Goal: Transaction & Acquisition: Purchase product/service

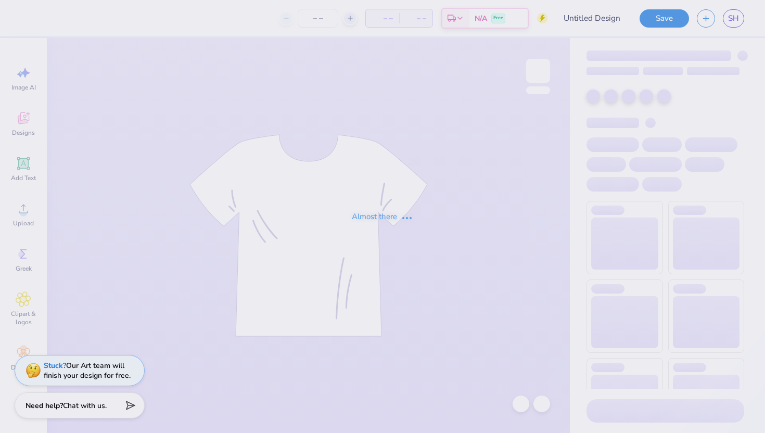
type input "Ramettes"
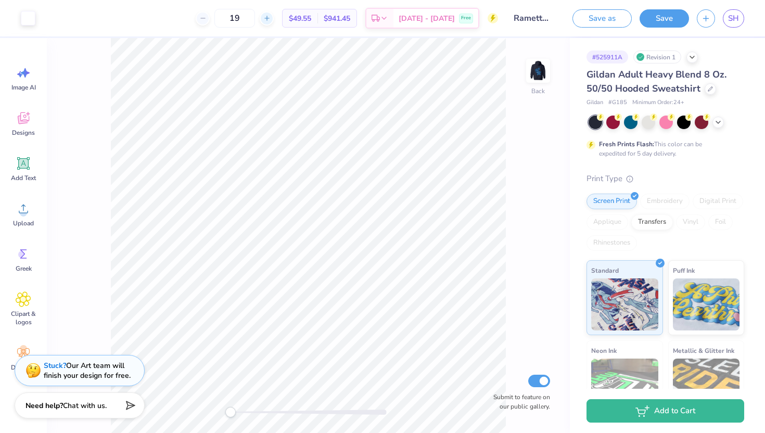
click at [271, 20] on icon at bounding box center [266, 18] width 7 height 7
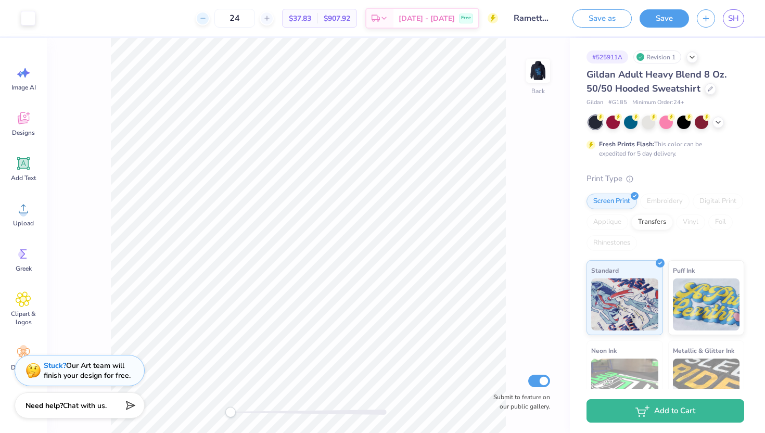
click at [207, 20] on icon at bounding box center [202, 18] width 7 height 7
click at [204, 19] on div at bounding box center [197, 18] width 14 height 14
click at [218, 19] on div "20 $48.12 Per Item $1,058.64 Total Est. Delivery Oct 11 - 14 Free" at bounding box center [270, 18] width 455 height 36
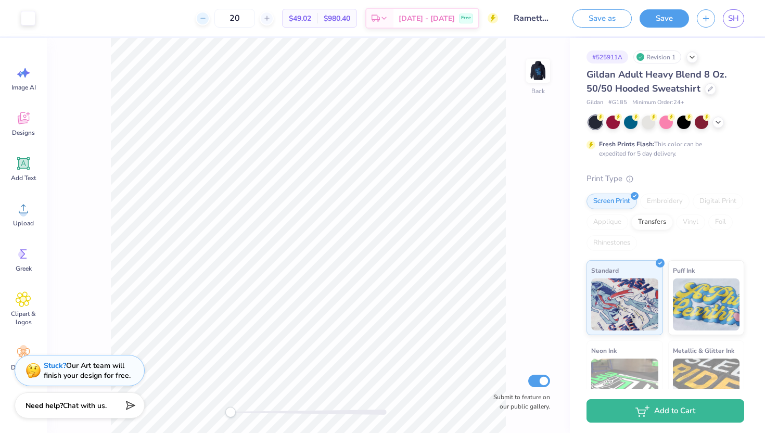
click at [210, 20] on div at bounding box center [203, 18] width 14 height 14
type input "19"
click at [692, 58] on icon at bounding box center [692, 56] width 8 height 8
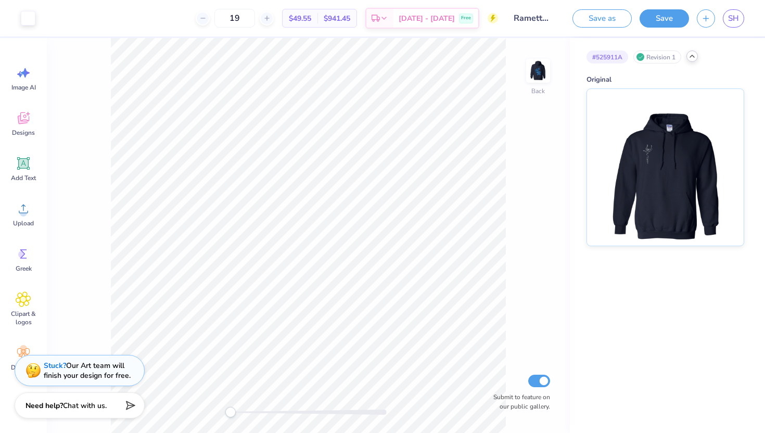
click at [664, 56] on div "Revision 1" at bounding box center [657, 56] width 48 height 13
click at [689, 58] on icon at bounding box center [692, 56] width 8 height 8
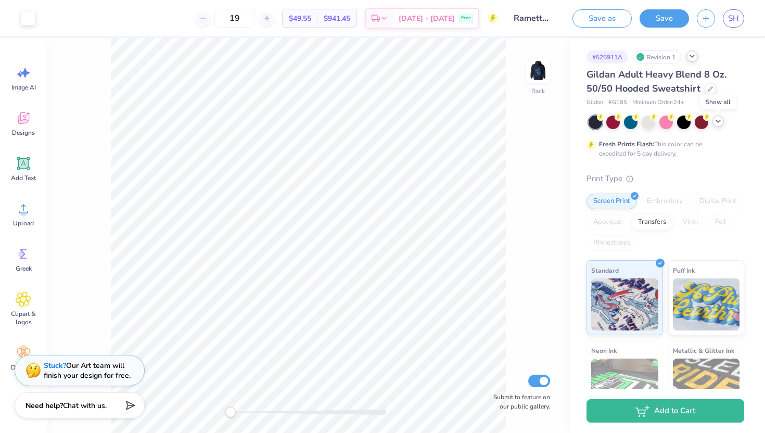
click at [718, 120] on icon at bounding box center [718, 121] width 8 height 8
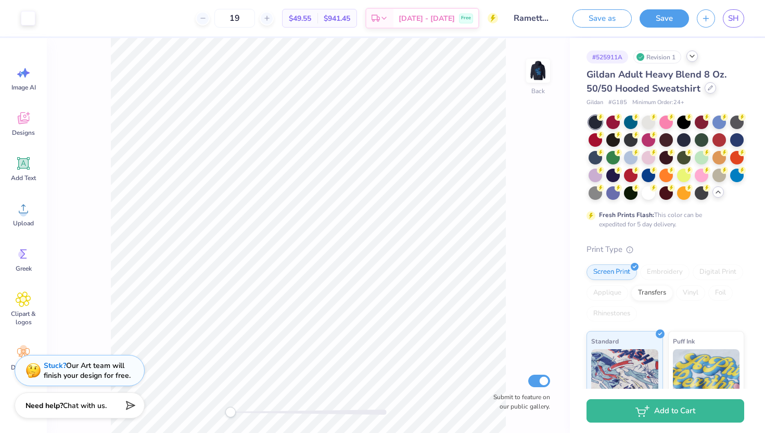
click at [708, 87] on icon at bounding box center [710, 87] width 5 height 5
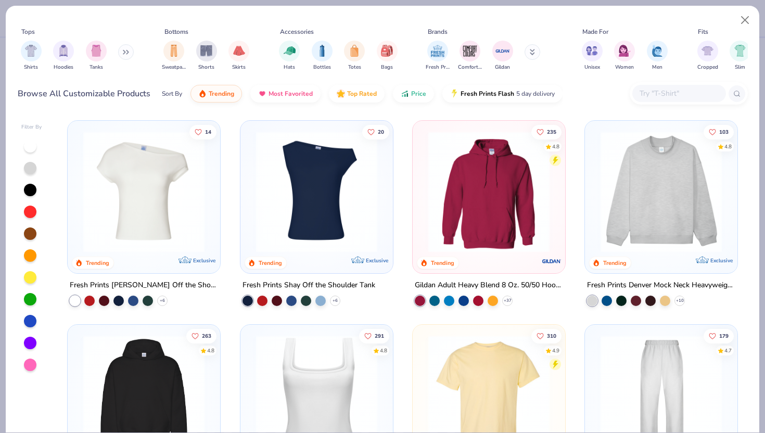
click at [655, 219] on img at bounding box center [661, 191] width 132 height 121
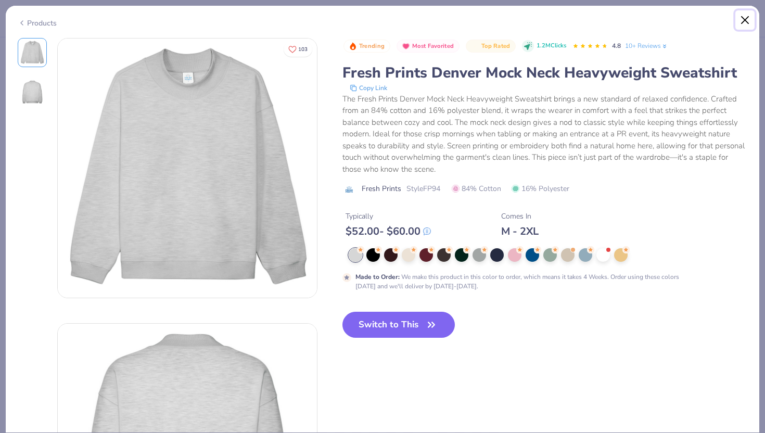
click at [746, 18] on button "Close" at bounding box center [745, 20] width 20 height 20
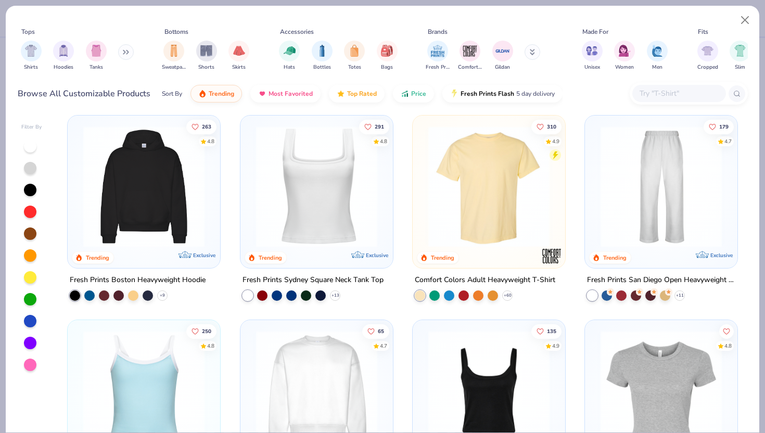
scroll to position [208, 0]
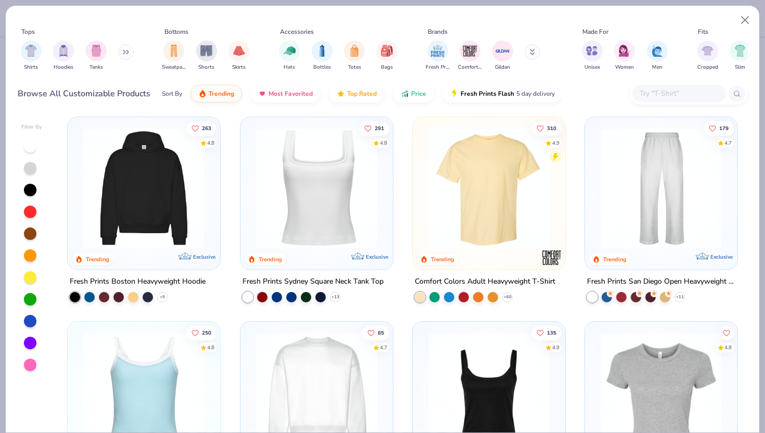
click at [78, 181] on img at bounding box center [12, 188] width 132 height 121
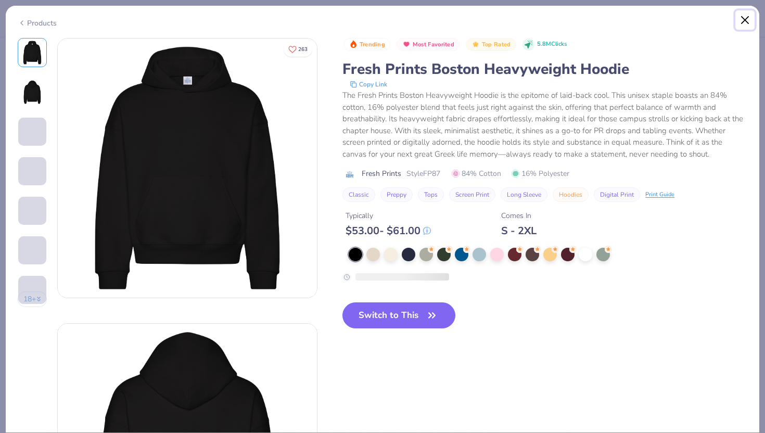
click at [742, 20] on button "Close" at bounding box center [745, 20] width 20 height 20
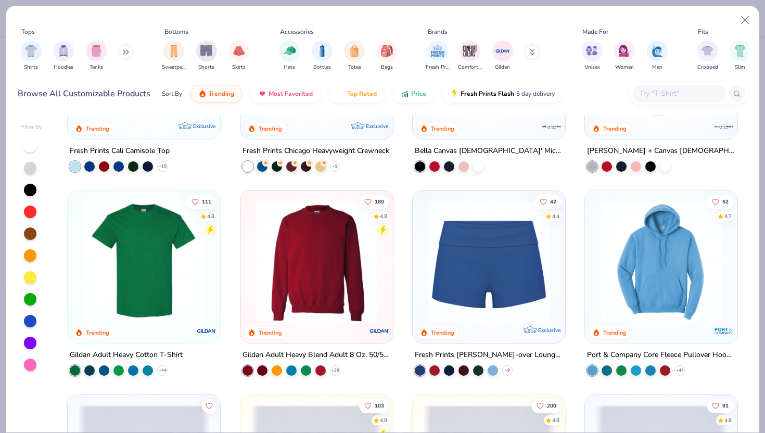
scroll to position [544, 0]
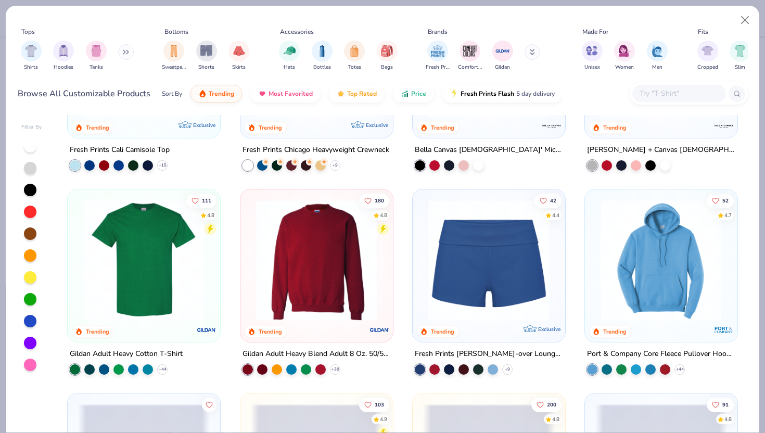
click at [327, 266] on img at bounding box center [317, 260] width 132 height 121
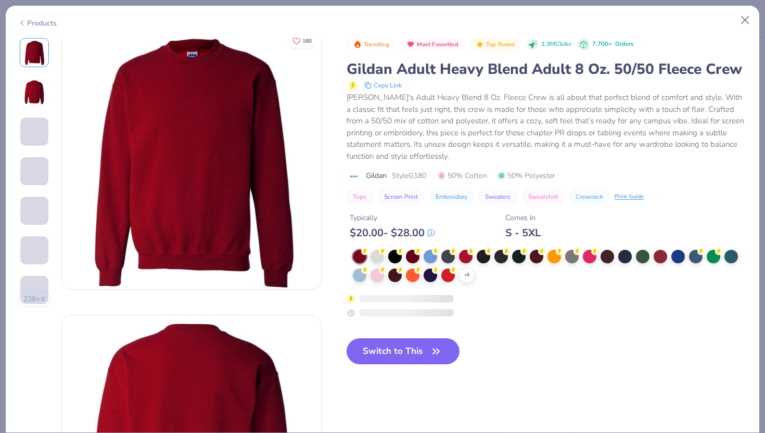
scroll to position [8, 0]
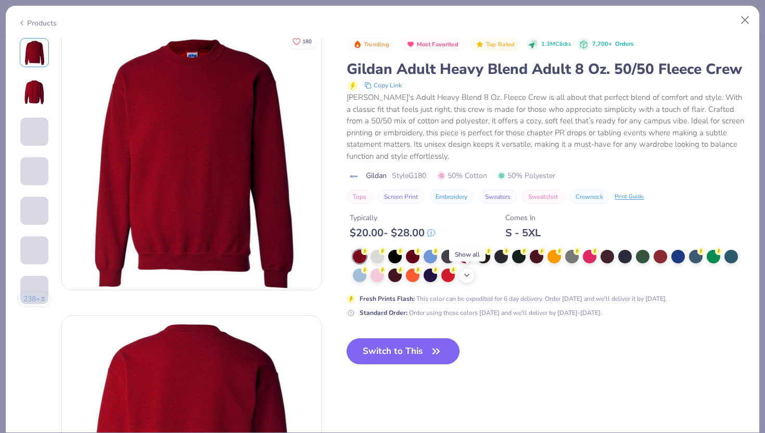
click at [464, 273] on icon at bounding box center [467, 275] width 8 height 8
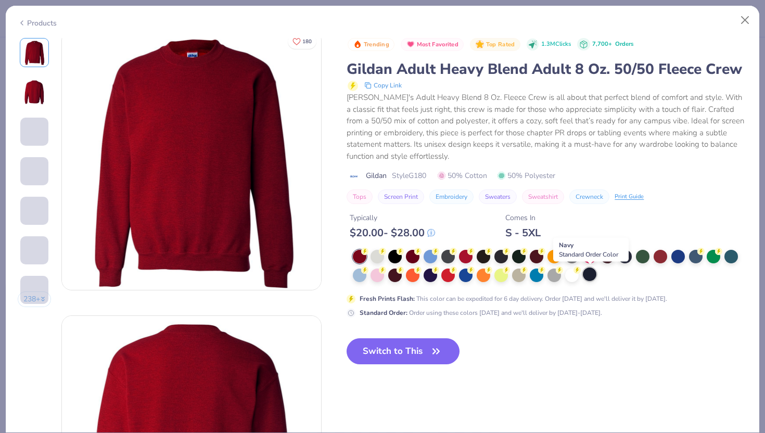
click at [591, 274] on div at bounding box center [590, 275] width 14 height 14
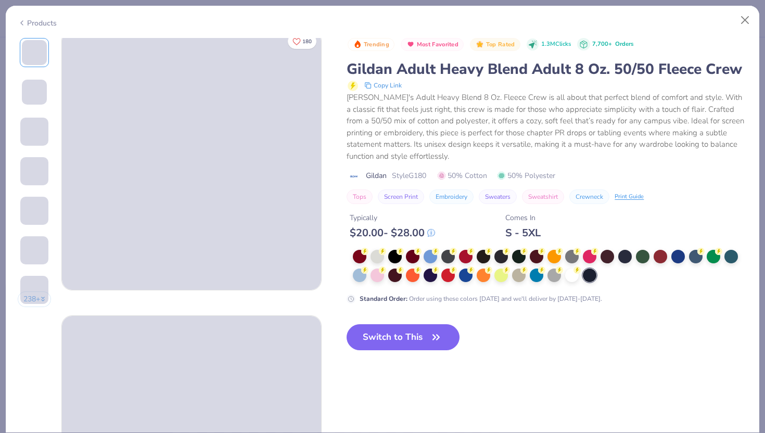
scroll to position [67, 0]
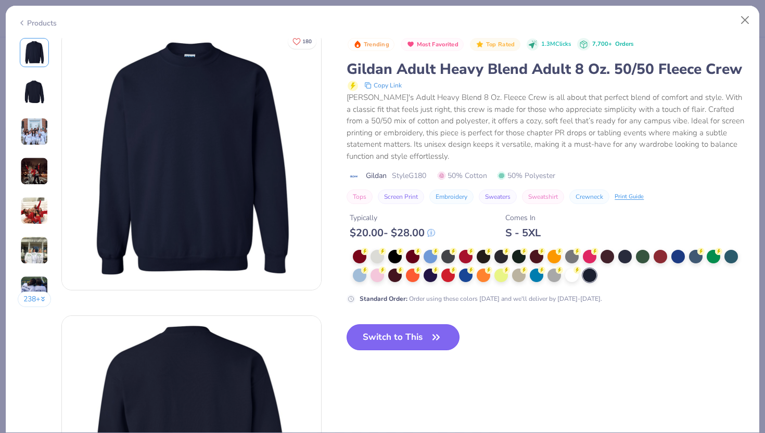
click at [405, 338] on button "Switch to This" at bounding box center [403, 337] width 113 height 26
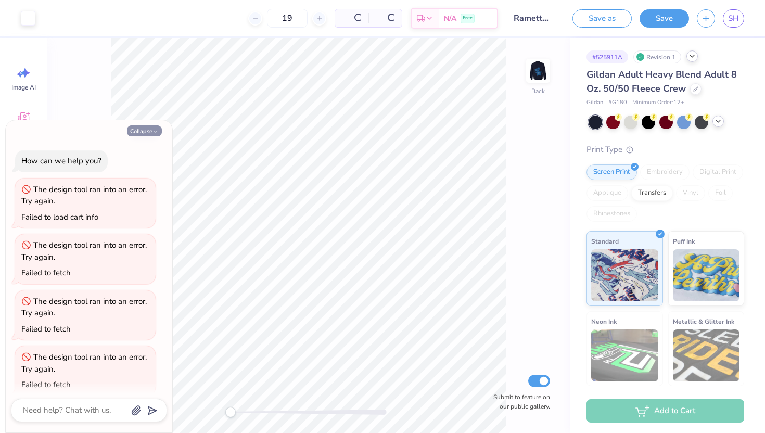
click at [147, 130] on button "Collapse" at bounding box center [144, 130] width 35 height 11
type textarea "x"
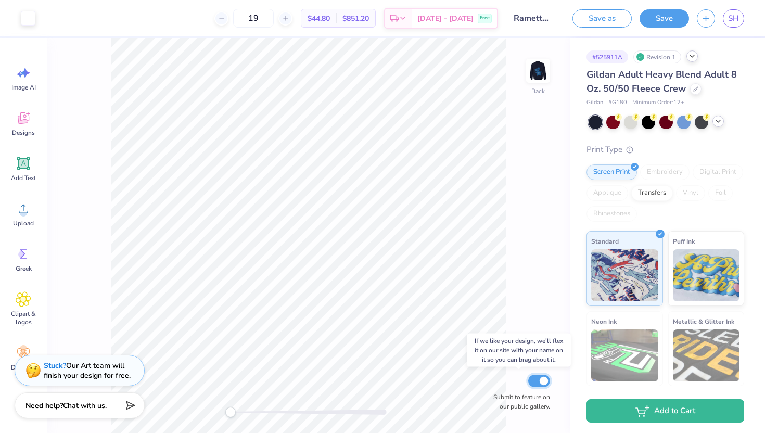
click at [541, 382] on input "Submit to feature on our public gallery." at bounding box center [539, 381] width 22 height 12
checkbox input "false"
click at [536, 68] on img at bounding box center [538, 71] width 42 height 42
click at [540, 77] on img at bounding box center [538, 71] width 42 height 42
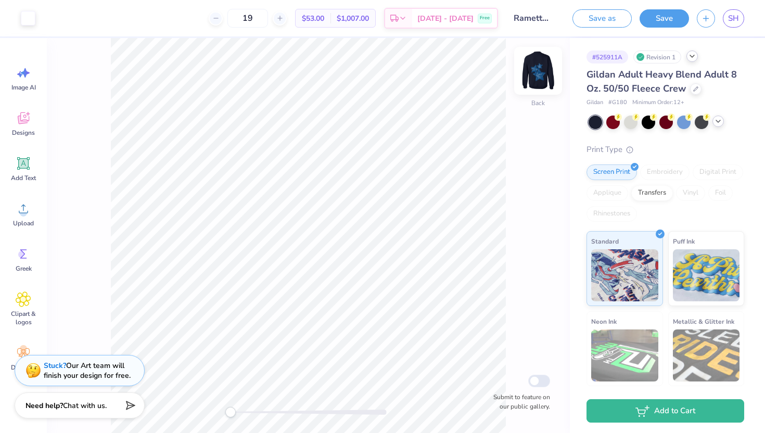
click at [543, 68] on img at bounding box center [538, 71] width 42 height 42
click at [535, 69] on img at bounding box center [538, 71] width 42 height 42
click at [696, 90] on icon at bounding box center [695, 87] width 5 height 5
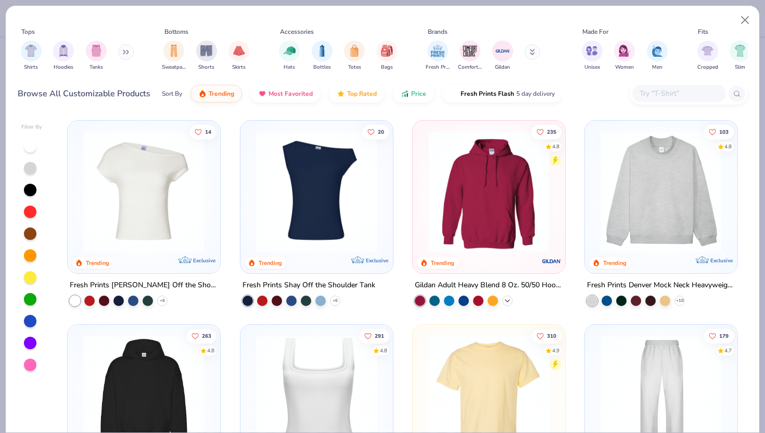
click at [509, 299] on icon at bounding box center [507, 301] width 8 height 8
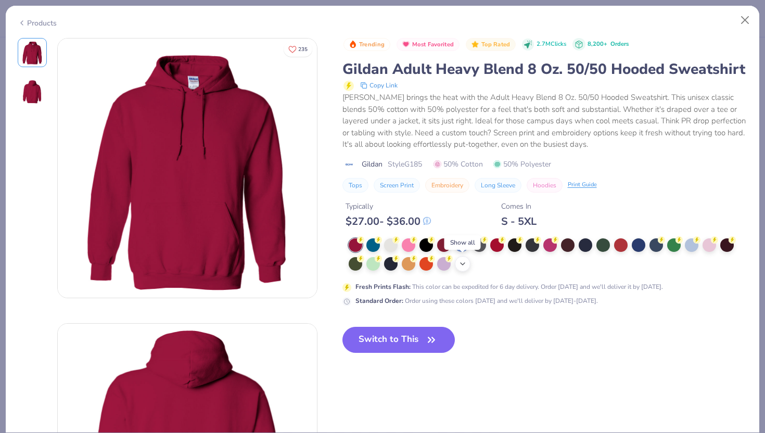
click at [462, 262] on icon at bounding box center [463, 264] width 8 height 8
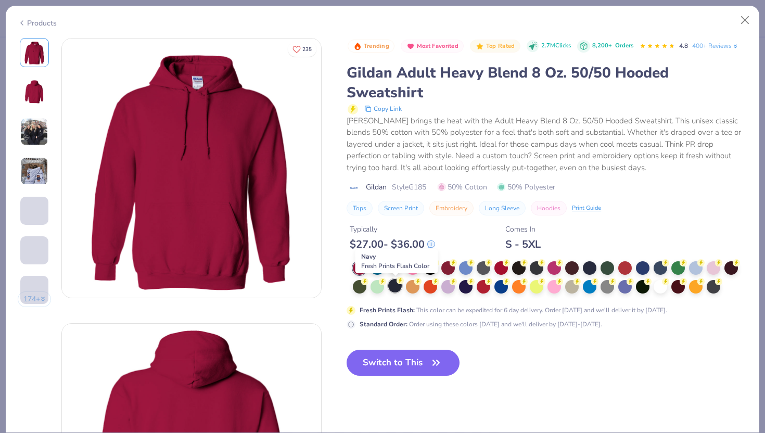
click at [391, 288] on div at bounding box center [395, 286] width 14 height 14
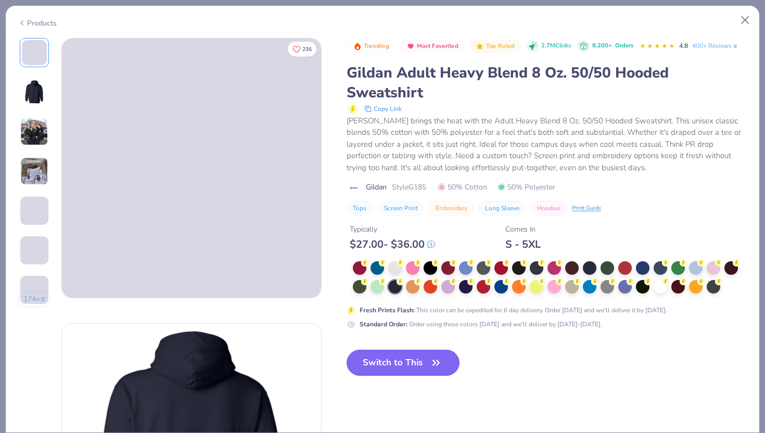
click at [407, 365] on button "Switch to This" at bounding box center [403, 363] width 113 height 26
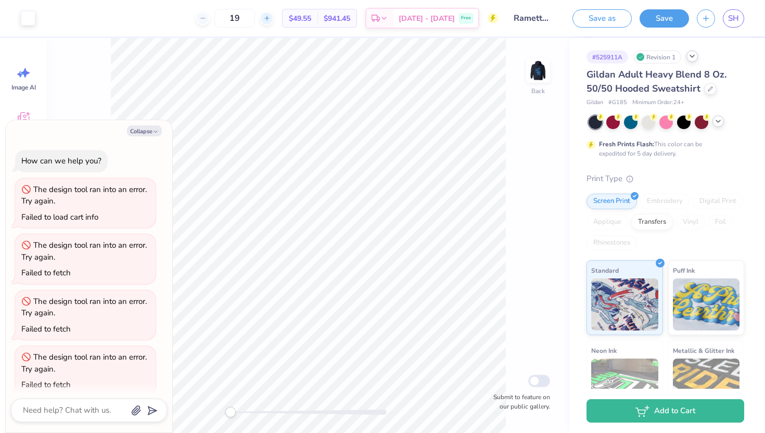
scroll to position [234, 0]
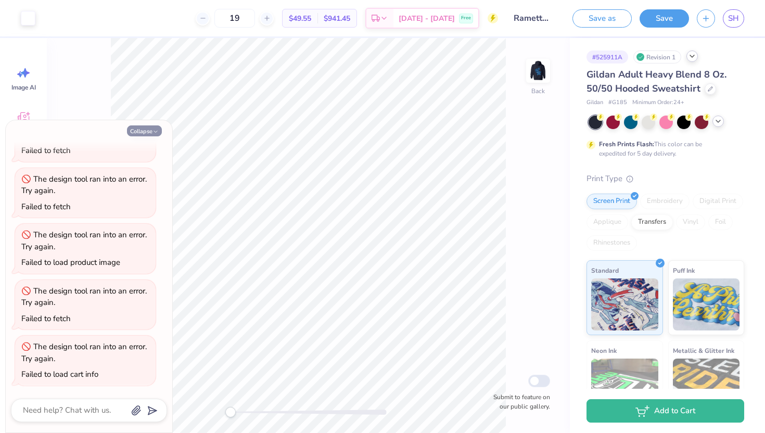
click at [147, 130] on button "Collapse" at bounding box center [144, 130] width 35 height 11
type textarea "x"
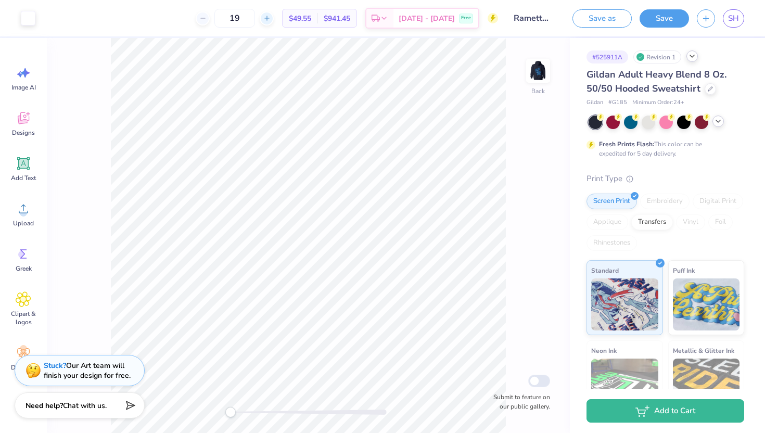
click at [274, 19] on div at bounding box center [267, 18] width 14 height 14
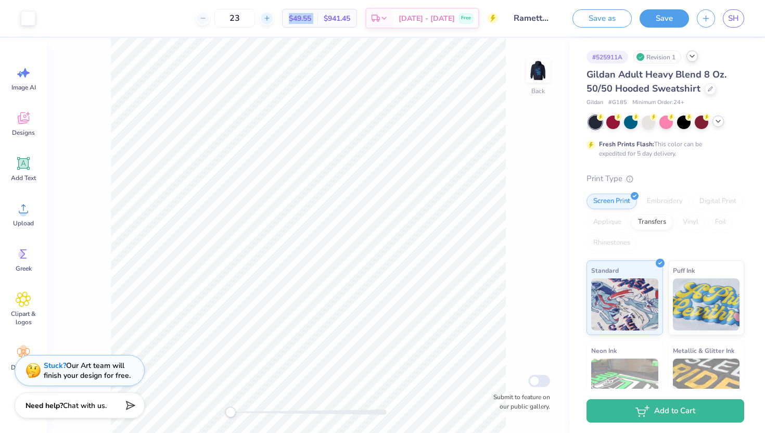
type input "24"
click at [271, 20] on icon at bounding box center [266, 18] width 7 height 7
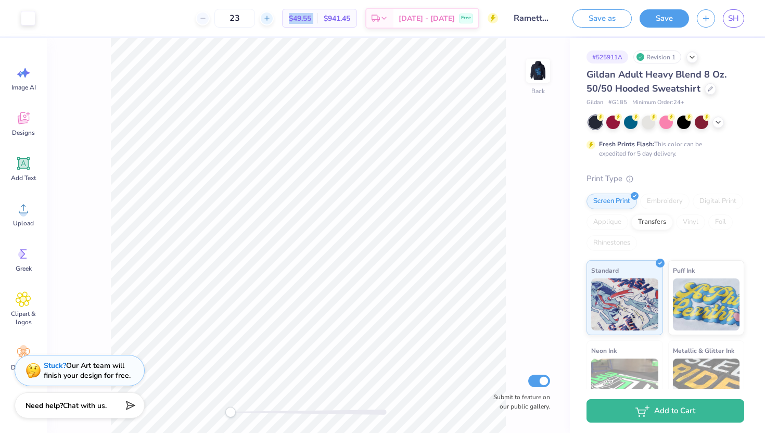
click at [271, 20] on icon at bounding box center [266, 18] width 7 height 7
type input "24"
click at [540, 75] on img at bounding box center [538, 71] width 42 height 42
click at [546, 82] on img at bounding box center [538, 71] width 42 height 42
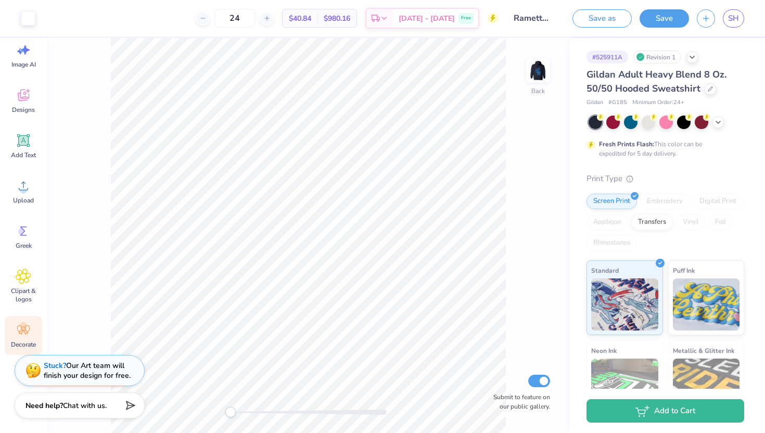
click at [19, 329] on icon at bounding box center [24, 330] width 16 height 16
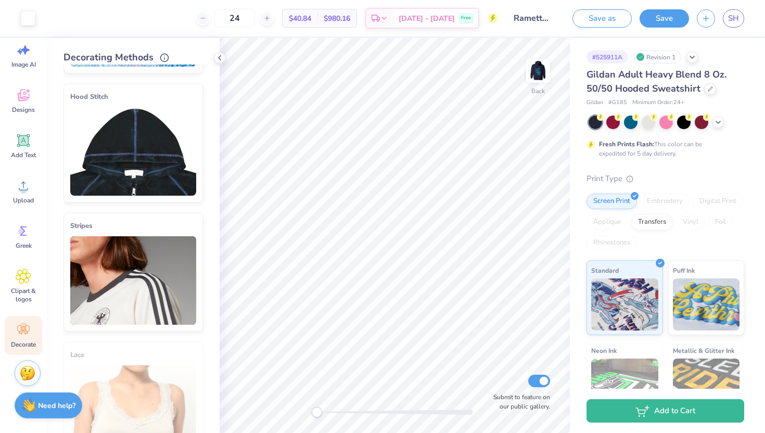
scroll to position [136, 0]
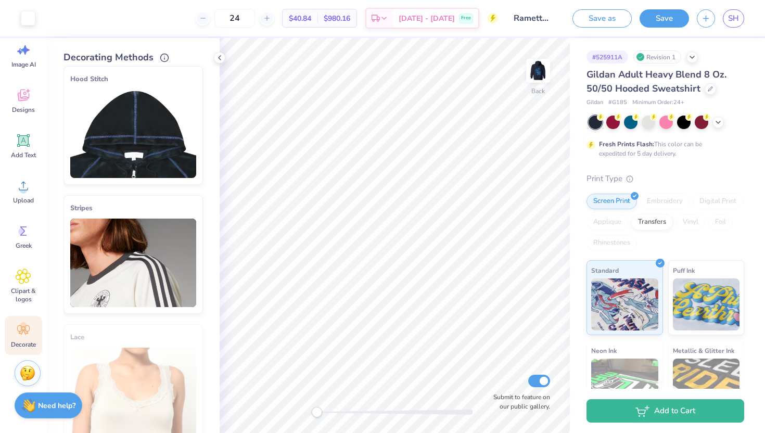
click at [148, 141] on img at bounding box center [133, 134] width 126 height 88
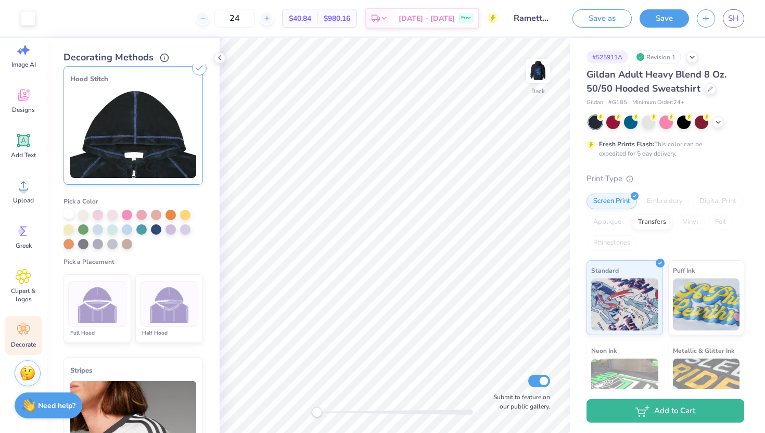
click at [67, 215] on div at bounding box center [68, 214] width 10 height 10
click at [166, 300] on img at bounding box center [169, 304] width 39 height 39
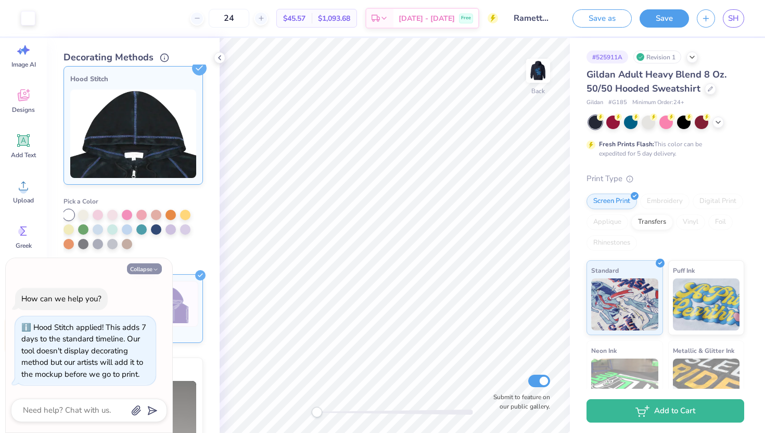
click at [150, 269] on button "Collapse" at bounding box center [144, 268] width 35 height 11
type textarea "x"
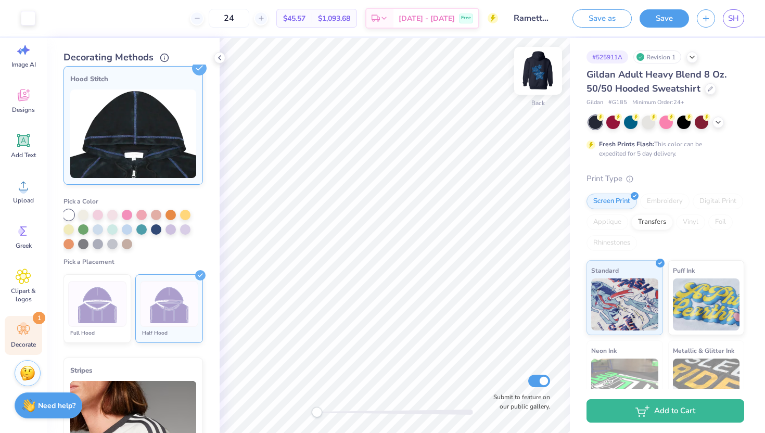
click at [539, 68] on img at bounding box center [538, 71] width 42 height 42
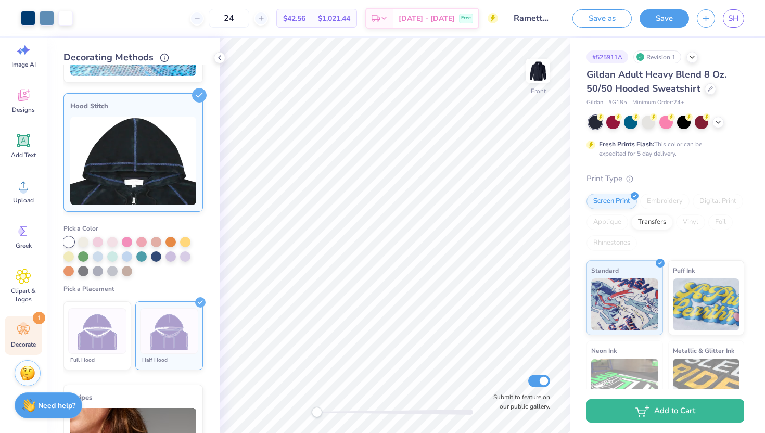
scroll to position [65, 0]
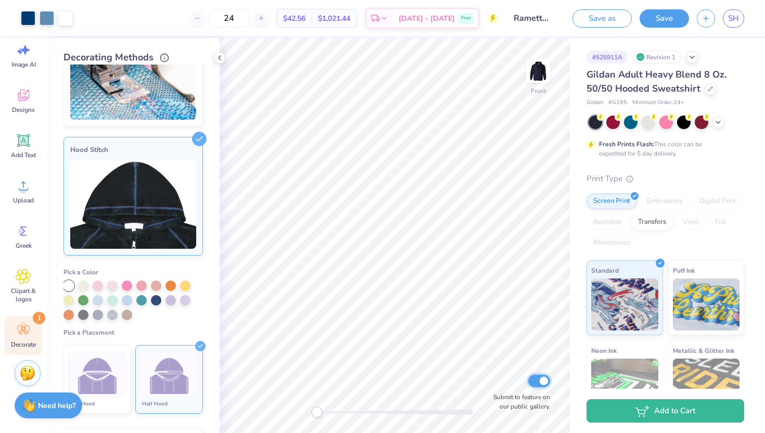
click at [540, 378] on input "Submit to feature on our public gallery." at bounding box center [539, 381] width 22 height 12
checkbox input "false"
click at [80, 284] on div at bounding box center [83, 284] width 10 height 10
click at [67, 285] on div at bounding box center [68, 284] width 10 height 10
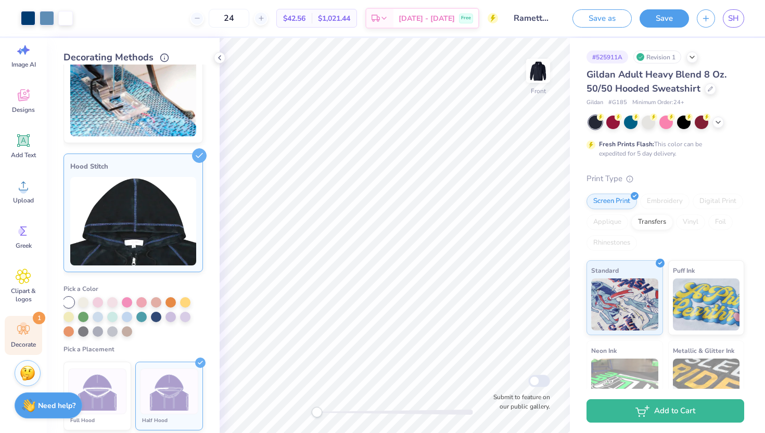
scroll to position [0, 0]
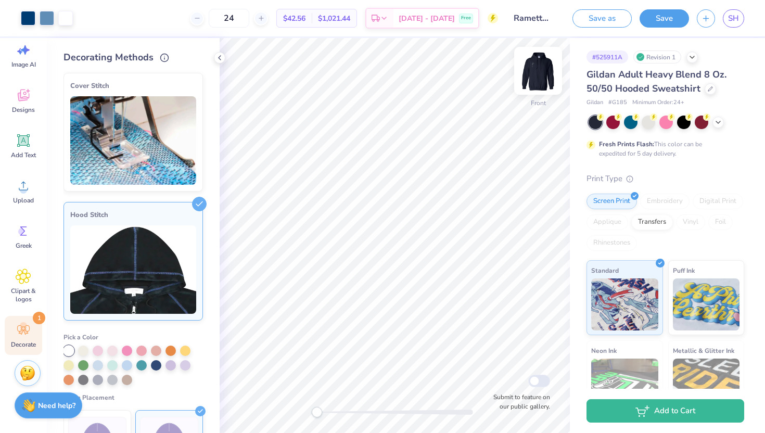
click at [540, 66] on img at bounding box center [538, 71] width 42 height 42
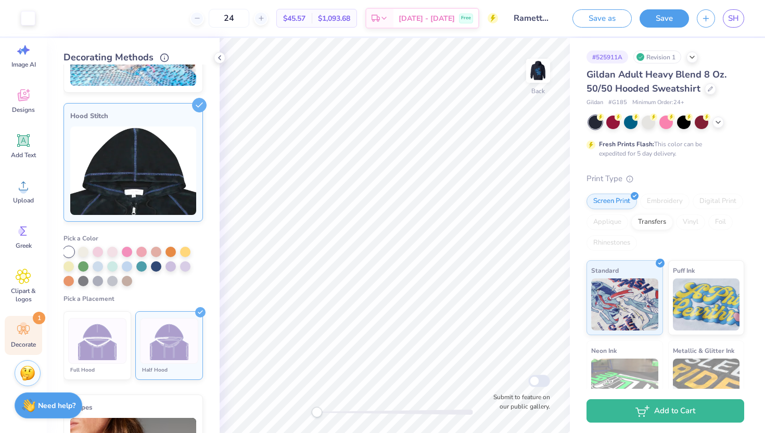
scroll to position [99, 0]
click at [201, 109] on icon at bounding box center [199, 104] width 15 height 15
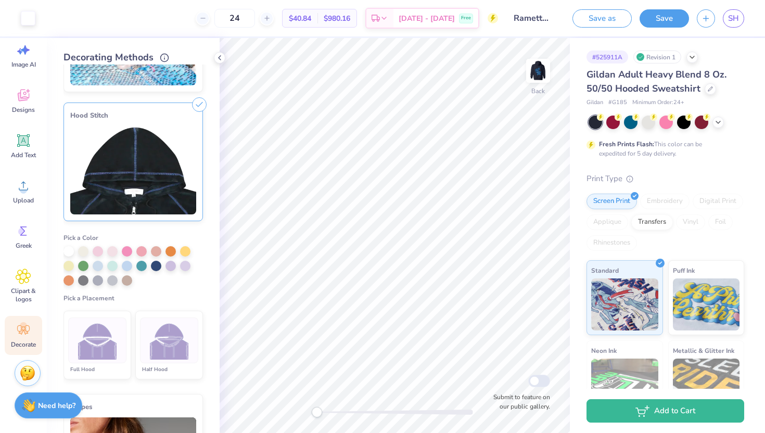
click at [189, 117] on div "Hood Stitch" at bounding box center [133, 115] width 126 height 12
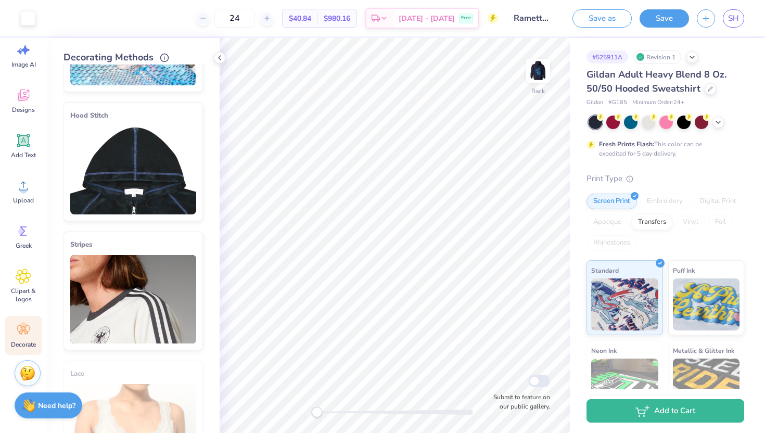
click at [202, 103] on icon at bounding box center [199, 106] width 15 height 15
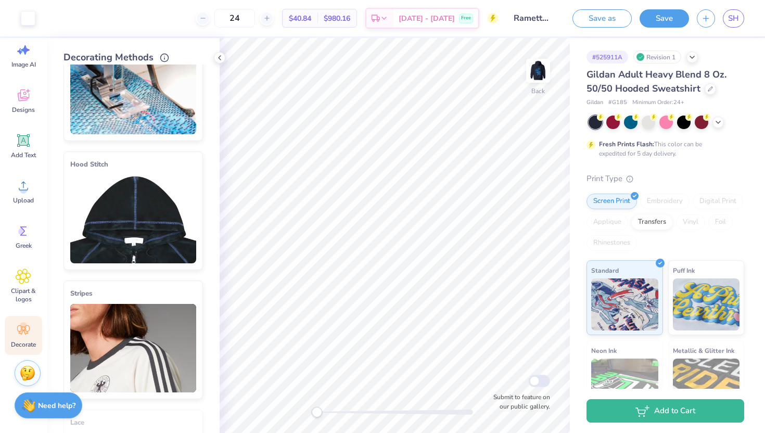
scroll to position [0, 0]
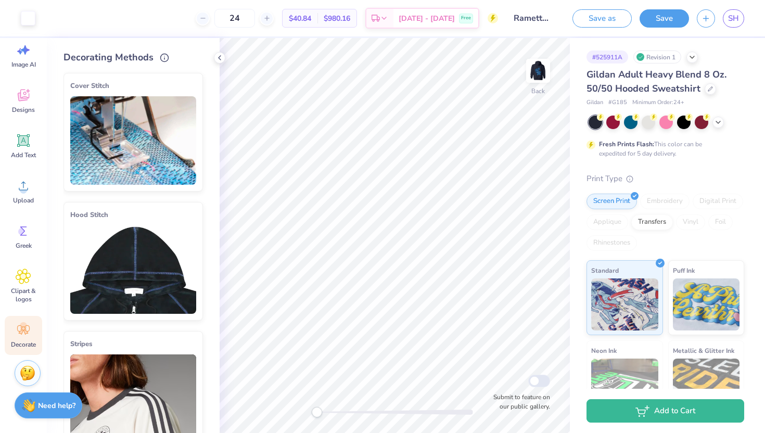
click at [213, 157] on div "Cover Stitch Pick a Color Pick a Placement Neckline, hood, shoulders, arms, bot…" at bounding box center [141, 249] width 156 height 368
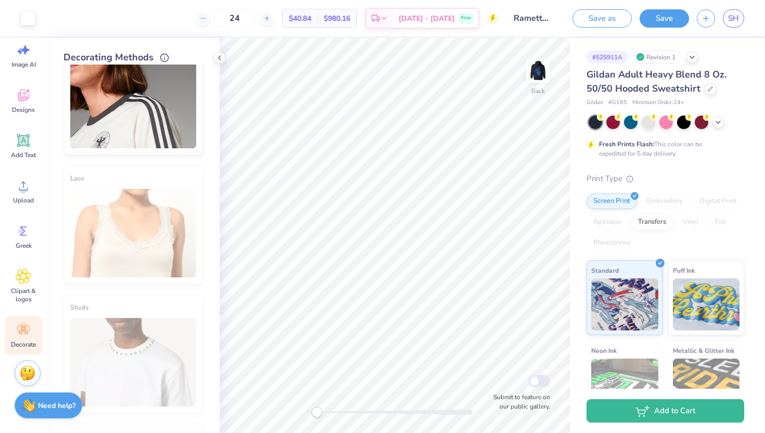
scroll to position [543, 0]
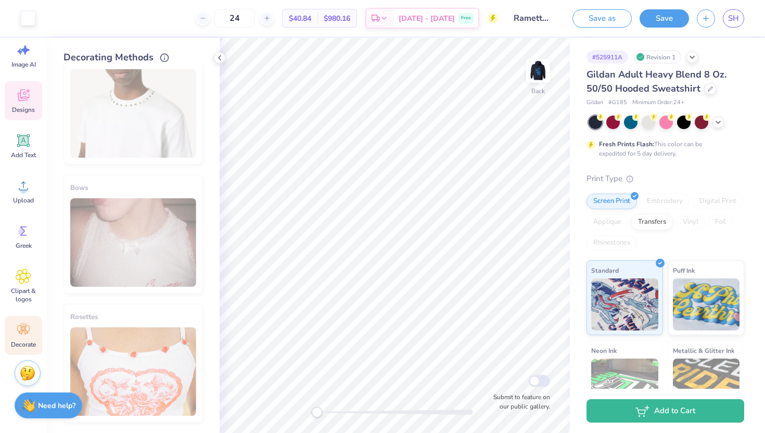
click at [17, 96] on icon at bounding box center [24, 95] width 16 height 16
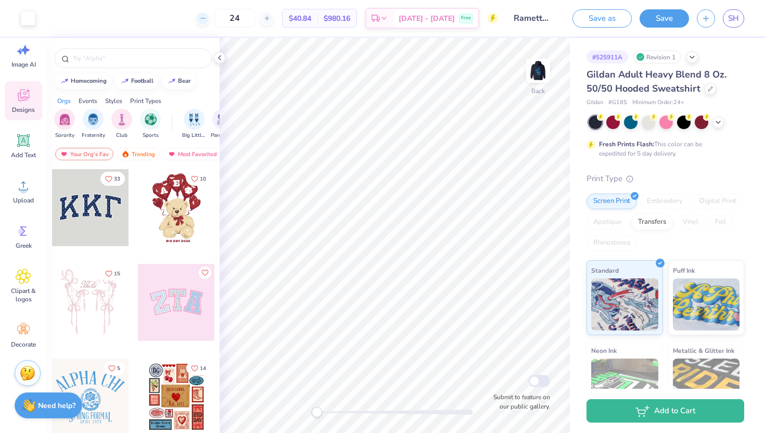
click at [210, 22] on div at bounding box center [203, 18] width 14 height 14
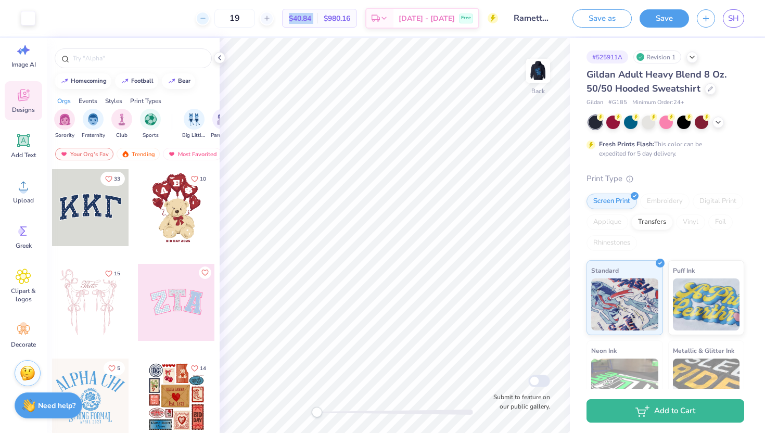
click at [210, 22] on div at bounding box center [203, 18] width 14 height 14
click at [265, 17] on icon at bounding box center [261, 18] width 7 height 7
click at [541, 70] on img at bounding box center [538, 71] width 42 height 42
click at [541, 70] on img at bounding box center [538, 70] width 21 height 21
click at [219, 58] on polyline at bounding box center [220, 58] width 2 height 4
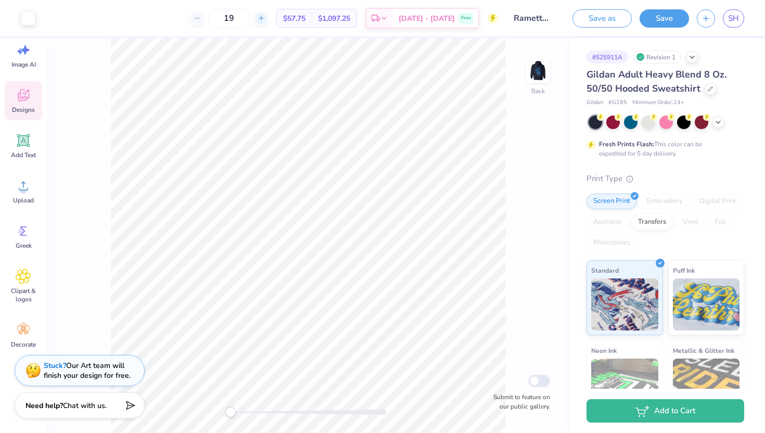
click at [265, 19] on icon at bounding box center [261, 18] width 7 height 7
click at [268, 19] on div "23" at bounding box center [229, 18] width 78 height 19
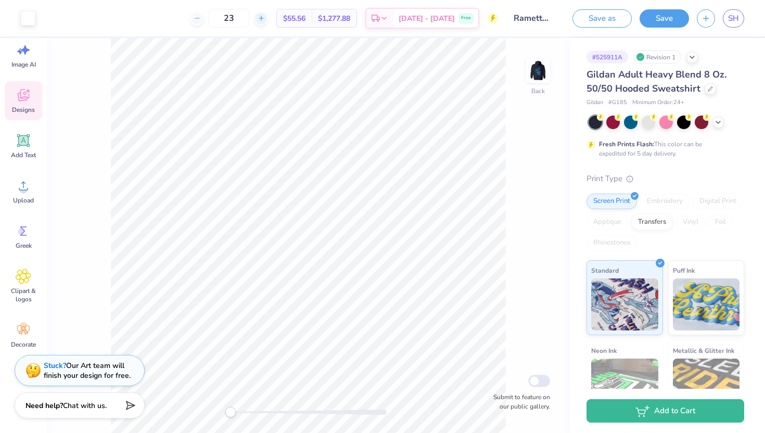
click at [265, 21] on icon at bounding box center [261, 18] width 7 height 7
type input "24"
click at [19, 334] on icon at bounding box center [24, 330] width 16 height 16
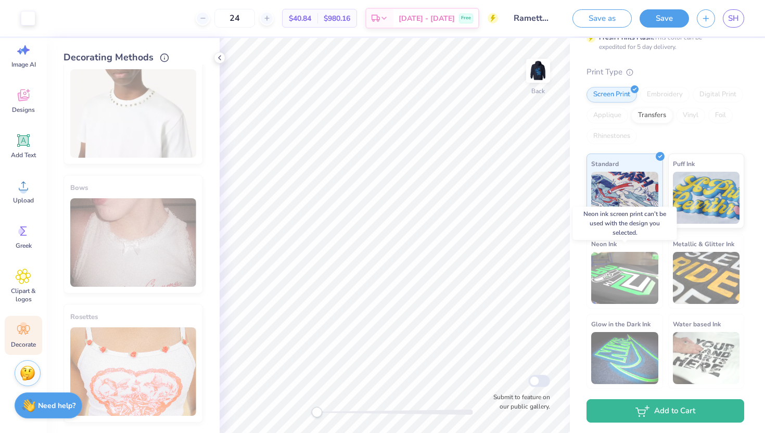
scroll to position [0, 0]
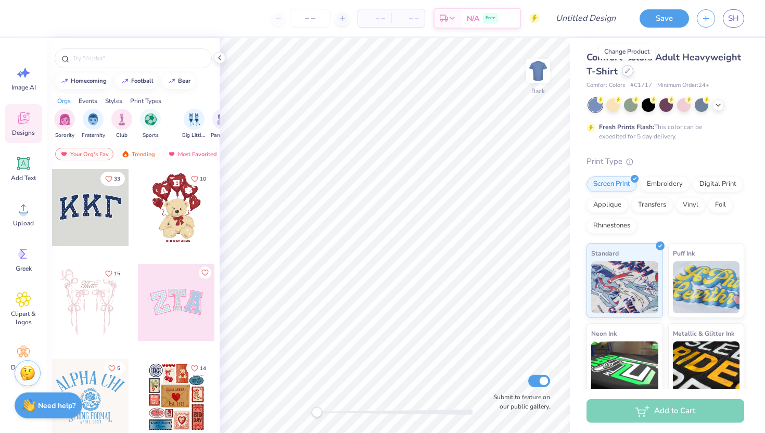
click at [627, 68] on icon at bounding box center [627, 70] width 5 height 5
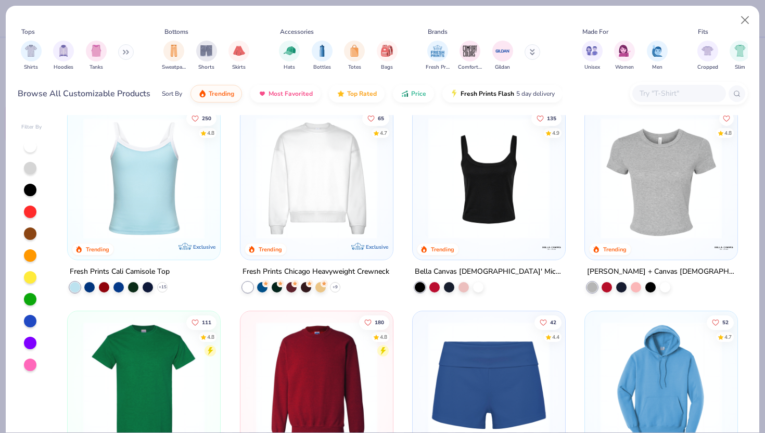
scroll to position [428, 0]
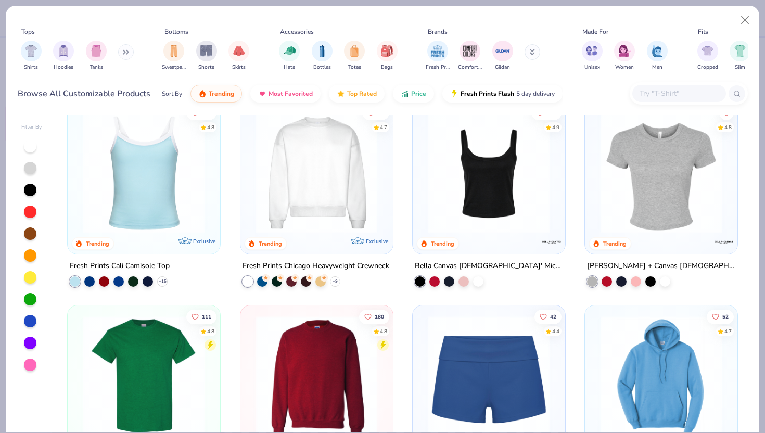
click at [532, 54] on icon at bounding box center [532, 52] width 5 height 6
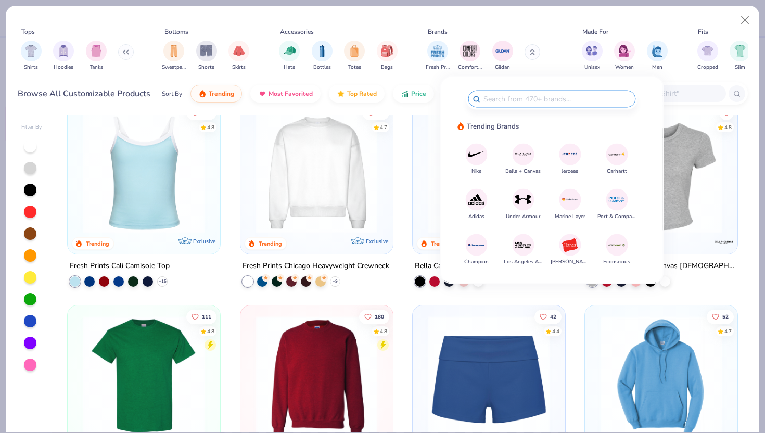
click at [517, 208] on div at bounding box center [523, 199] width 22 height 22
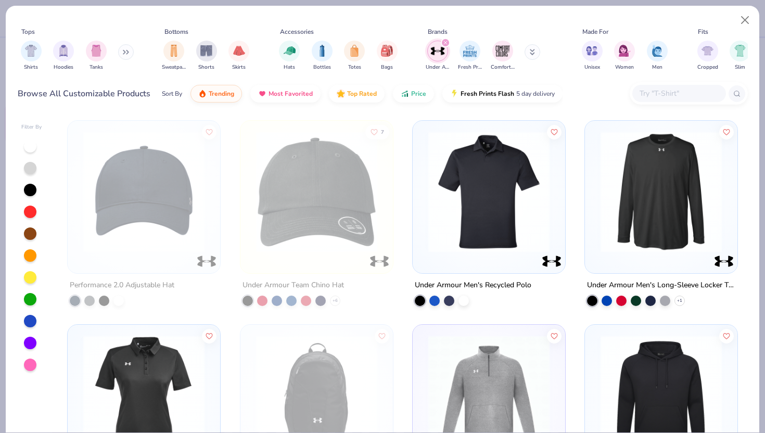
click at [448, 46] on div "filter for Under Armour" at bounding box center [445, 42] width 9 height 9
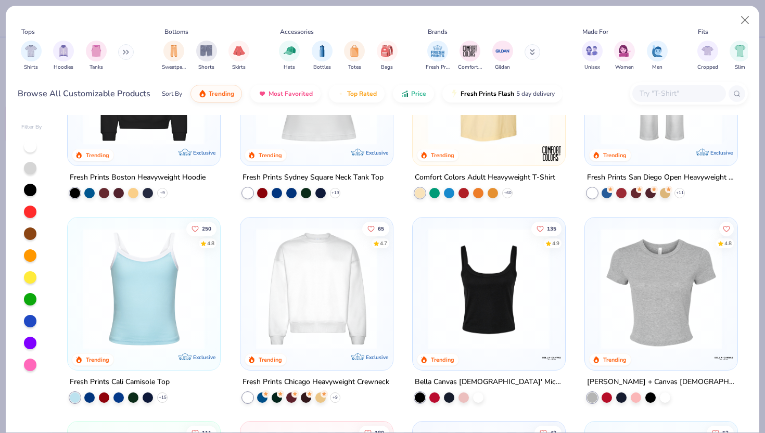
scroll to position [312, 0]
click at [177, 50] on img "filter for Sweatpants" at bounding box center [173, 50] width 11 height 12
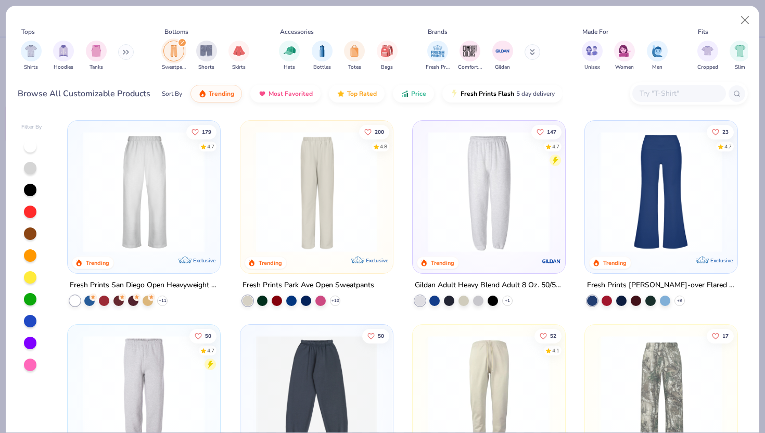
click at [662, 231] on img at bounding box center [661, 191] width 132 height 121
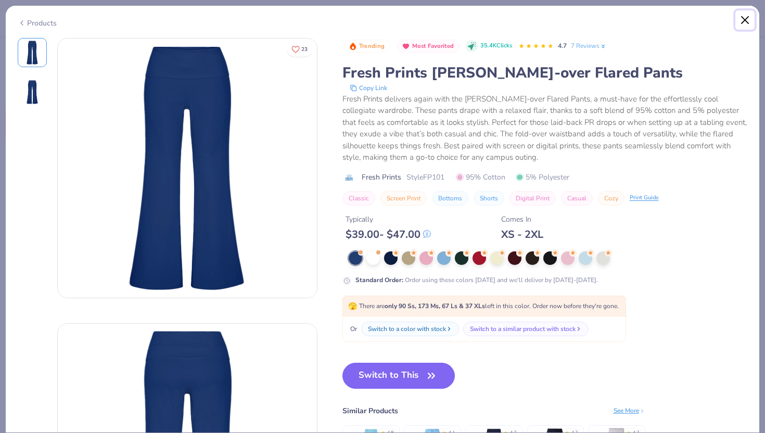
click at [746, 20] on button "Close" at bounding box center [745, 20] width 20 height 20
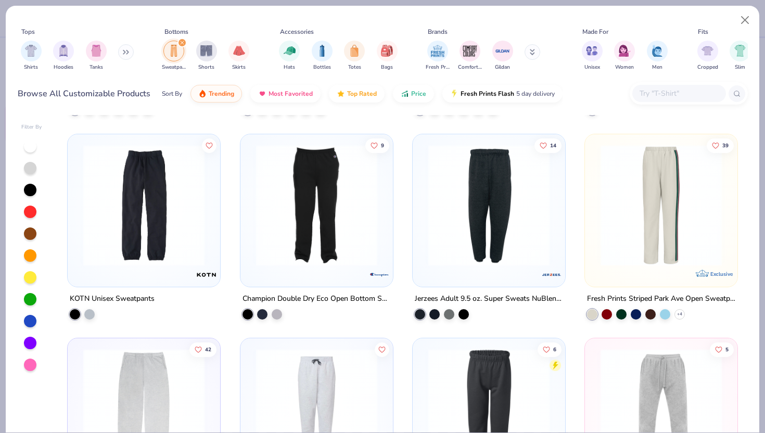
scroll to position [392, 0]
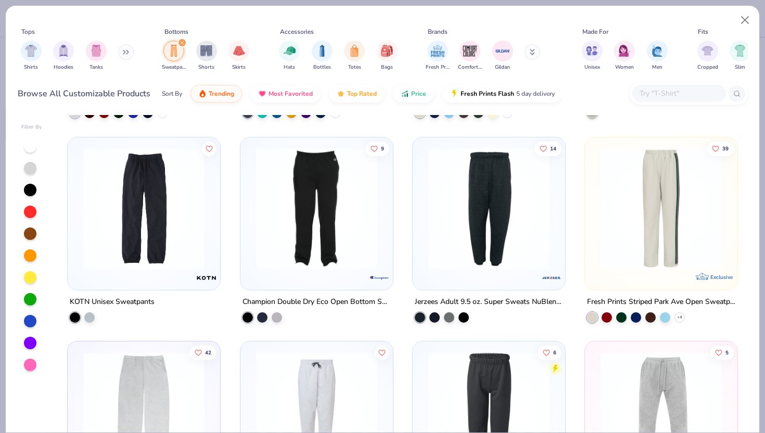
click at [669, 266] on img at bounding box center [661, 207] width 132 height 121
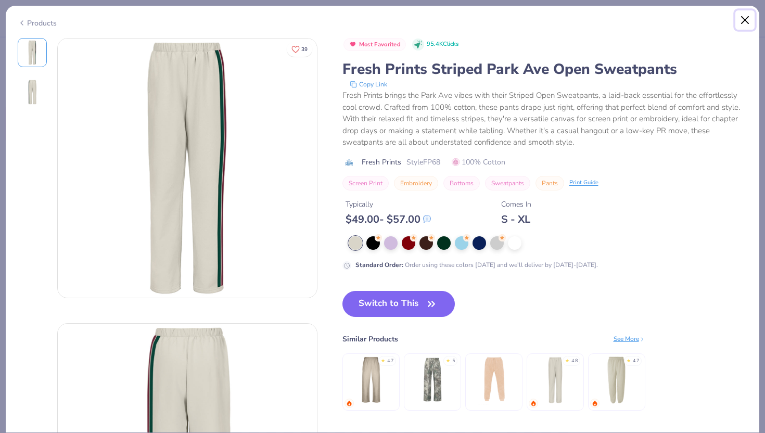
click at [744, 15] on button "Close" at bounding box center [745, 20] width 20 height 20
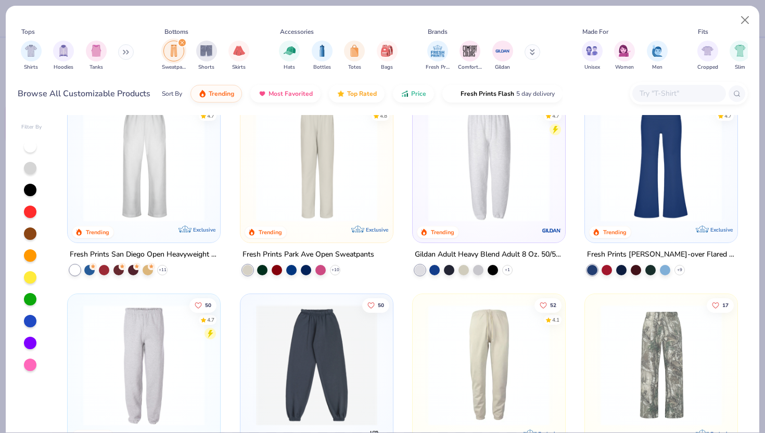
scroll to position [36, 0]
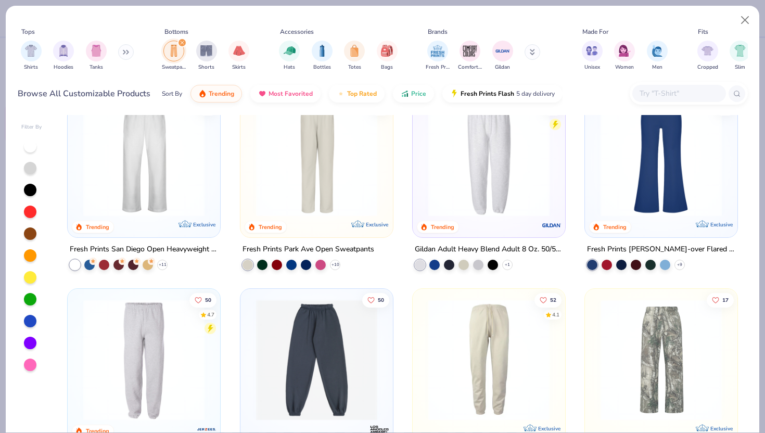
click at [524, 223] on div at bounding box center [489, 158] width 142 height 137
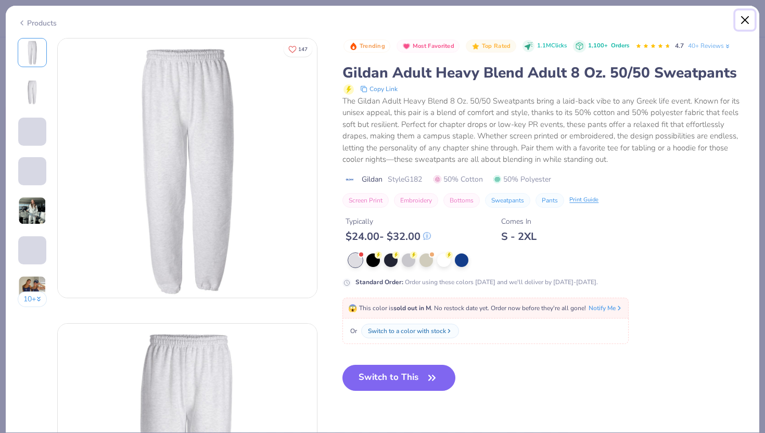
click at [741, 20] on button "Close" at bounding box center [745, 20] width 20 height 20
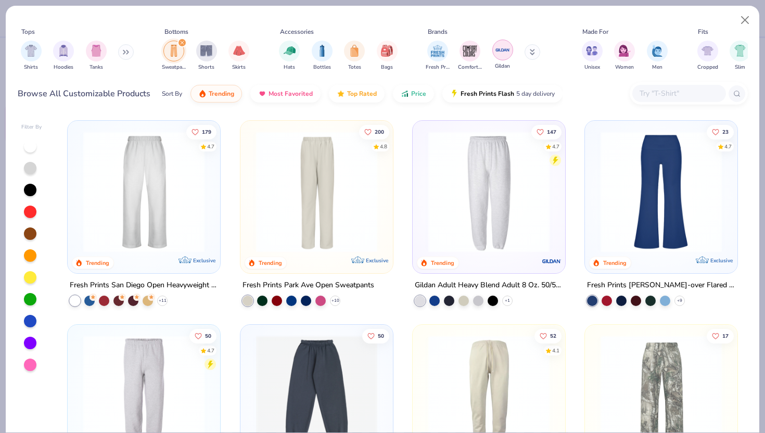
click at [504, 57] on img "filter for Gildan" at bounding box center [503, 50] width 16 height 16
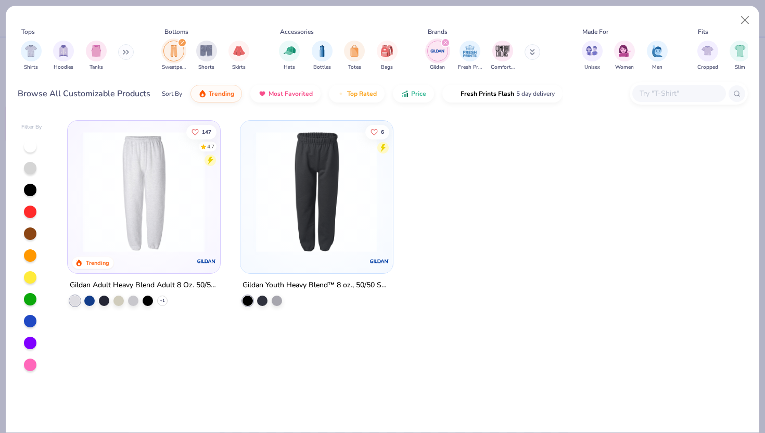
click at [447, 42] on icon "filter for Gildan" at bounding box center [445, 43] width 4 height 4
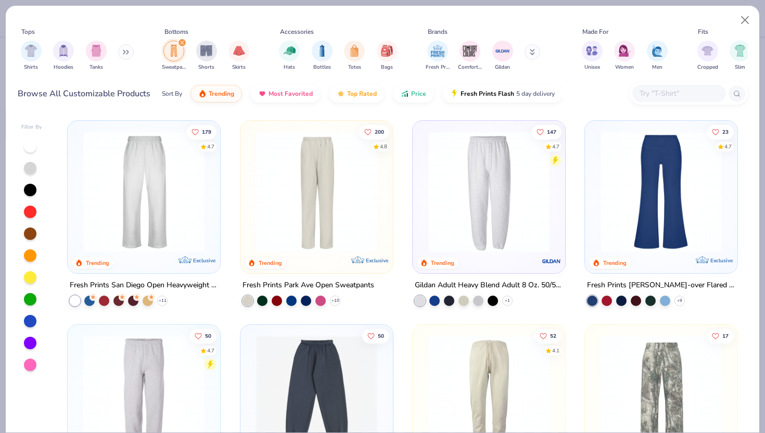
click at [160, 206] on img at bounding box center [144, 191] width 132 height 121
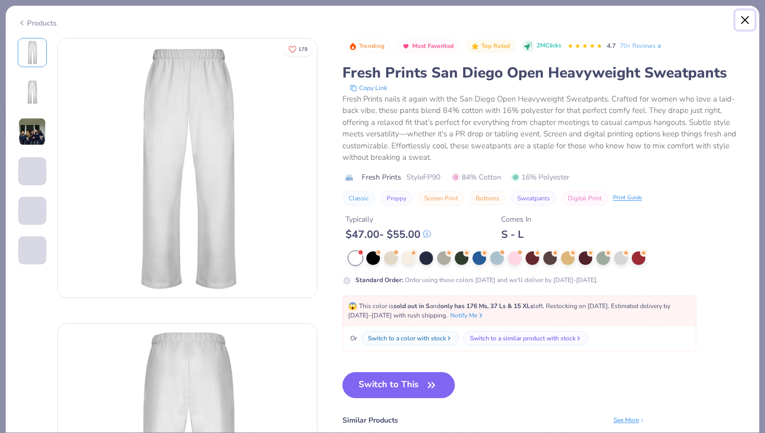
click at [747, 22] on button "Close" at bounding box center [745, 20] width 20 height 20
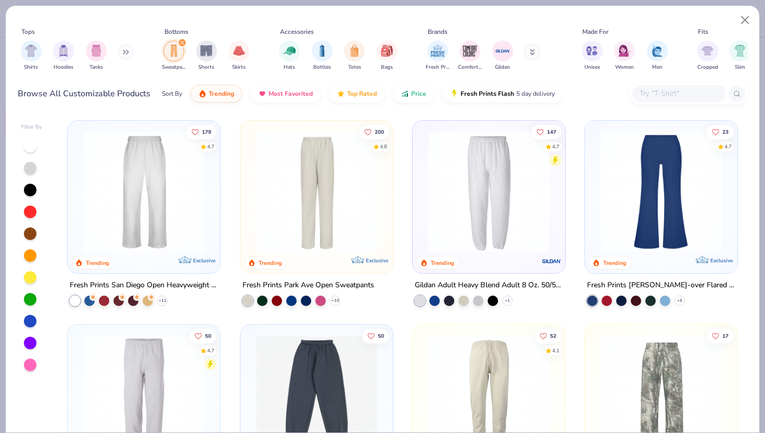
click at [182, 39] on div "filter for Sweatpants" at bounding box center [181, 42] width 9 height 9
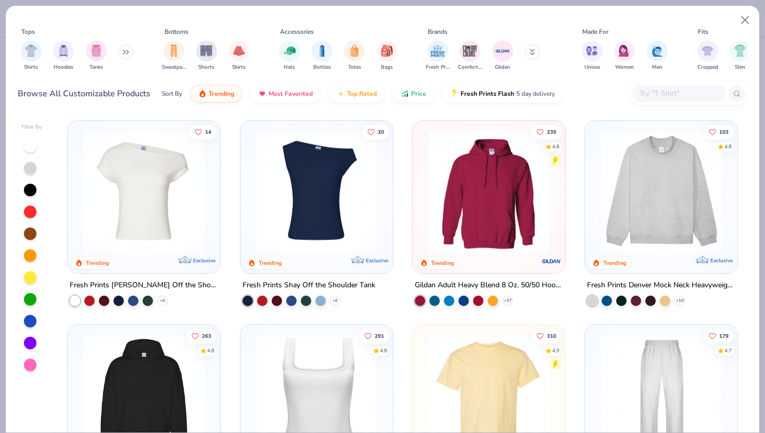
click at [675, 92] on input "text" at bounding box center [679, 93] width 80 height 12
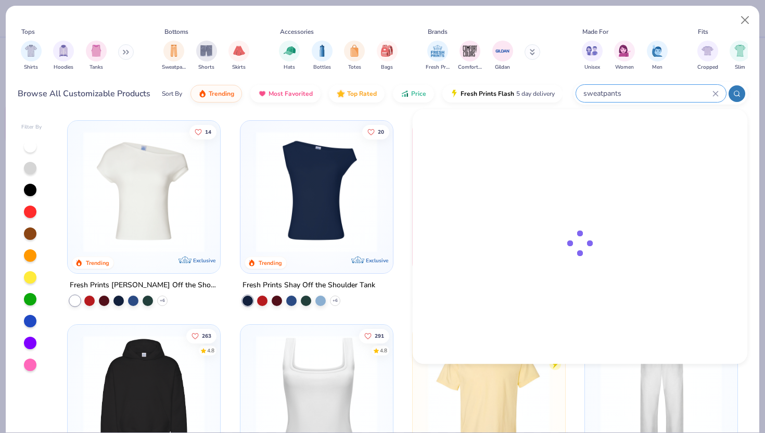
type input "sweatpants"
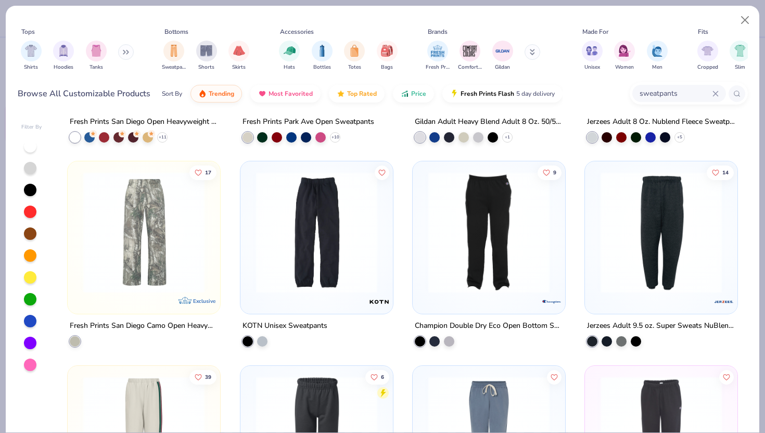
scroll to position [169, 0]
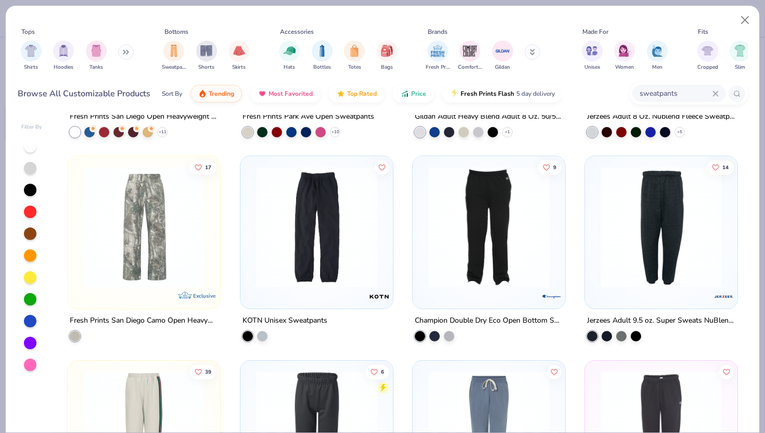
click at [323, 281] on img at bounding box center [317, 227] width 132 height 121
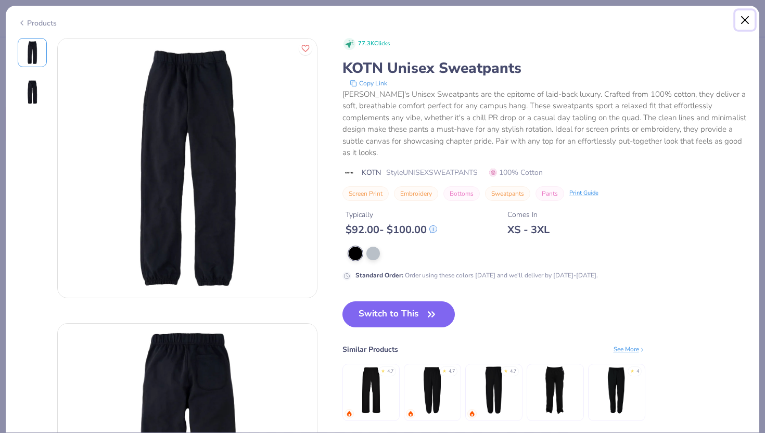
click at [748, 15] on button "Close" at bounding box center [745, 20] width 20 height 20
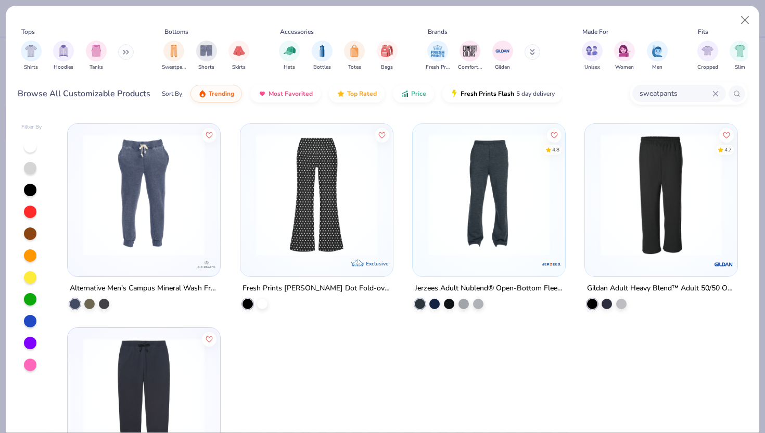
scroll to position [1433, 0]
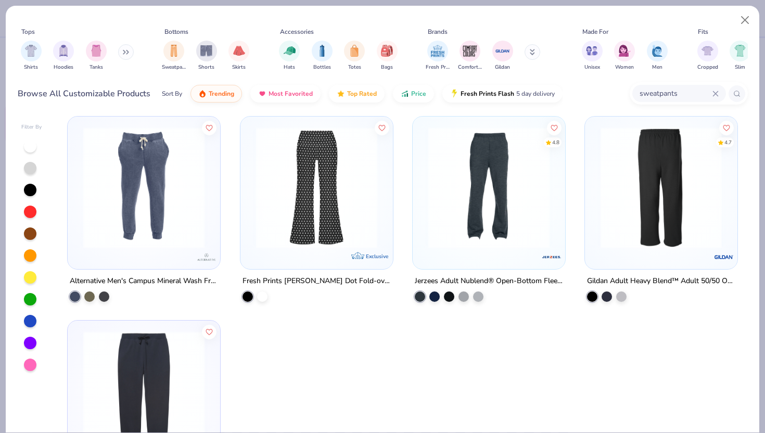
click at [685, 181] on img at bounding box center [661, 187] width 132 height 121
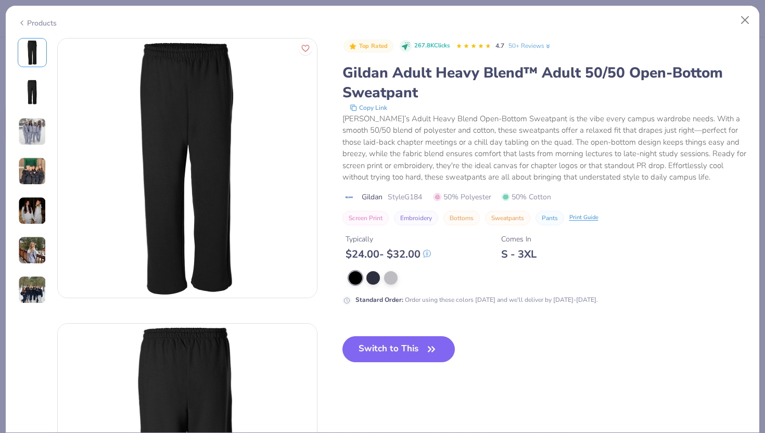
click at [40, 88] on img at bounding box center [32, 92] width 25 height 25
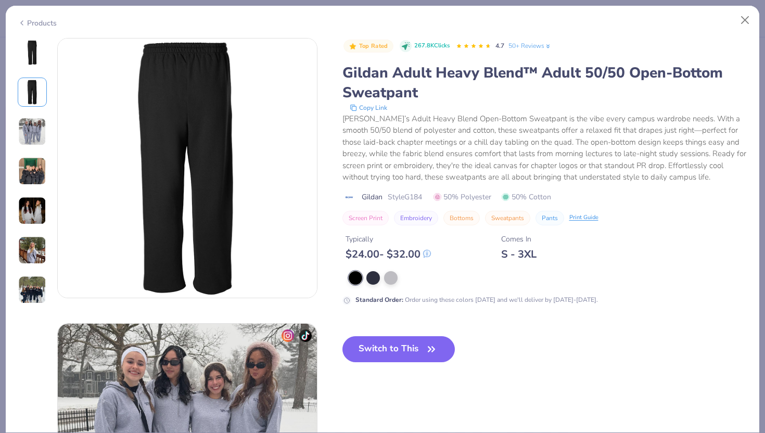
click at [39, 132] on img at bounding box center [32, 132] width 28 height 28
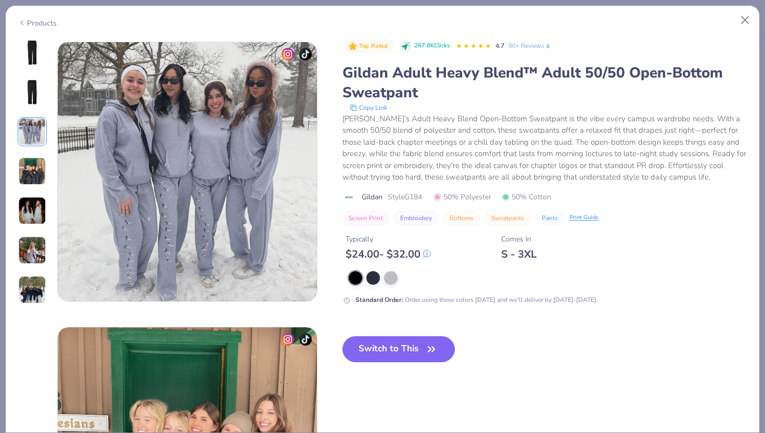
scroll to position [570, 0]
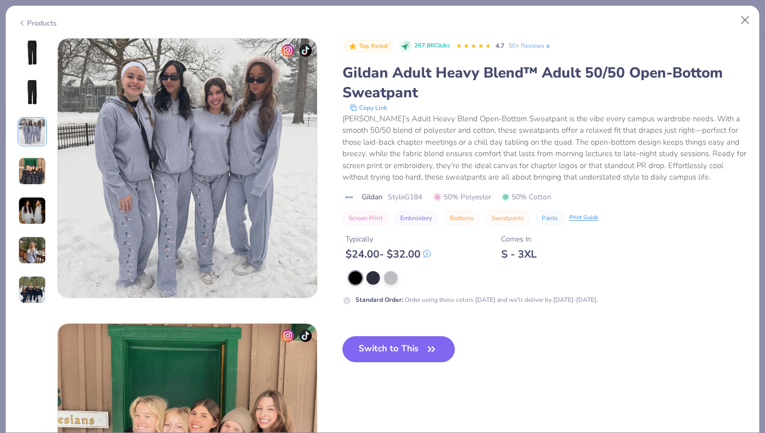
click at [40, 56] on img at bounding box center [32, 52] width 25 height 25
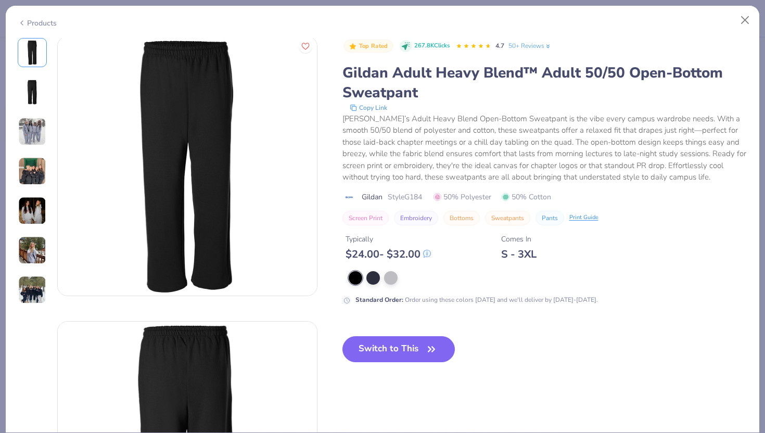
scroll to position [0, 0]
click at [370, 275] on div at bounding box center [373, 277] width 14 height 14
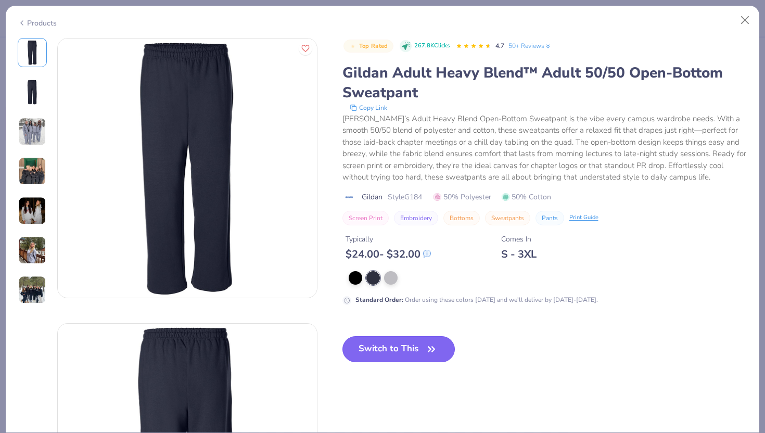
click at [400, 347] on button "Switch to This" at bounding box center [398, 349] width 113 height 26
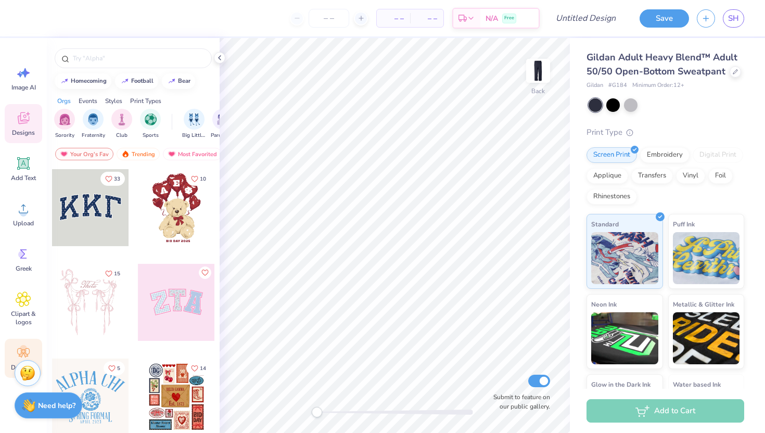
click at [18, 346] on icon at bounding box center [24, 353] width 16 height 16
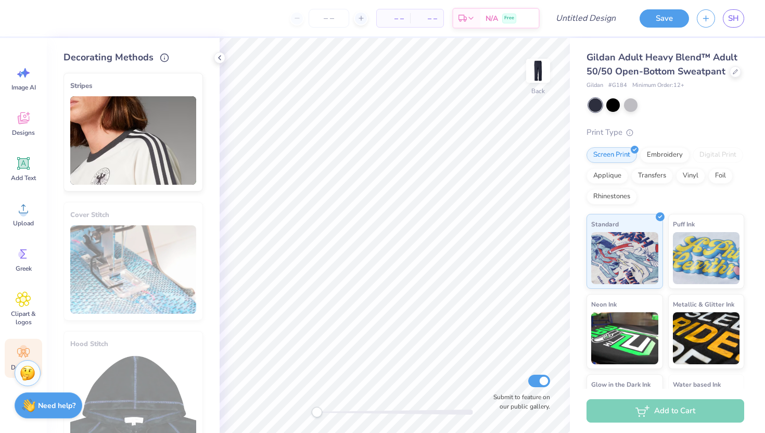
click at [165, 117] on img at bounding box center [133, 140] width 126 height 88
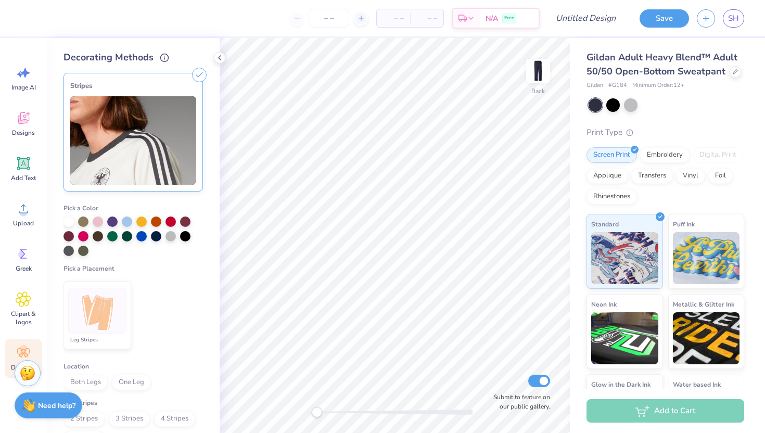
click at [103, 336] on div "Leg Stripes" at bounding box center [97, 340] width 58 height 8
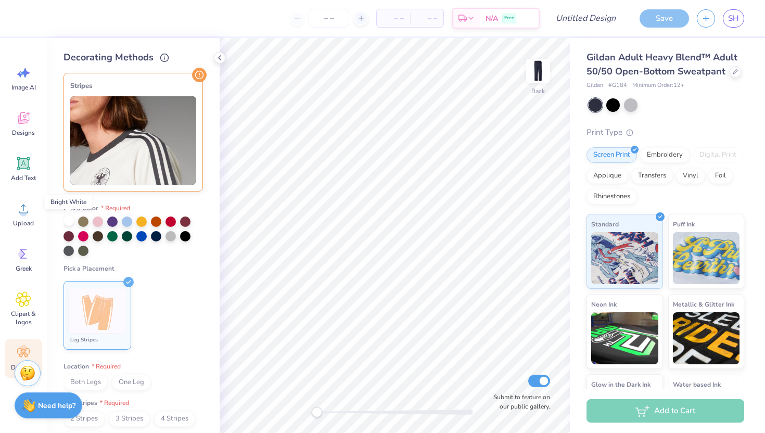
click at [71, 220] on div at bounding box center [68, 220] width 10 height 10
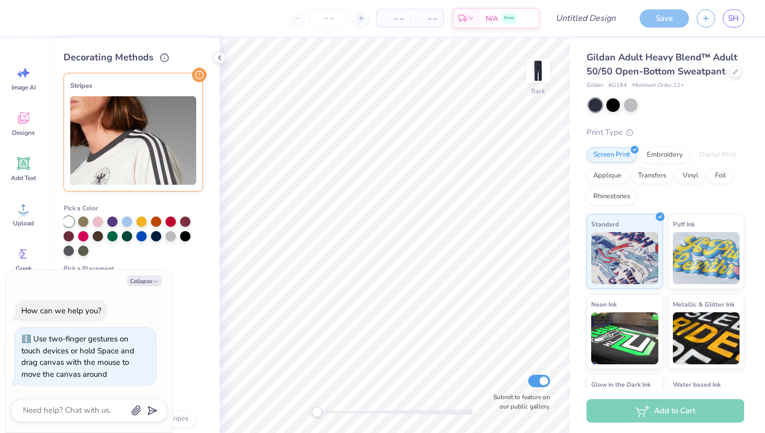
click at [295, 422] on div "Back Submit to feature on our public gallery." at bounding box center [395, 235] width 350 height 395
click at [142, 282] on button "Collapse" at bounding box center [144, 280] width 35 height 11
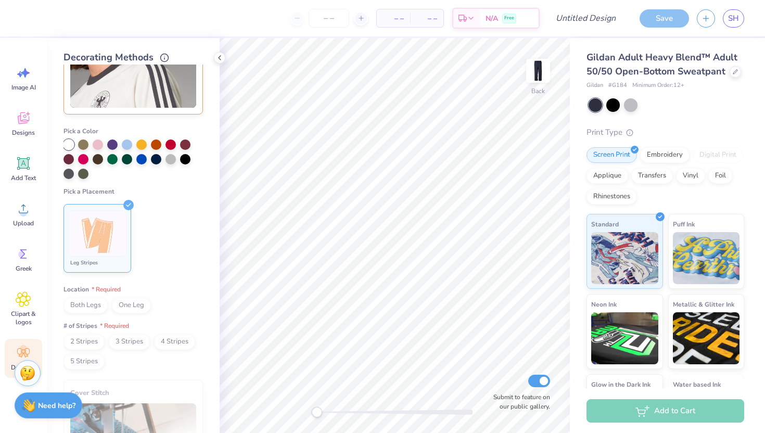
scroll to position [80, 0]
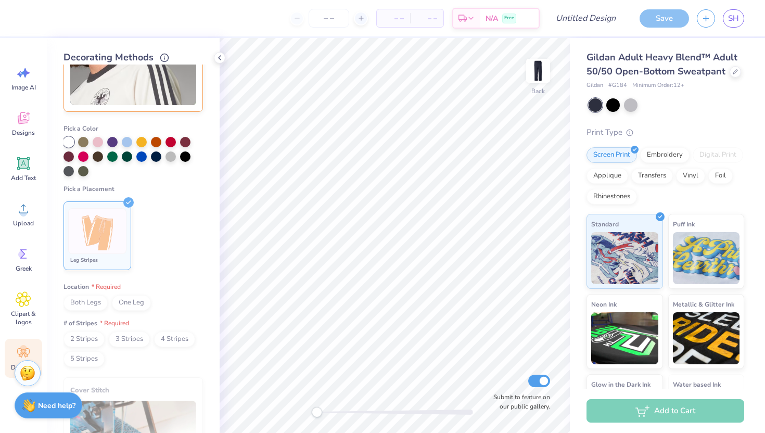
click at [82, 307] on span "Both Legs" at bounding box center [85, 303] width 44 height 16
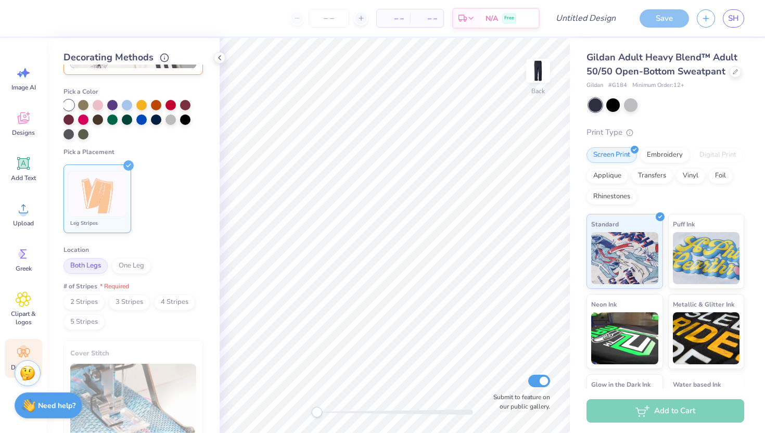
scroll to position [123, 0]
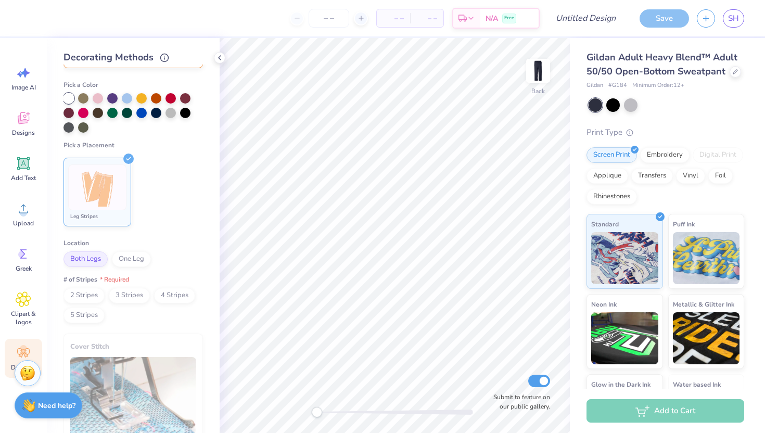
click at [80, 298] on span "2 Stripes" at bounding box center [83, 296] width 41 height 16
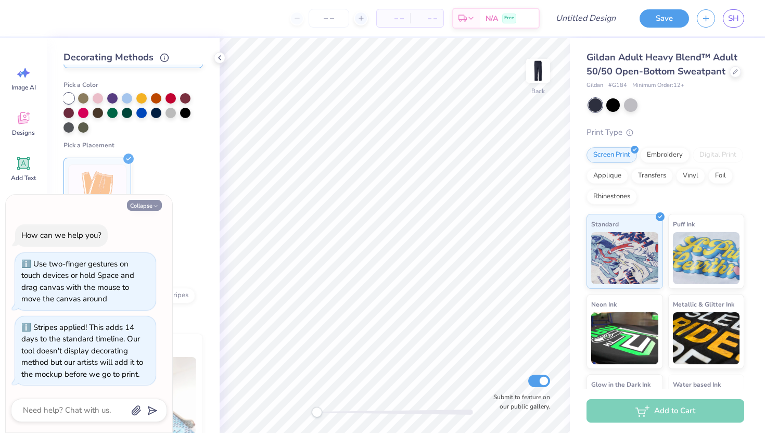
click at [145, 206] on button "Collapse" at bounding box center [144, 205] width 35 height 11
type textarea "x"
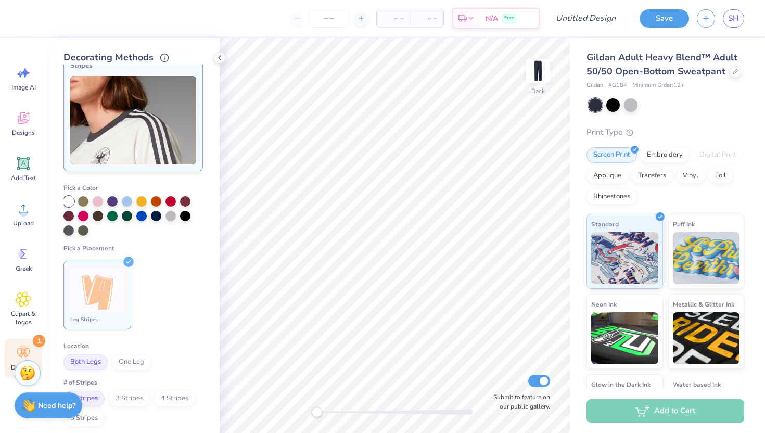
scroll to position [0, 0]
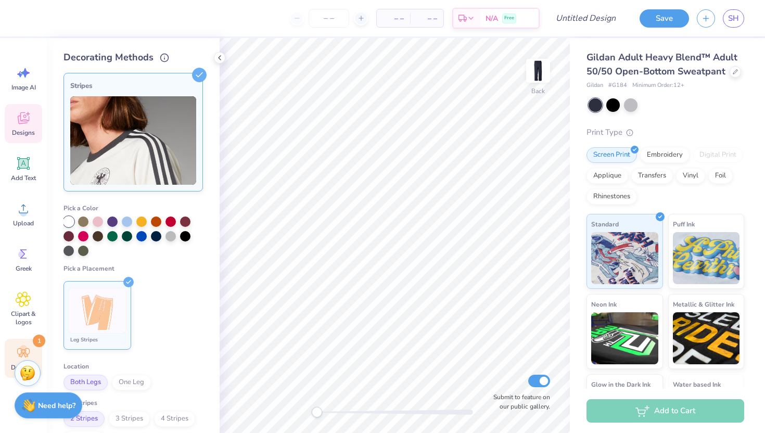
click at [25, 115] on icon at bounding box center [23, 118] width 11 height 12
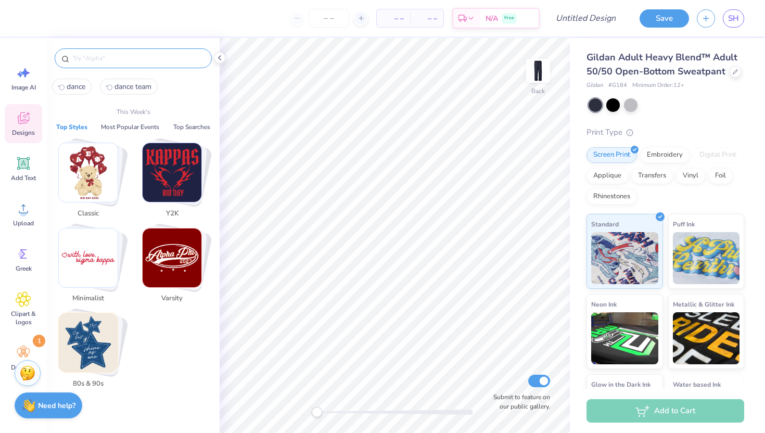
click at [139, 56] on input "text" at bounding box center [138, 58] width 133 height 10
click at [99, 345] on img "Stack Card Button 80s & 90s" at bounding box center [88, 342] width 59 height 59
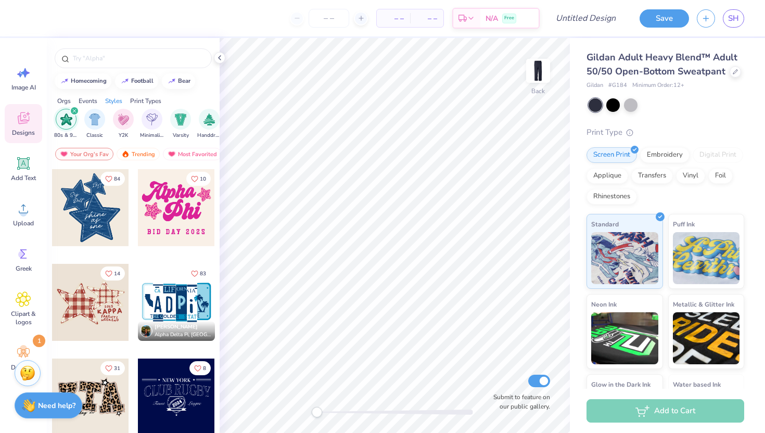
scroll to position [0, 545]
click at [94, 290] on div at bounding box center [90, 302] width 77 height 77
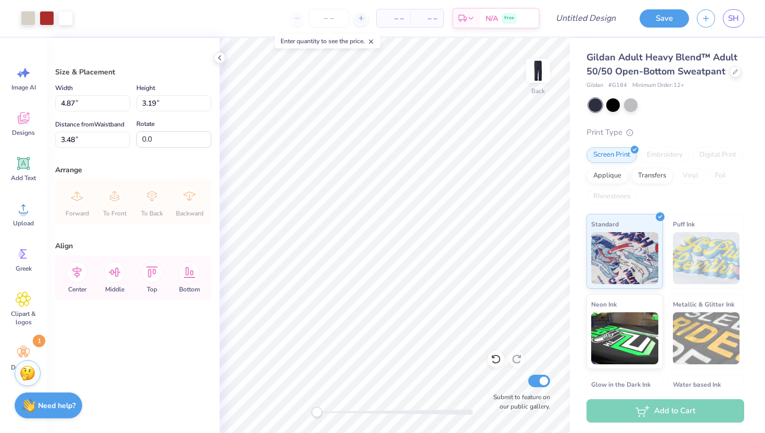
type input "4.87"
type input "3.19"
type input "3.48"
click at [408, 418] on div "Back Submit to feature on our public gallery." at bounding box center [395, 235] width 350 height 395
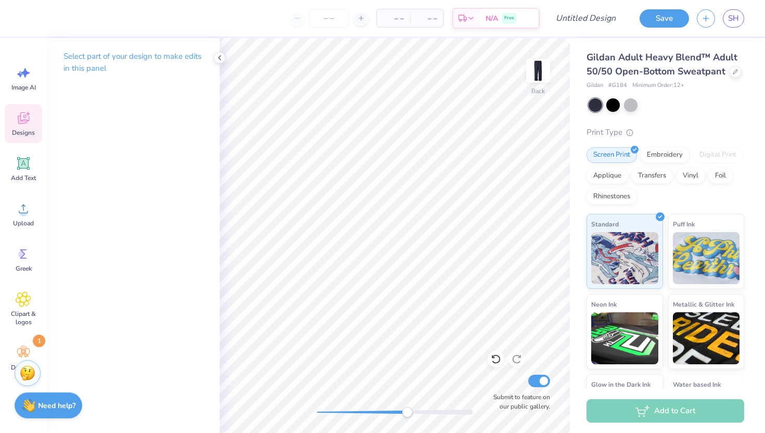
click at [19, 123] on icon at bounding box center [23, 118] width 11 height 12
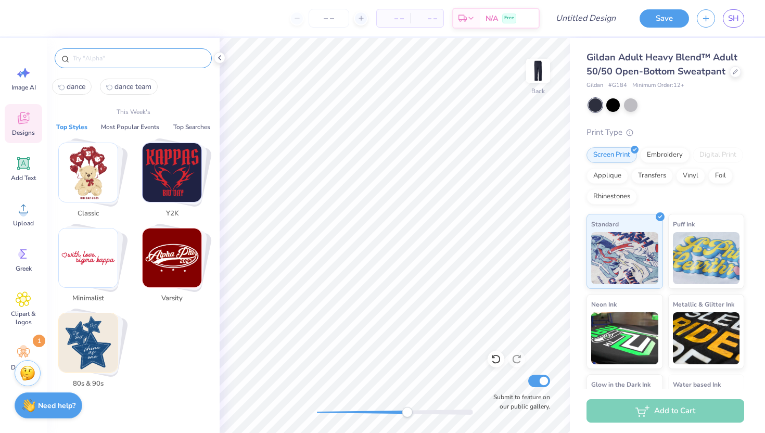
click at [132, 60] on input "text" at bounding box center [138, 58] width 133 height 10
click at [102, 346] on img "Stack Card Button 80s & 90s" at bounding box center [88, 342] width 59 height 59
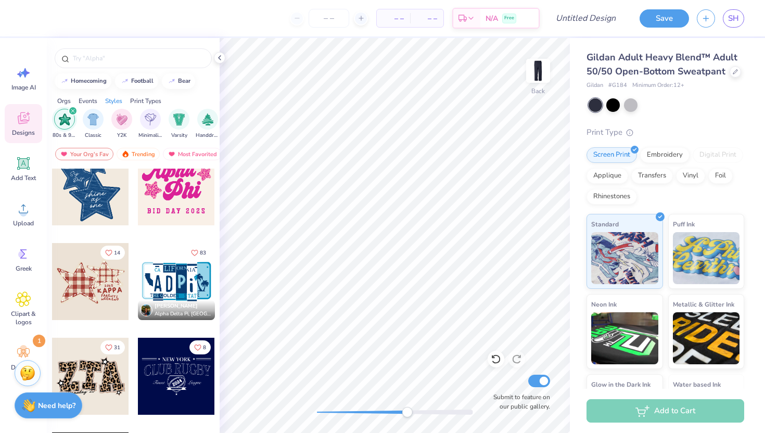
scroll to position [22, 0]
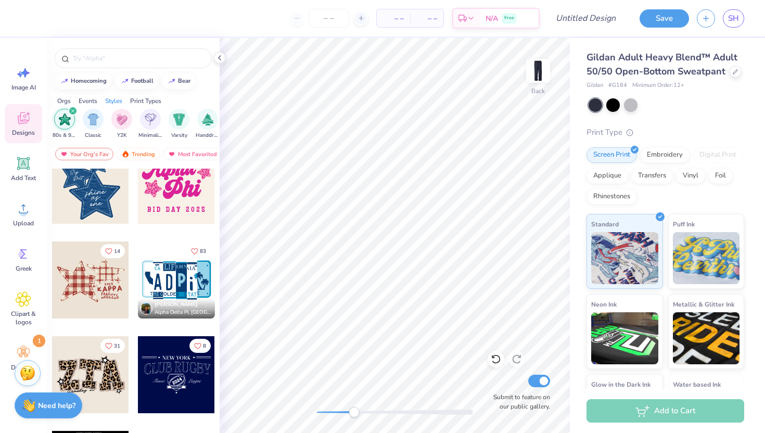
drag, startPoint x: 405, startPoint y: 408, endPoint x: 354, endPoint y: 414, distance: 51.8
click at [354, 414] on div "Accessibility label" at bounding box center [354, 412] width 10 height 10
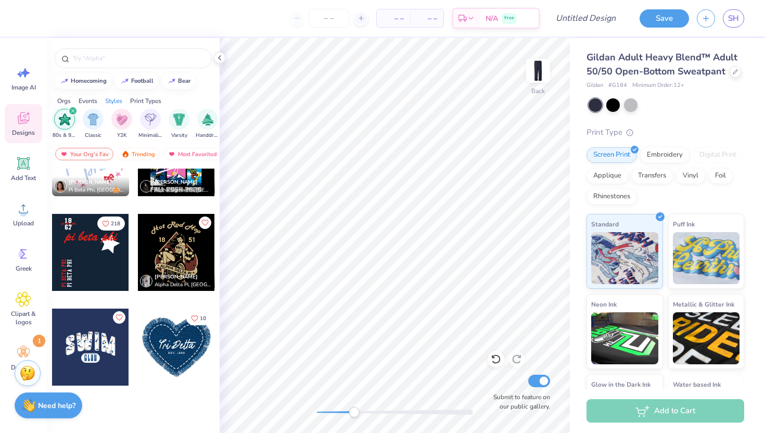
scroll to position [0, 0]
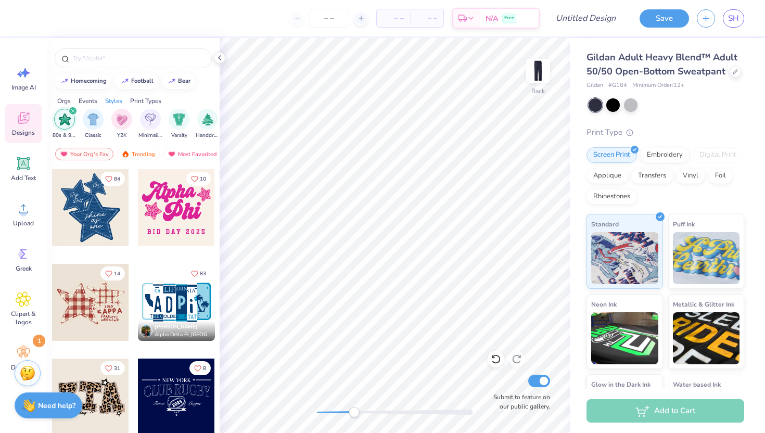
click at [90, 305] on div at bounding box center [90, 302] width 77 height 77
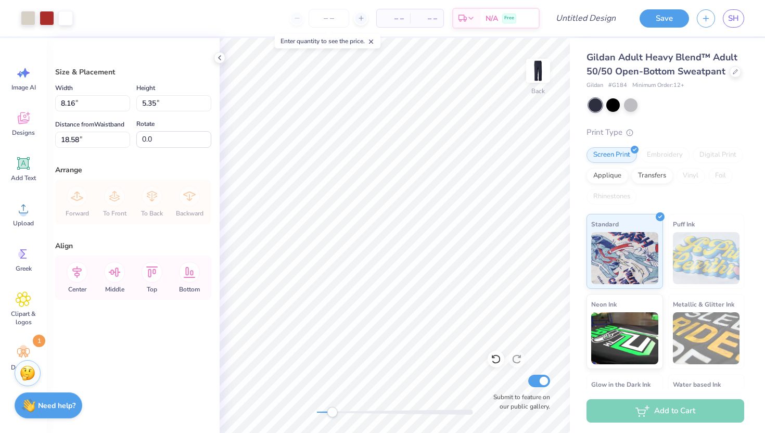
drag, startPoint x: 352, startPoint y: 411, endPoint x: 331, endPoint y: 408, distance: 21.6
click at [331, 408] on div "Accessibility label" at bounding box center [332, 412] width 10 height 10
type input "6.64"
type input "4.35"
type input "3.24"
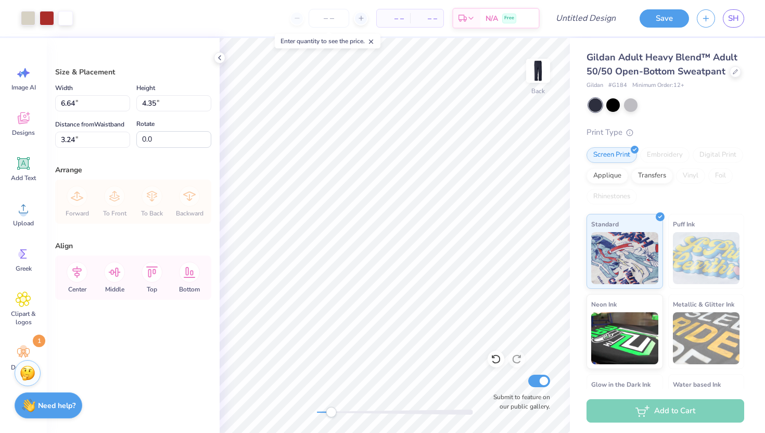
type input "5.53"
type input "3.62"
type input "3.22"
drag, startPoint x: 335, startPoint y: 413, endPoint x: 378, endPoint y: 410, distance: 43.9
click at [378, 410] on div "Accessibility label" at bounding box center [377, 412] width 10 height 10
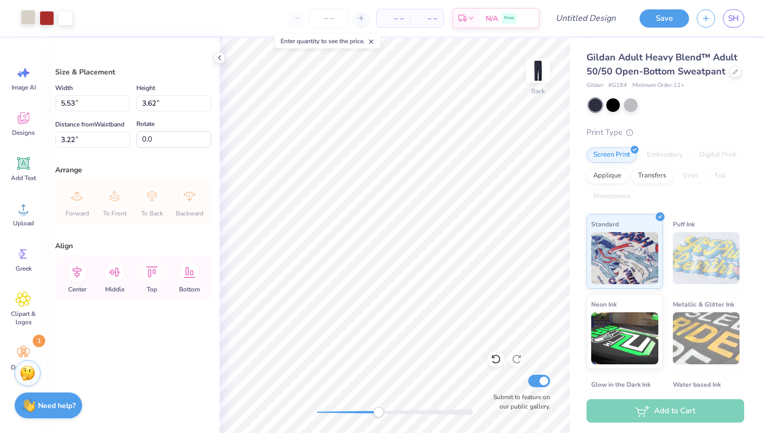
click at [32, 21] on div at bounding box center [28, 17] width 15 height 15
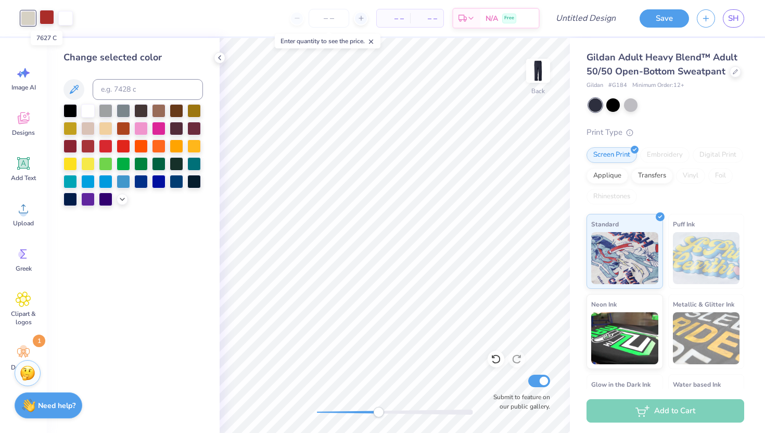
click at [52, 20] on div at bounding box center [47, 17] width 15 height 15
click at [72, 199] on div at bounding box center [70, 199] width 14 height 14
click at [120, 176] on div at bounding box center [124, 181] width 14 height 14
click at [109, 177] on div at bounding box center [106, 181] width 14 height 14
click at [139, 187] on div at bounding box center [141, 181] width 14 height 14
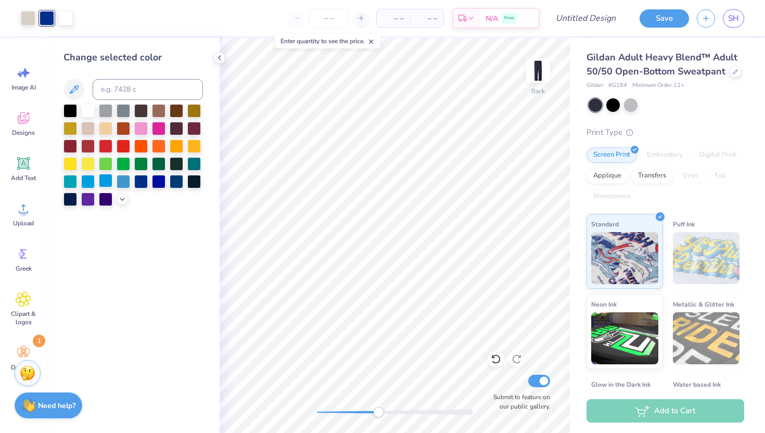
click at [106, 184] on div at bounding box center [106, 181] width 14 height 14
click at [123, 180] on div at bounding box center [124, 181] width 14 height 14
click at [29, 22] on div at bounding box center [28, 17] width 15 height 15
click at [89, 119] on div at bounding box center [132, 155] width 139 height 102
click at [89, 115] on div at bounding box center [88, 110] width 14 height 14
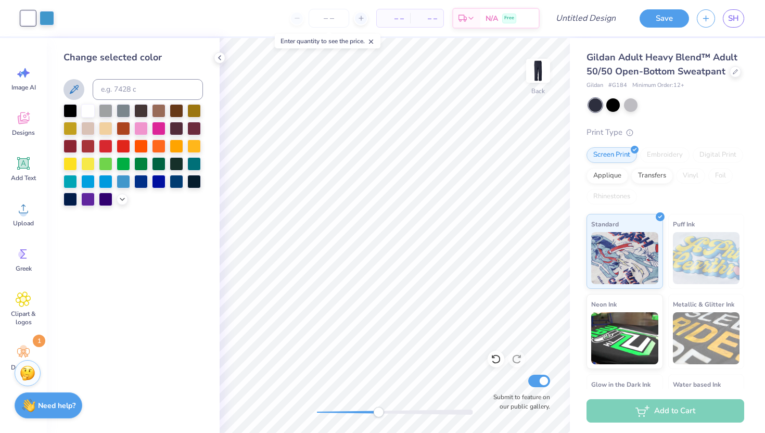
click at [75, 90] on icon at bounding box center [74, 89] width 9 height 9
click at [121, 201] on icon at bounding box center [122, 198] width 8 height 8
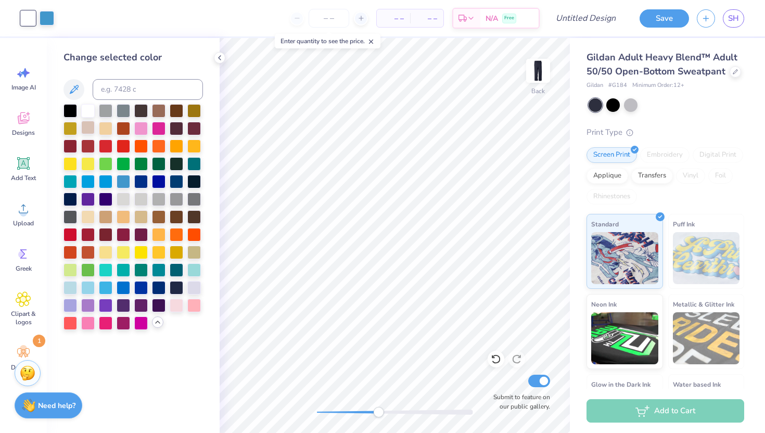
click at [88, 128] on div at bounding box center [88, 128] width 14 height 14
click at [122, 194] on div at bounding box center [124, 199] width 14 height 14
click at [134, 198] on div at bounding box center [141, 199] width 14 height 14
click at [146, 203] on div at bounding box center [141, 199] width 14 height 14
click at [139, 198] on div at bounding box center [141, 199] width 14 height 14
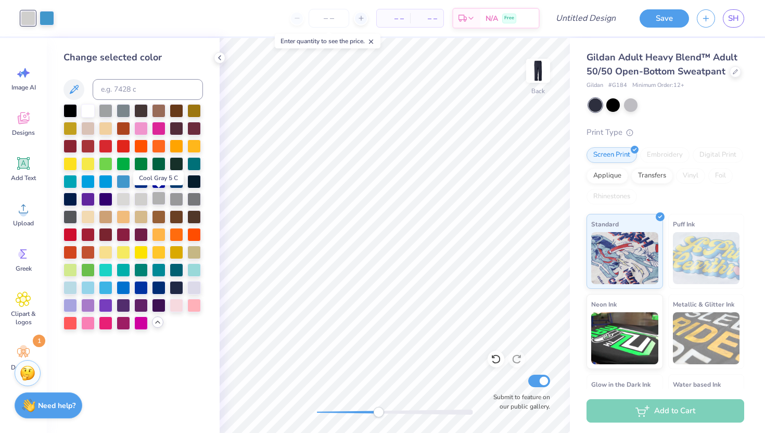
click at [155, 200] on div at bounding box center [159, 199] width 14 height 14
click at [500, 363] on icon at bounding box center [496, 359] width 10 height 10
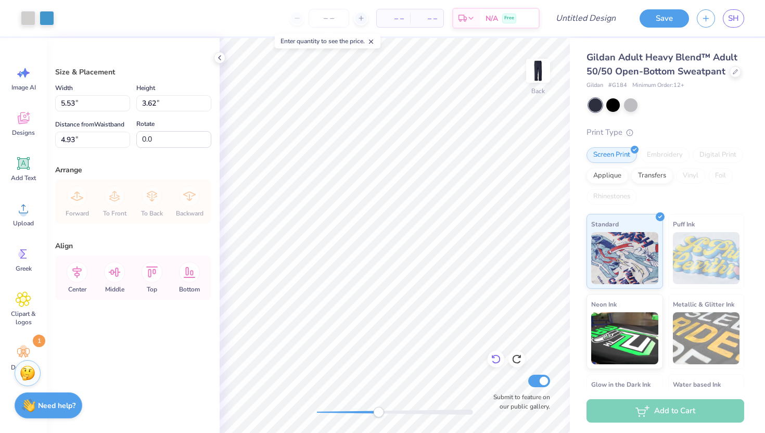
click at [500, 363] on icon at bounding box center [496, 359] width 10 height 10
click at [24, 20] on div at bounding box center [28, 17] width 15 height 15
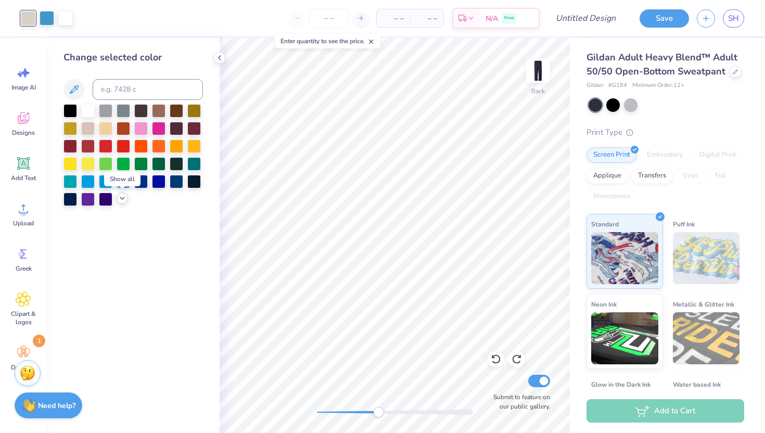
click at [121, 197] on icon at bounding box center [122, 198] width 8 height 8
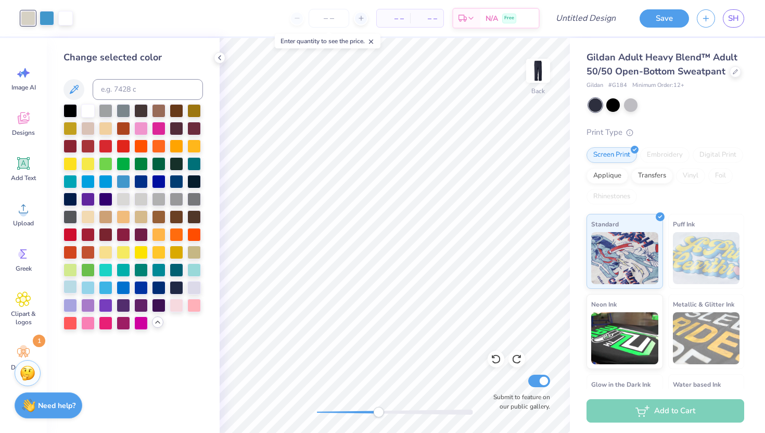
click at [69, 286] on div at bounding box center [70, 287] width 14 height 14
click at [90, 285] on div at bounding box center [88, 287] width 14 height 14
click at [69, 280] on div at bounding box center [70, 287] width 14 height 14
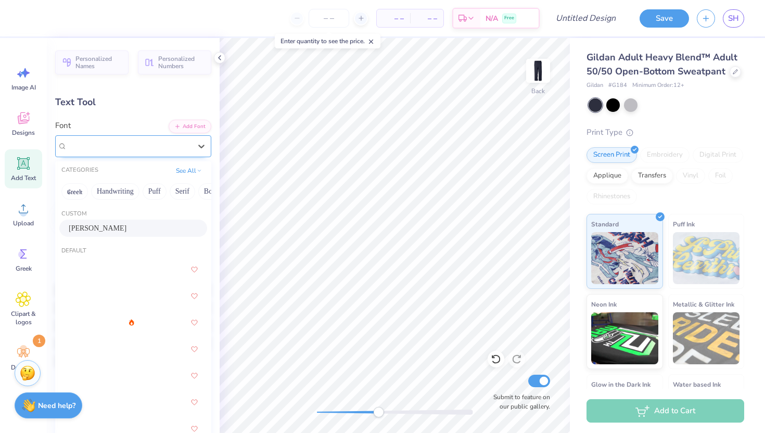
click at [130, 142] on div "Oliver" at bounding box center [129, 146] width 126 height 16
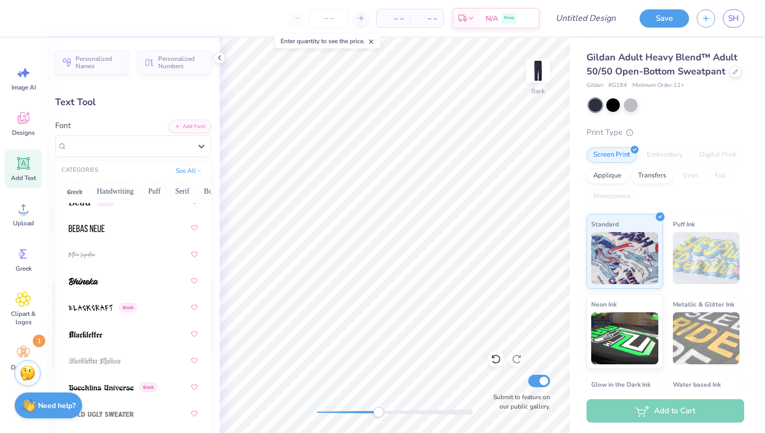
scroll to position [733, 0]
click at [96, 258] on div at bounding box center [133, 253] width 129 height 19
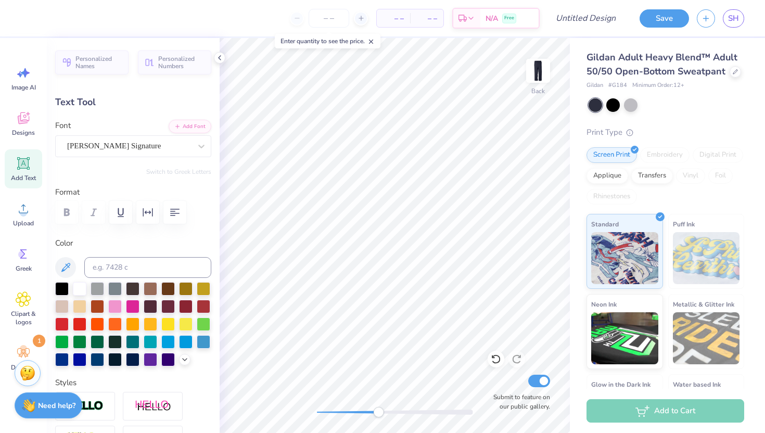
click at [65, 220] on div at bounding box center [133, 212] width 156 height 23
type textarea "E"
type input "1.98"
type input "0.56"
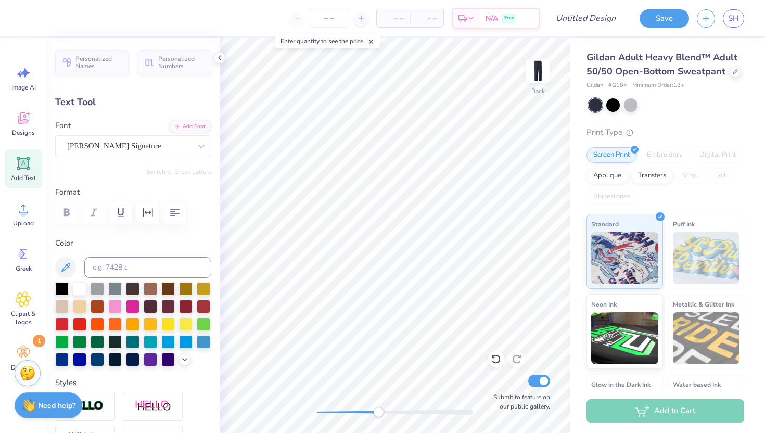
type input "7.17"
type input "0.0"
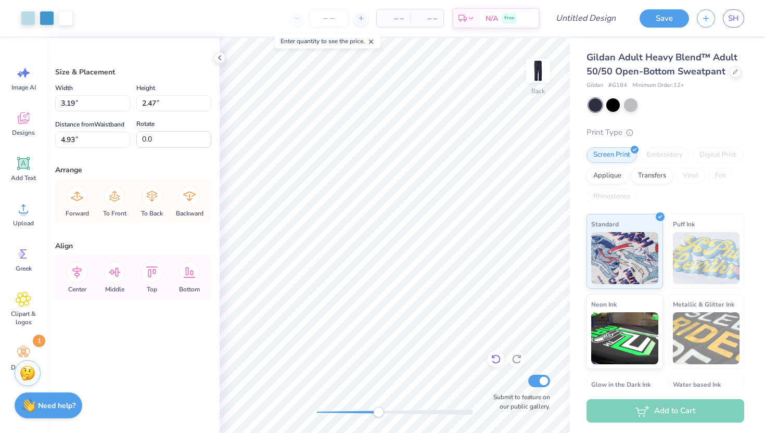
click at [500, 354] on icon at bounding box center [496, 359] width 10 height 10
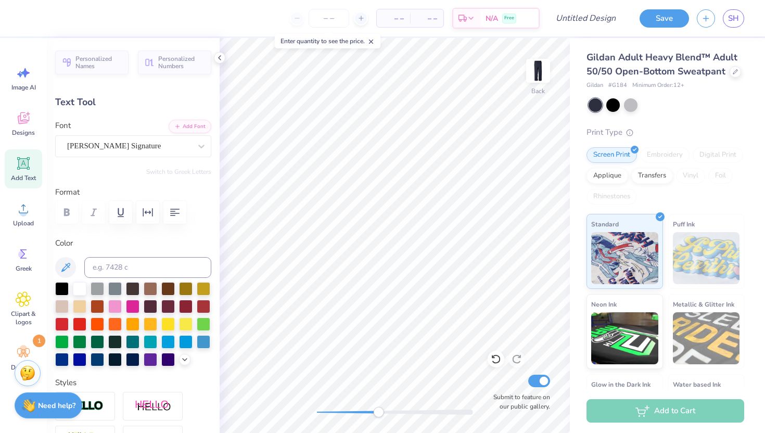
scroll to position [0, 1]
type textarea "Jefferson"
type input "1.31"
type input "0.31"
type input "7.74"
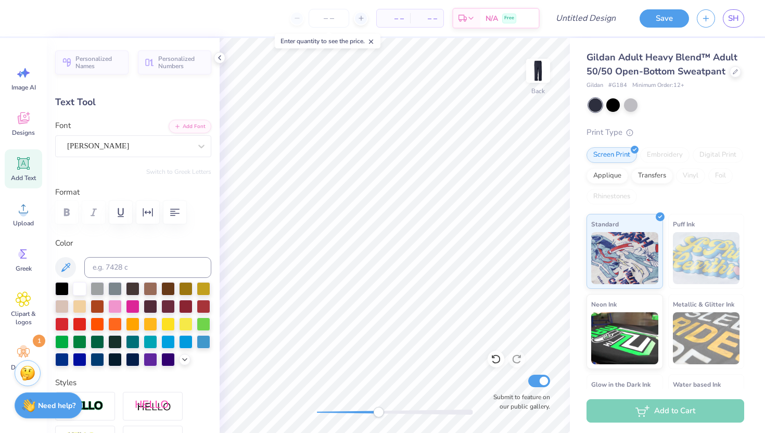
type input "0.0"
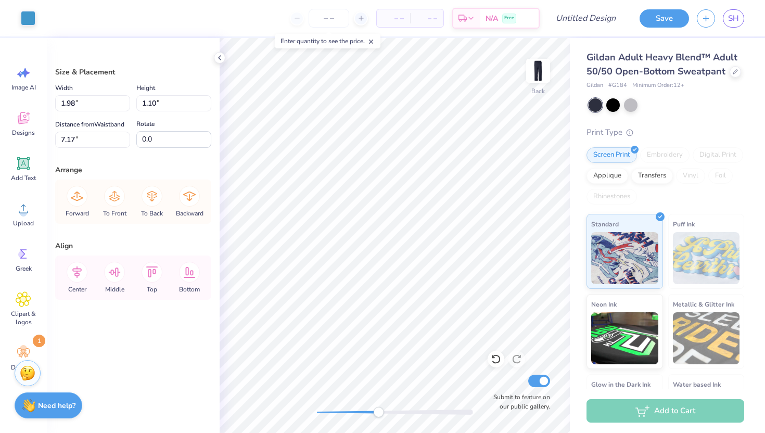
type input "7.65"
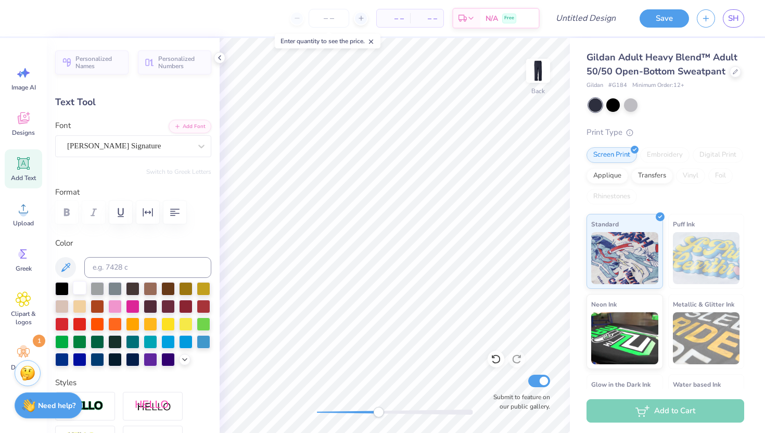
click at [78, 290] on div at bounding box center [80, 288] width 14 height 14
type input "0.0"
type input "1.98"
type input "0.56"
type input "7.65"
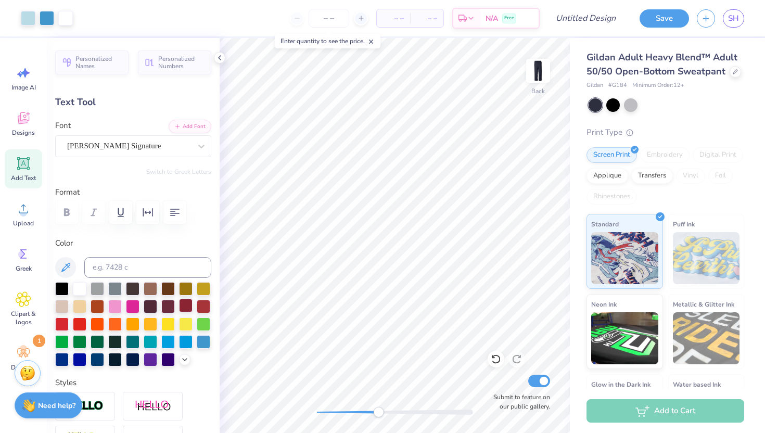
type input "-3.2"
type textarea "Ramettes"
click at [133, 151] on div "Oliver" at bounding box center [129, 146] width 126 height 16
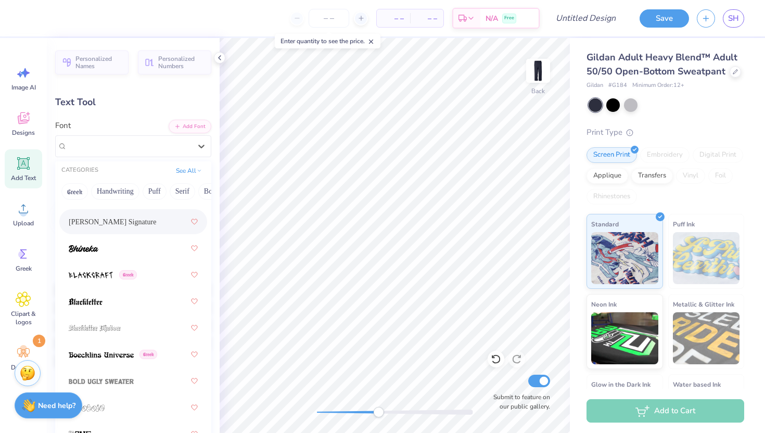
scroll to position [759, 0]
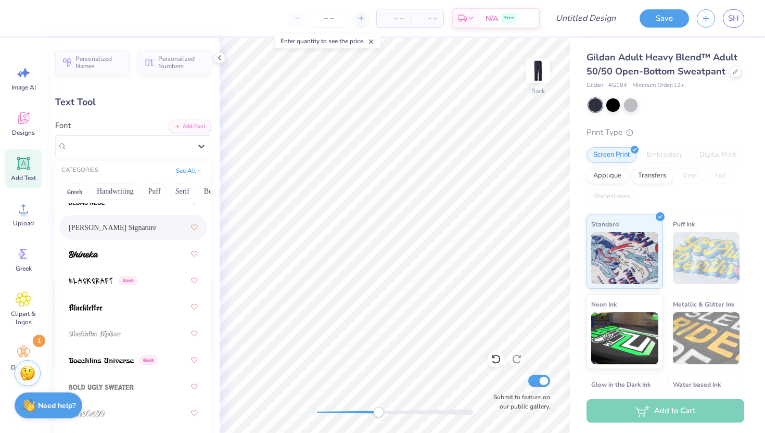
click at [152, 228] on div "Bettina Signature" at bounding box center [133, 227] width 129 height 19
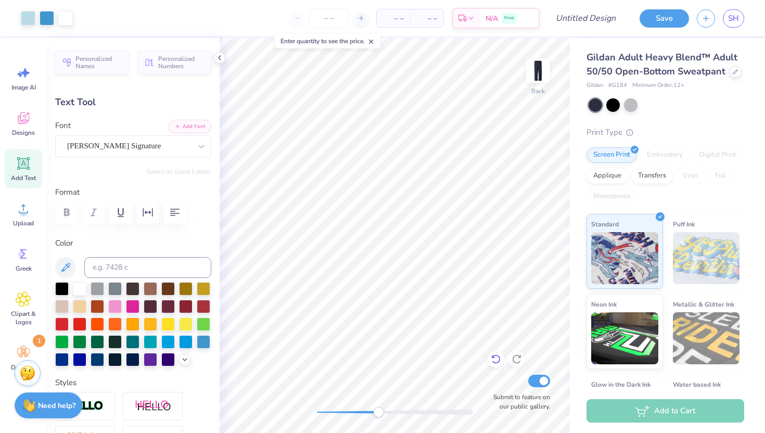
type input "0.0"
click at [500, 355] on icon at bounding box center [496, 359] width 10 height 10
type input "7.57"
type input "-3.2"
click at [519, 355] on icon at bounding box center [517, 359] width 10 height 10
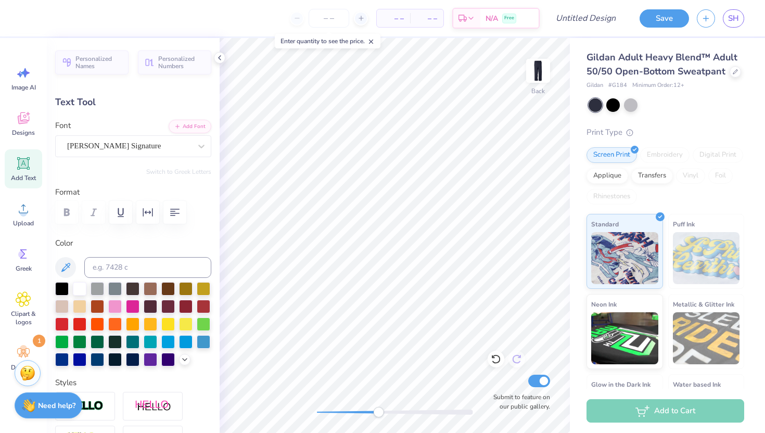
type input "1.75"
type input "0.87"
type input "7.09"
type input "1.80"
type input "0.69"
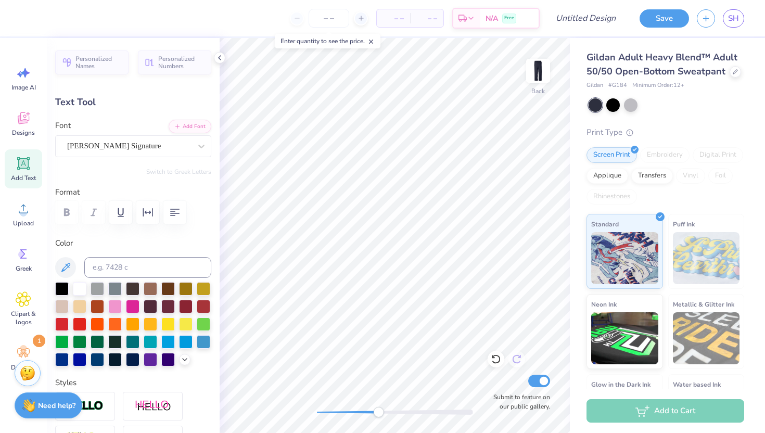
type input "6.96"
type input "0.0"
type input "1.75"
type input "0.87"
type input "7.31"
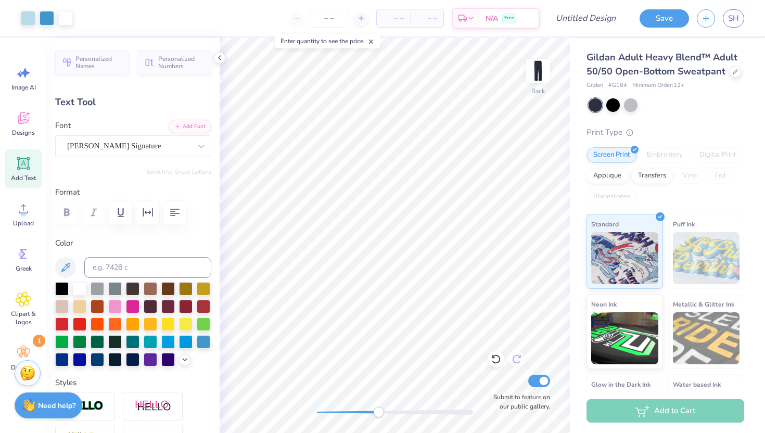
type input "0.0"
type input "7.50"
type input "0.0"
type input "1.31"
type input "0.31"
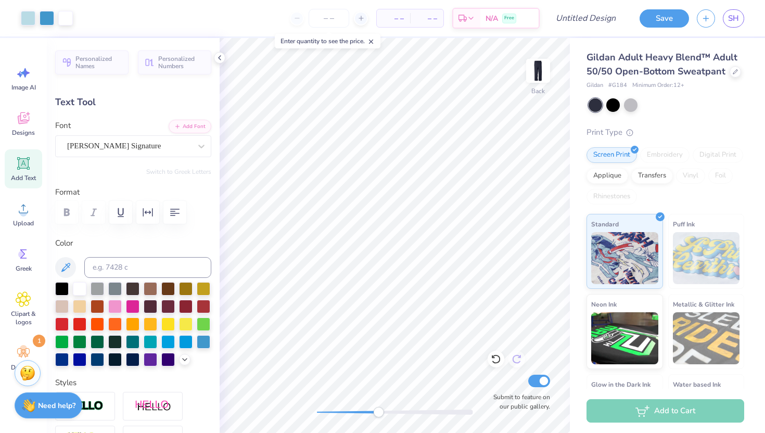
type input "8.22"
type input "4.0"
type textarea "Dance"
type input "1.41"
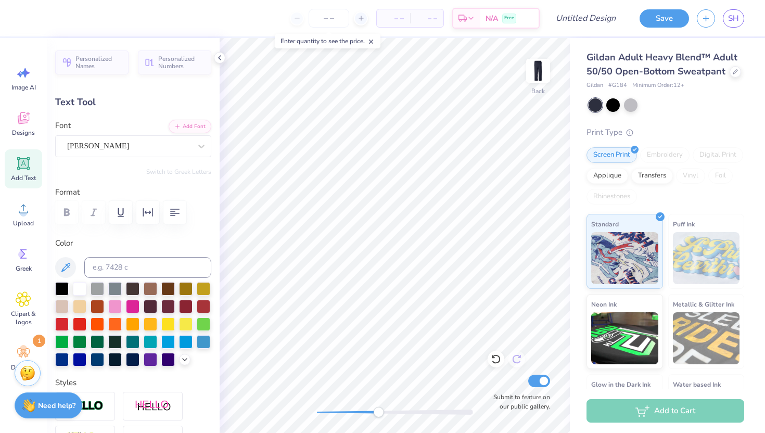
type input "0.29"
type input "8.46"
type textarea "Team"
type input "0.0"
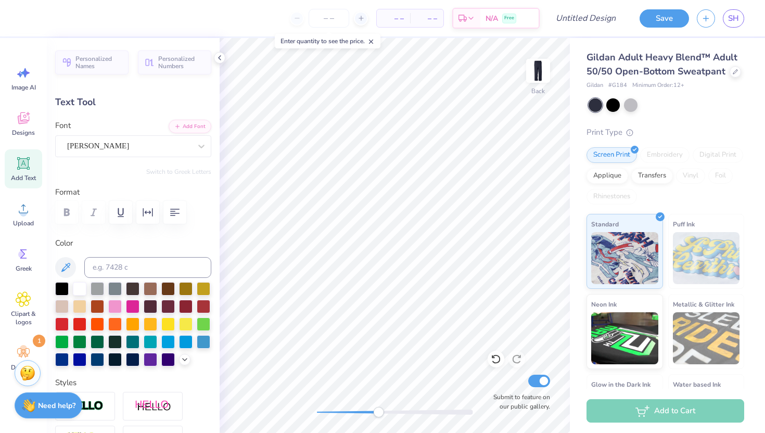
click at [134, 157] on div "Personalized Names Personalized Numbers Text Tool Add Font Font Oliver Switch t…" at bounding box center [133, 235] width 173 height 395
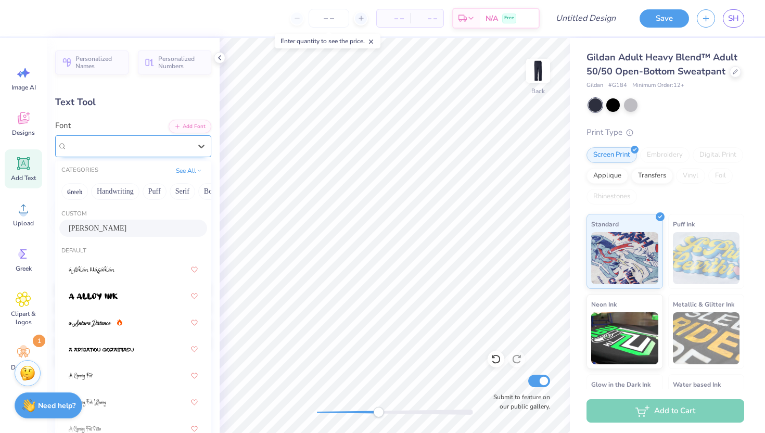
click at [123, 148] on div "Oliver" at bounding box center [129, 146] width 126 height 16
click at [116, 193] on button "Handwriting" at bounding box center [115, 191] width 48 height 17
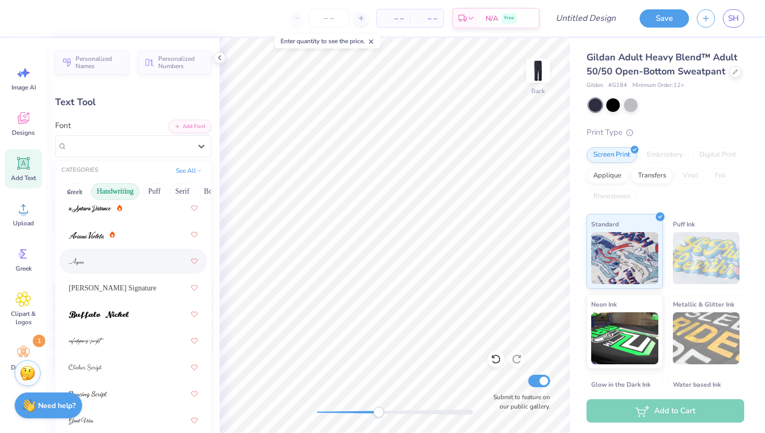
scroll to position [29, 0]
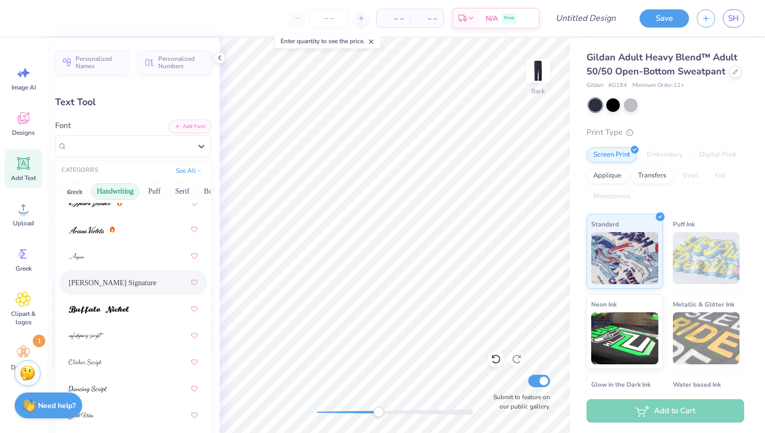
click at [104, 281] on span "Bettina Signature" at bounding box center [112, 282] width 87 height 11
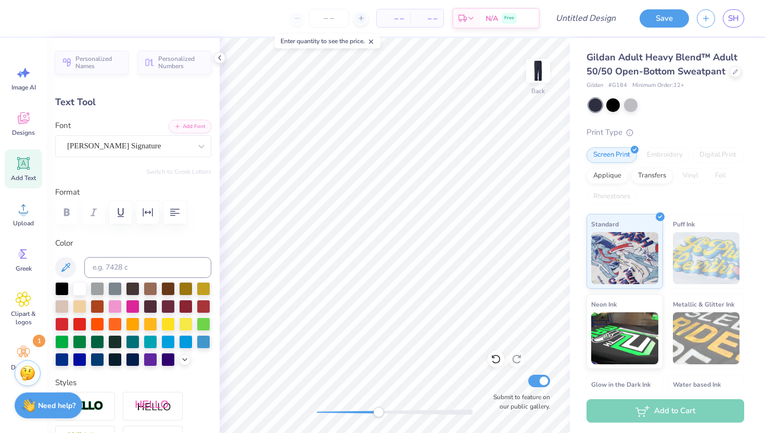
type input "0.0"
type input "0.79"
type input "0.25"
type input "8.55"
click at [137, 150] on div "Oliver" at bounding box center [129, 146] width 126 height 16
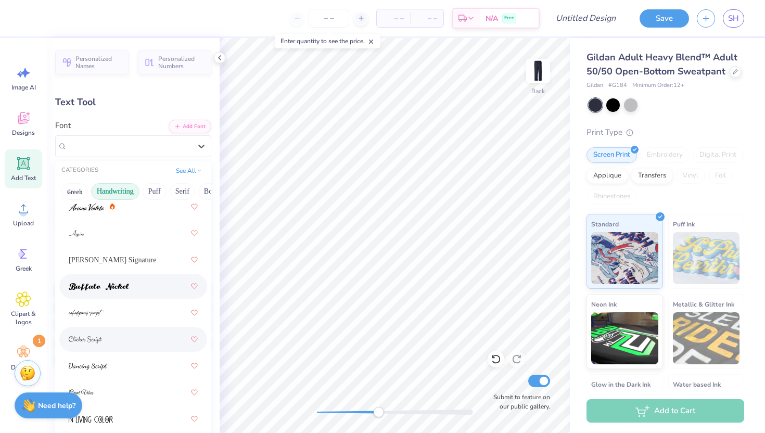
scroll to position [72, 0]
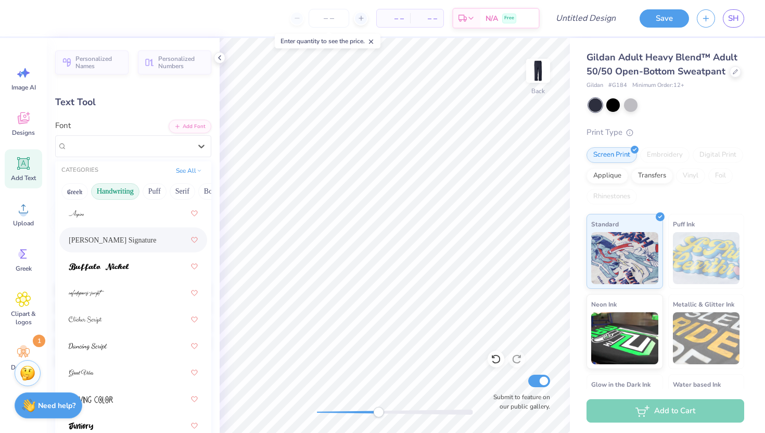
click at [128, 241] on span "Bettina Signature" at bounding box center [112, 240] width 87 height 11
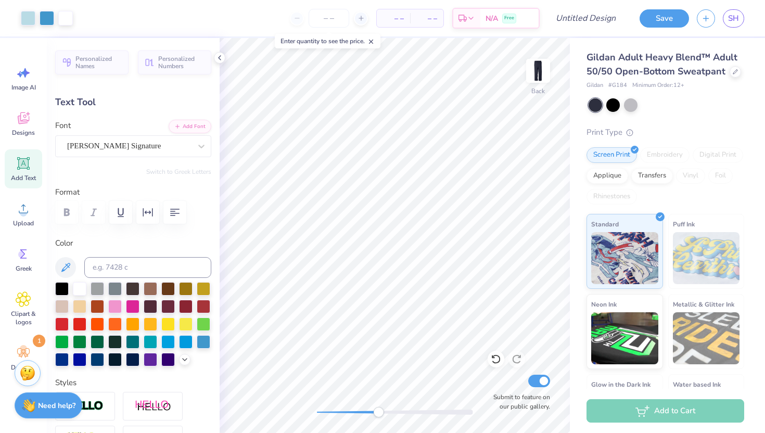
type input "0.0"
type input "1.11"
type input "0.63"
type input "8.33"
type input "0.0"
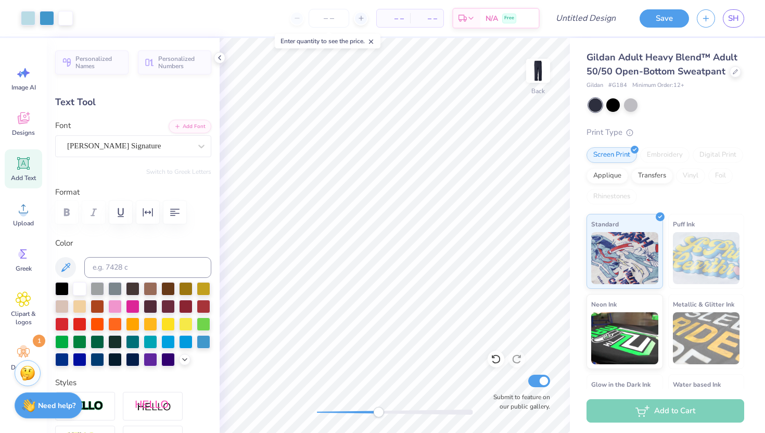
type input "8.66"
type input "0.0"
type input "1.26"
type input "0.54"
type input "8.12"
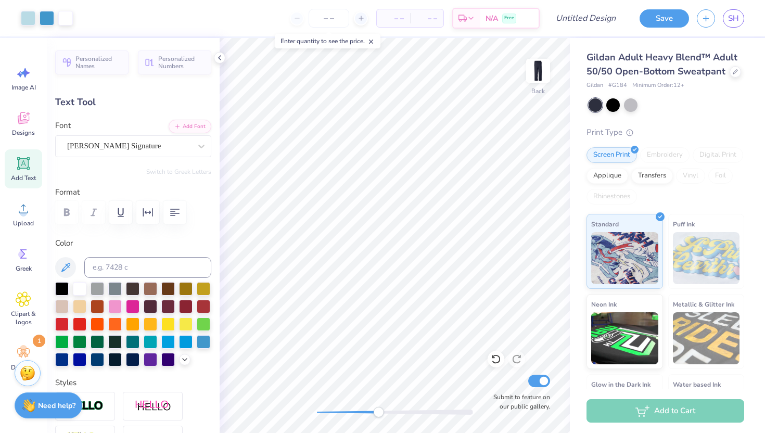
type input "4.0"
click at [76, 287] on div at bounding box center [80, 288] width 14 height 14
type input "1.11"
type input "0.63"
type input "8.66"
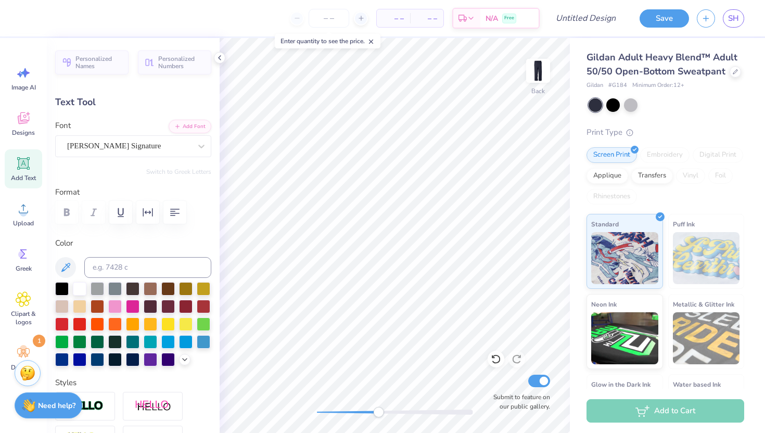
type input "0.0"
type input "8.51"
type input "0.0"
type input "1.80"
type input "0.69"
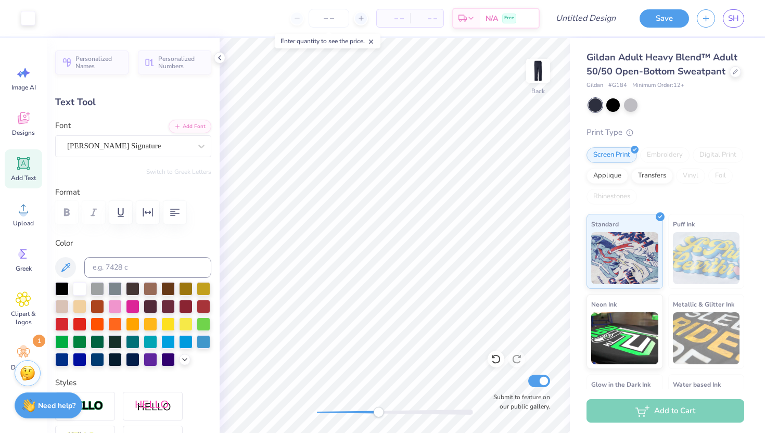
type input "6.96"
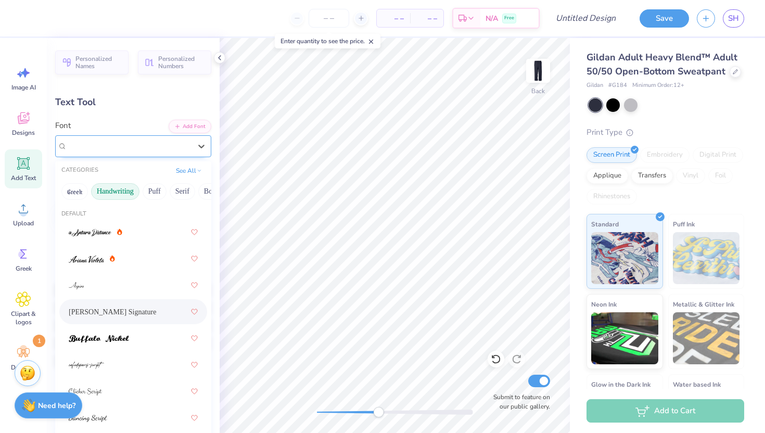
click at [101, 146] on div "Bettina Signature" at bounding box center [129, 146] width 126 height 16
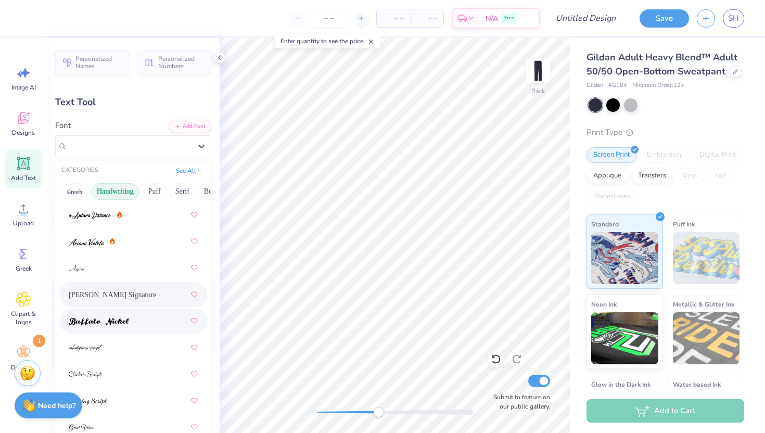
scroll to position [19, 0]
click at [103, 311] on div at bounding box center [133, 319] width 129 height 19
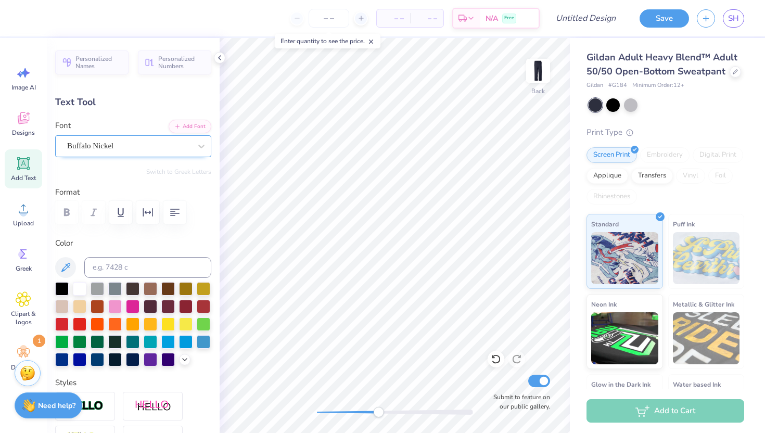
click at [135, 143] on div "Buffalo Nickel" at bounding box center [129, 146] width 126 height 16
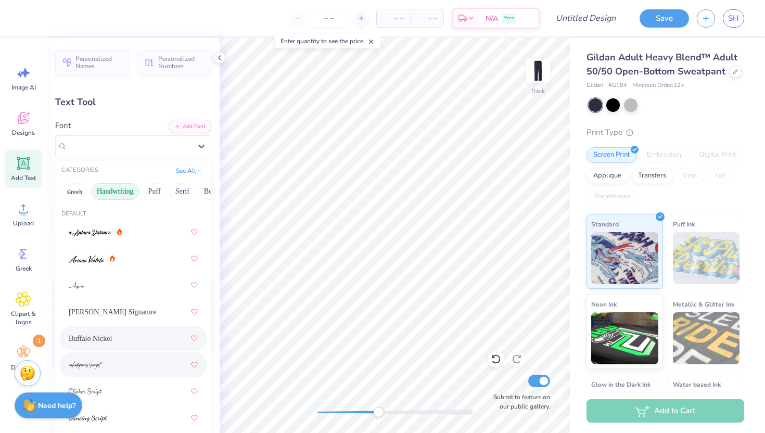
click at [90, 357] on div at bounding box center [133, 364] width 129 height 19
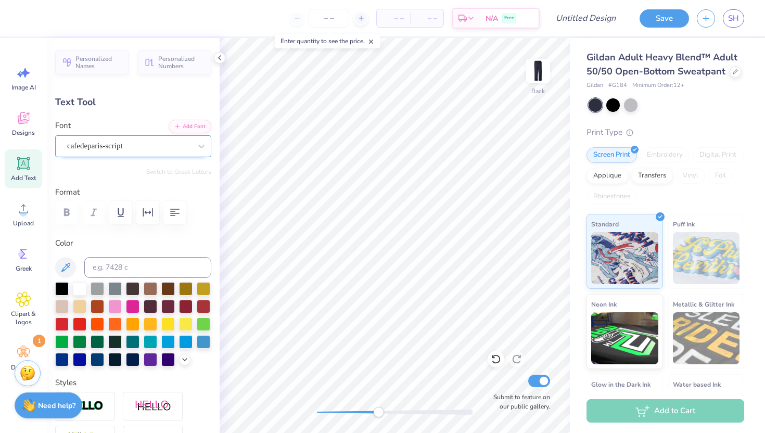
click at [162, 144] on div "cafedeparis-script" at bounding box center [129, 146] width 126 height 16
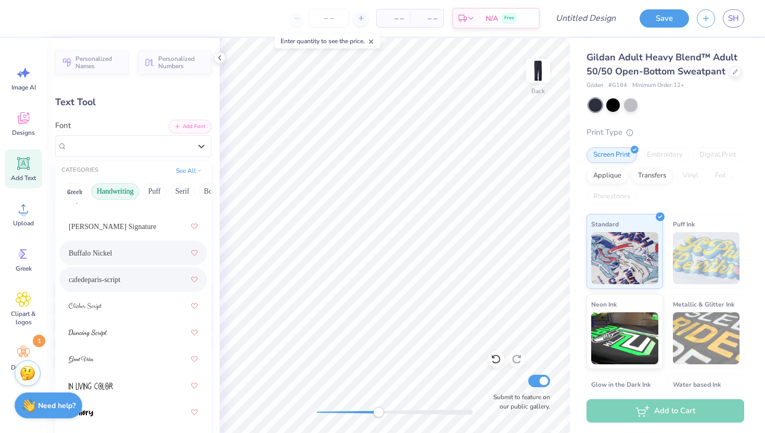
scroll to position [86, 0]
click at [129, 300] on div at bounding box center [133, 305] width 129 height 19
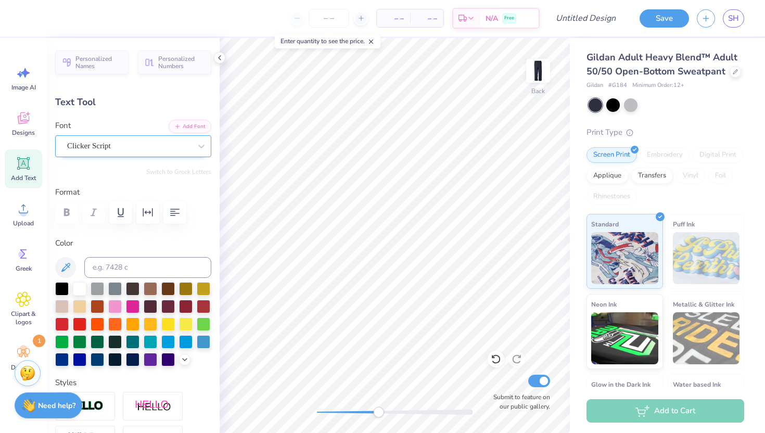
click at [140, 149] on div "Clicker Script" at bounding box center [129, 146] width 126 height 16
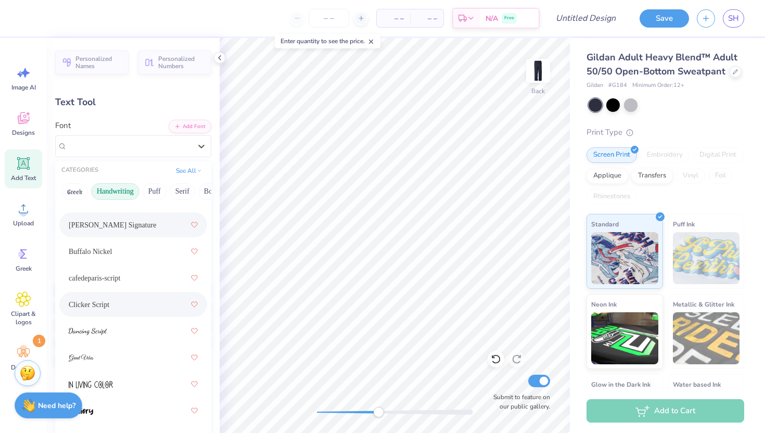
scroll to position [90, 0]
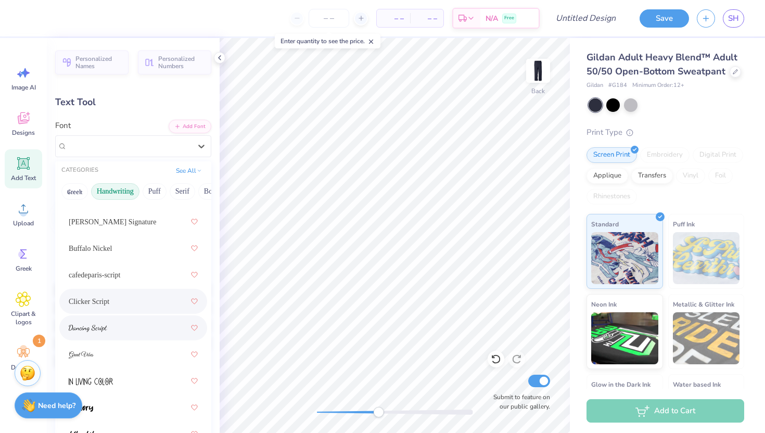
click at [112, 331] on div at bounding box center [133, 328] width 129 height 19
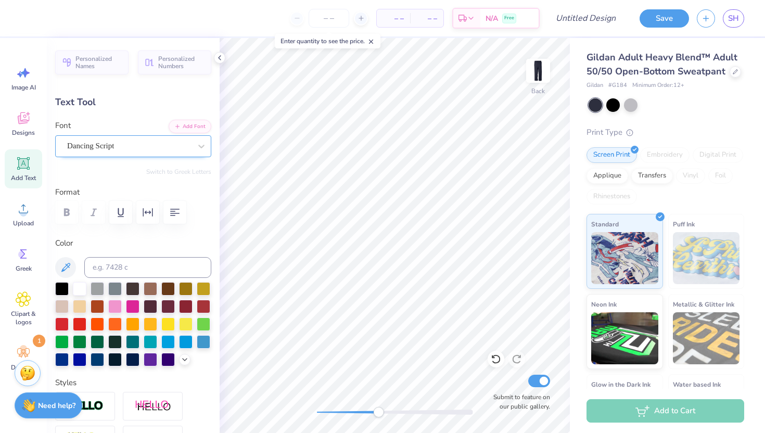
click at [155, 143] on div "Dancing Script" at bounding box center [129, 146] width 126 height 16
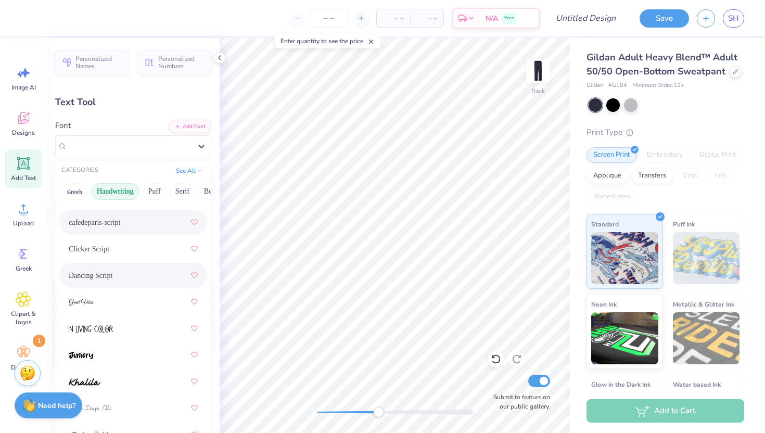
scroll to position [151, 0]
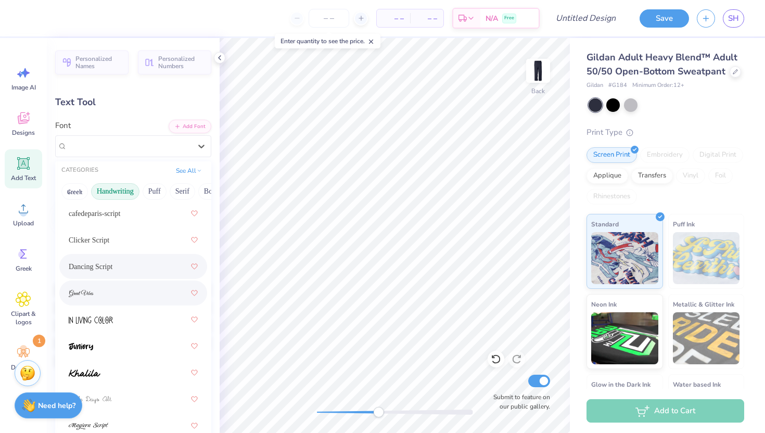
click at [127, 296] on div at bounding box center [133, 293] width 129 height 19
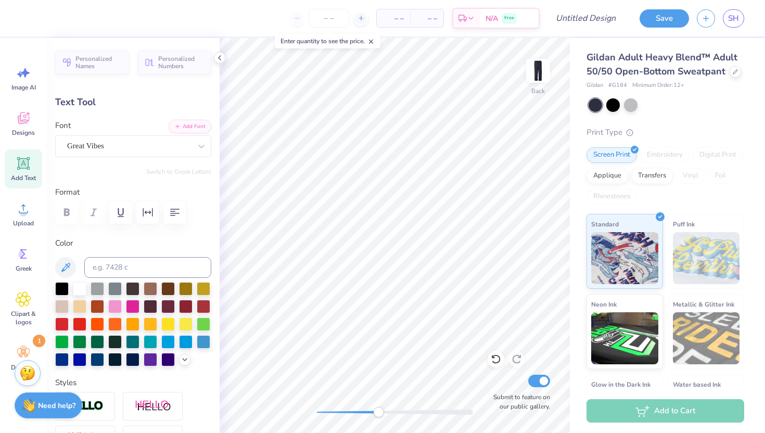
click at [152, 158] on div "Personalized Names Personalized Numbers Text Tool Add Font Font Great Vibes Swi…" at bounding box center [133, 235] width 173 height 395
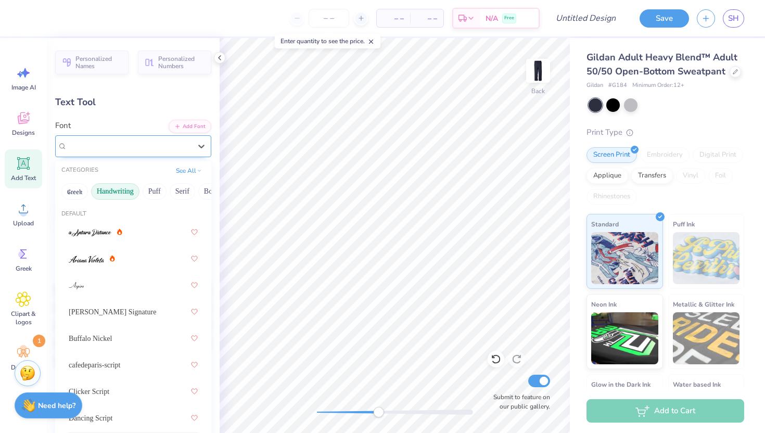
click at [151, 153] on div "Great Vibes" at bounding box center [129, 146] width 126 height 16
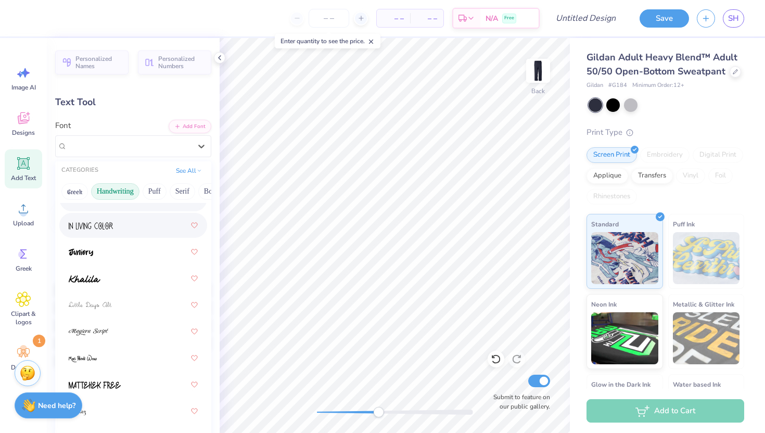
scroll to position [247, 0]
click at [135, 247] on div at bounding box center [133, 250] width 129 height 19
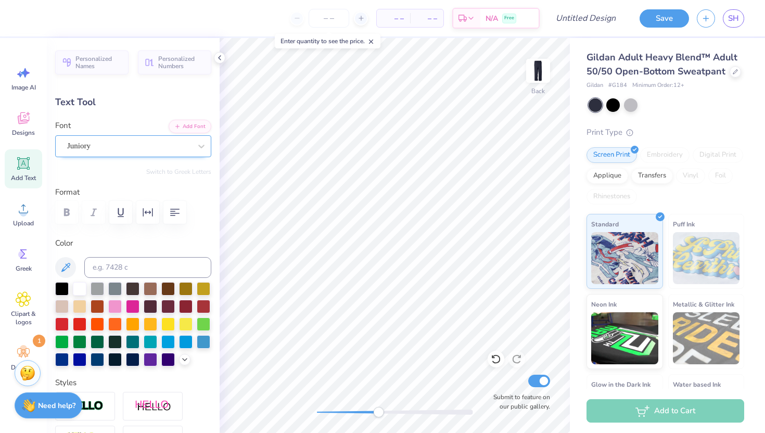
click at [146, 142] on div "Juniory" at bounding box center [129, 146] width 126 height 16
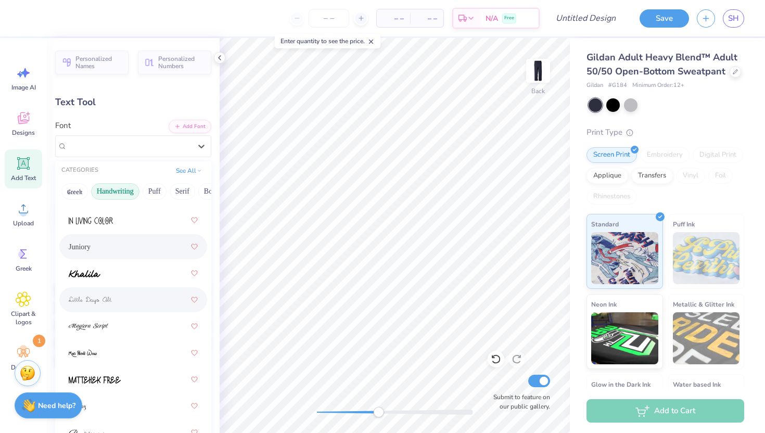
scroll to position [259, 0]
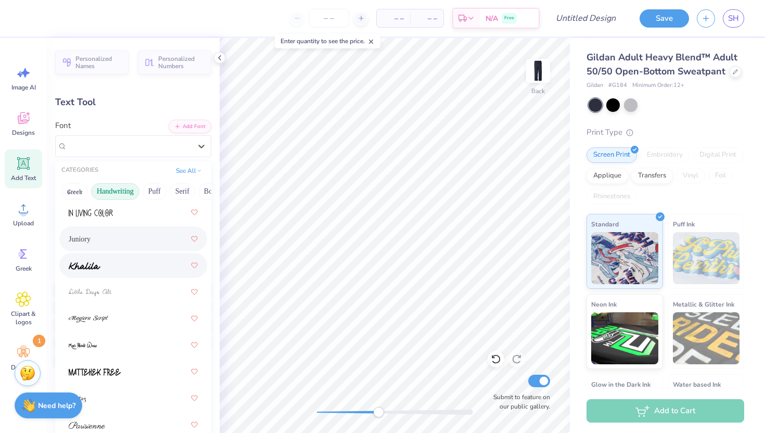
click at [106, 270] on div at bounding box center [133, 265] width 129 height 19
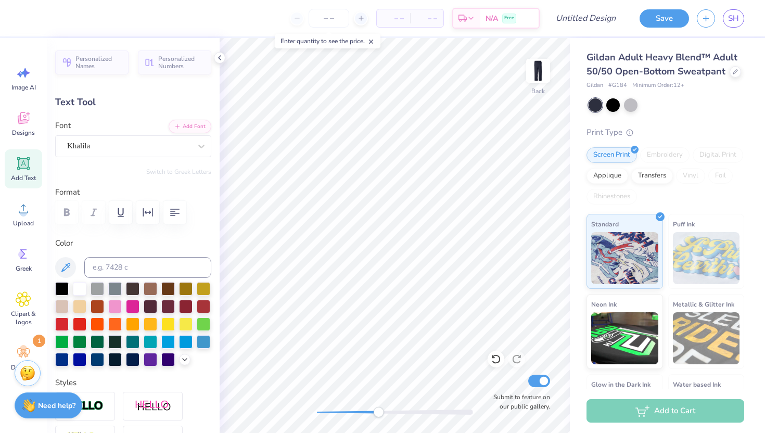
type input "0.0"
type input "1.75"
type input "0.87"
type input "7.40"
type input "-3.2"
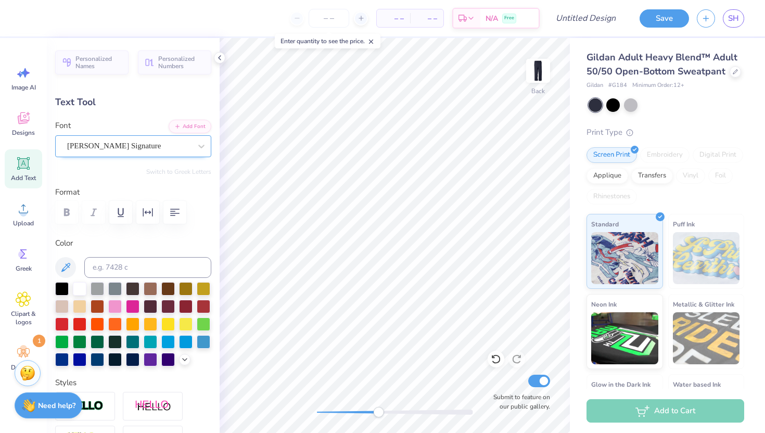
click at [142, 146] on div "Bettina Signature" at bounding box center [129, 146] width 126 height 16
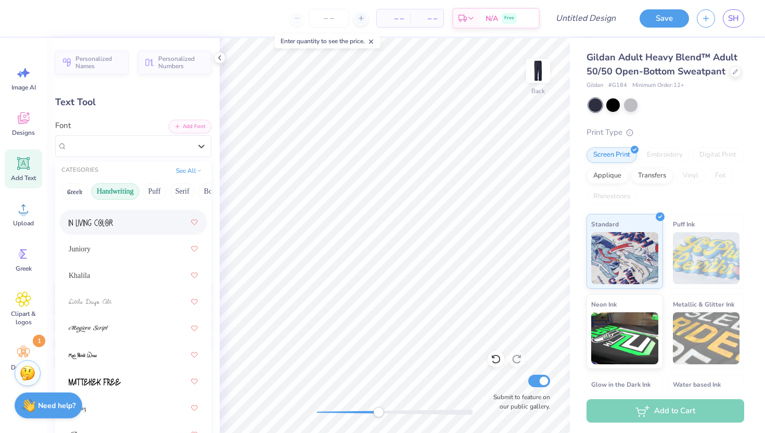
scroll to position [279, 0]
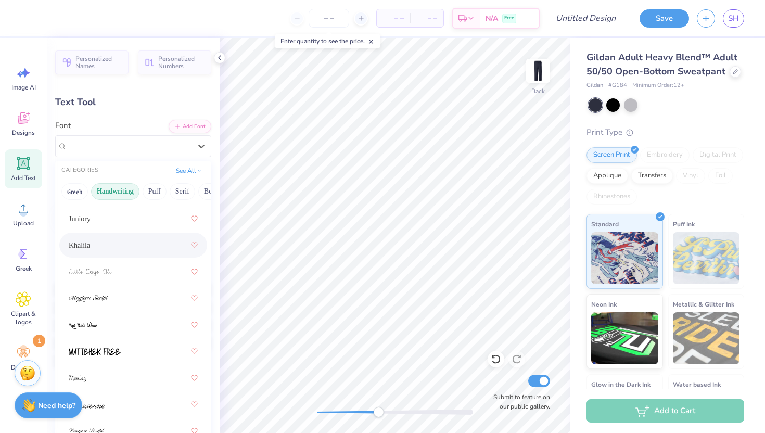
click at [115, 254] on div "Khalila" at bounding box center [133, 245] width 129 height 19
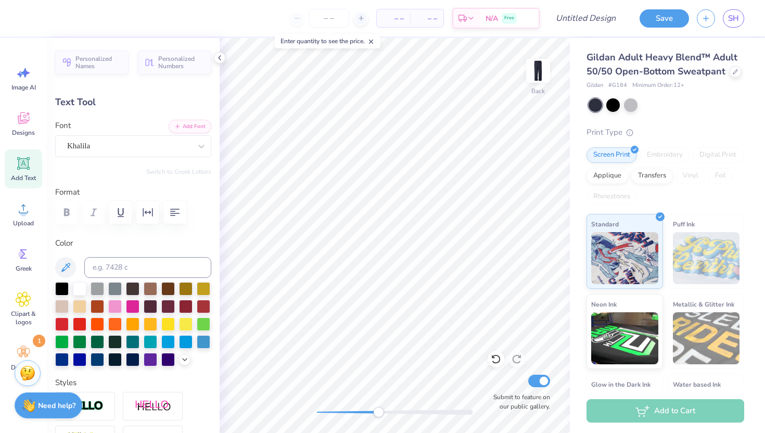
type input "1.26"
type input "0.54"
type input "8.12"
type input "0.0"
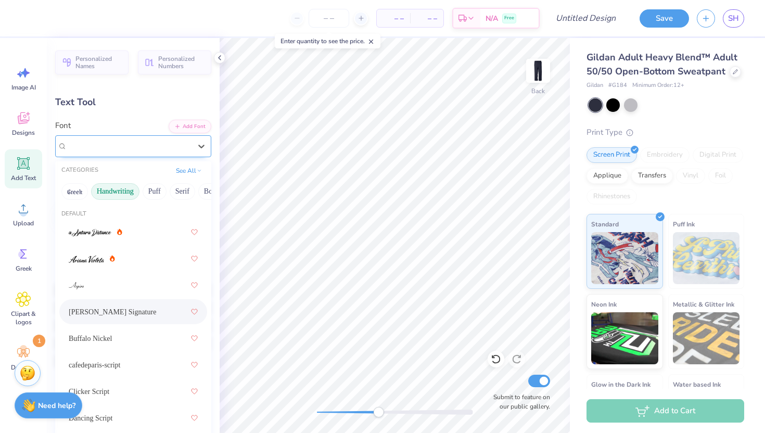
click at [100, 138] on div "Bettina Signature" at bounding box center [133, 146] width 156 height 22
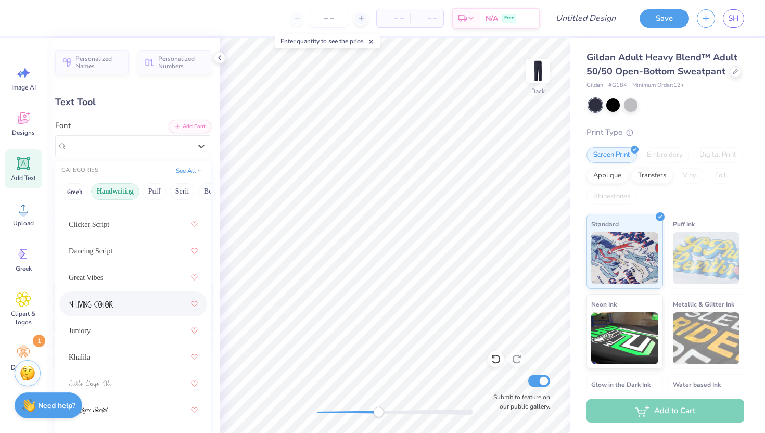
scroll to position [168, 0]
click at [108, 358] on div "Khalila" at bounding box center [133, 356] width 129 height 19
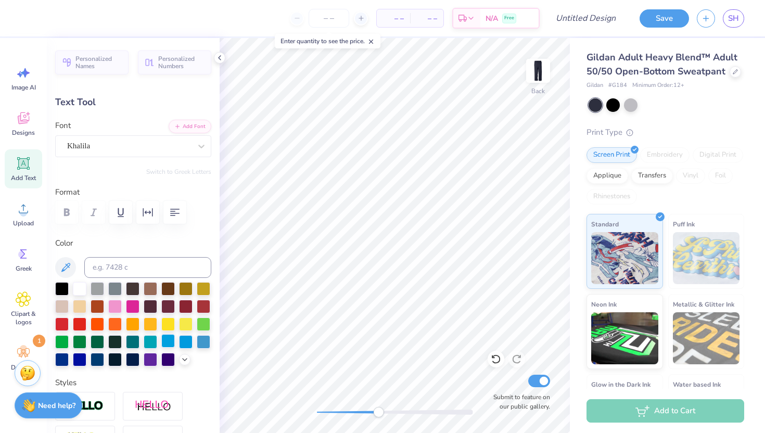
type input "1.11"
type input "0.63"
type input "8.26"
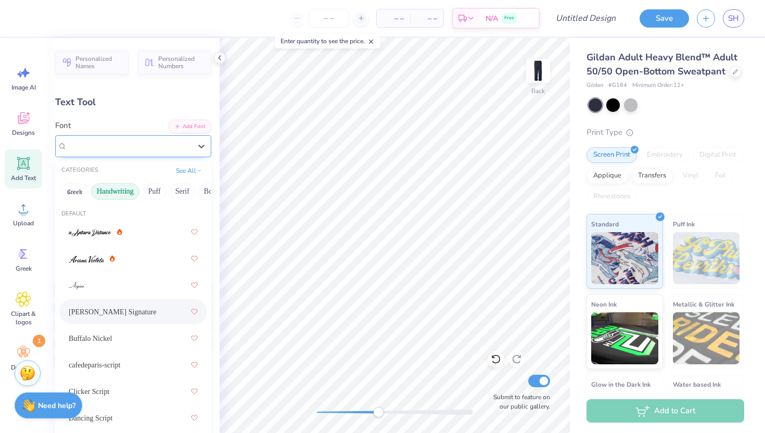
click at [101, 151] on div at bounding box center [129, 146] width 124 height 14
click at [151, 149] on div "Bettina Signature" at bounding box center [129, 146] width 124 height 12
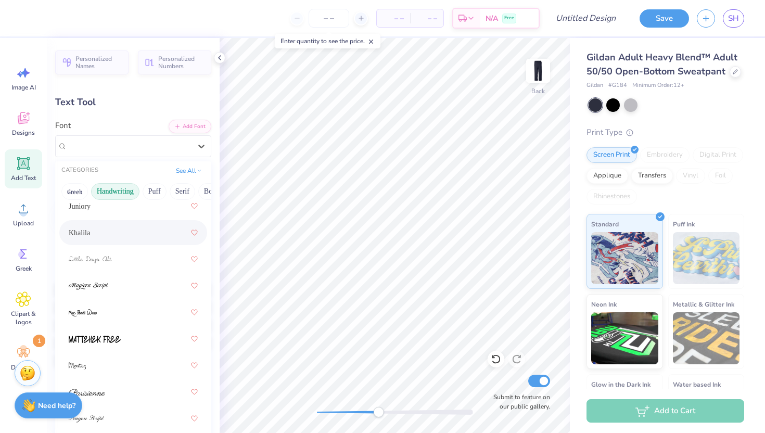
scroll to position [291, 0]
click at [107, 236] on div "Khalila" at bounding box center [133, 233] width 129 height 19
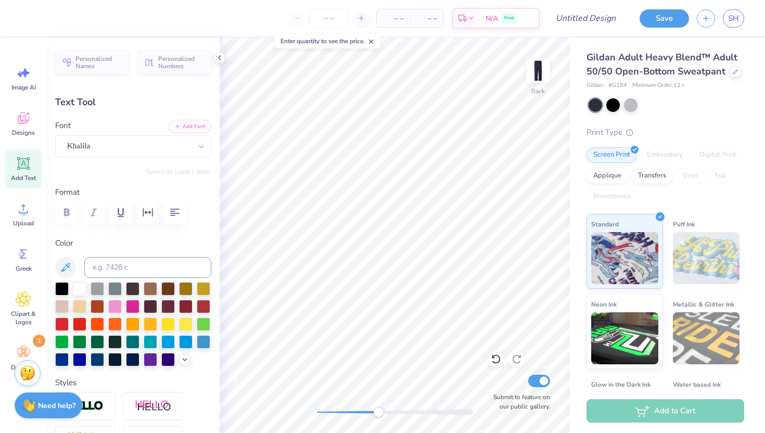
type input "0.0"
type input "0.93"
type input "0.28"
type input "8.28"
type input "4.0"
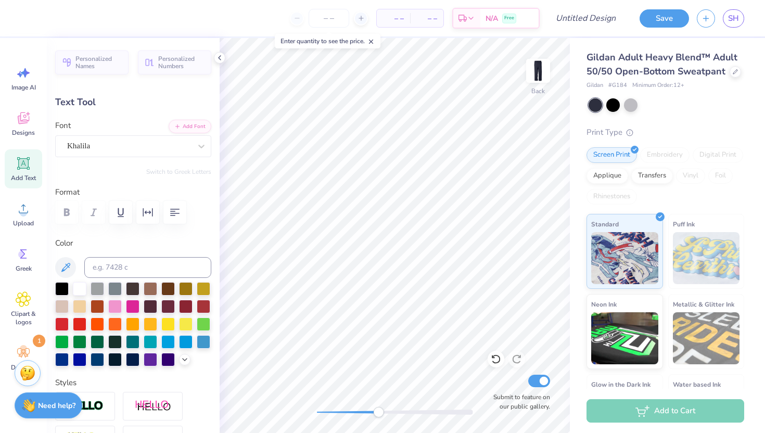
type input "0.71"
type input "0.26"
type input "8.48"
click at [218, 55] on icon at bounding box center [219, 58] width 8 height 8
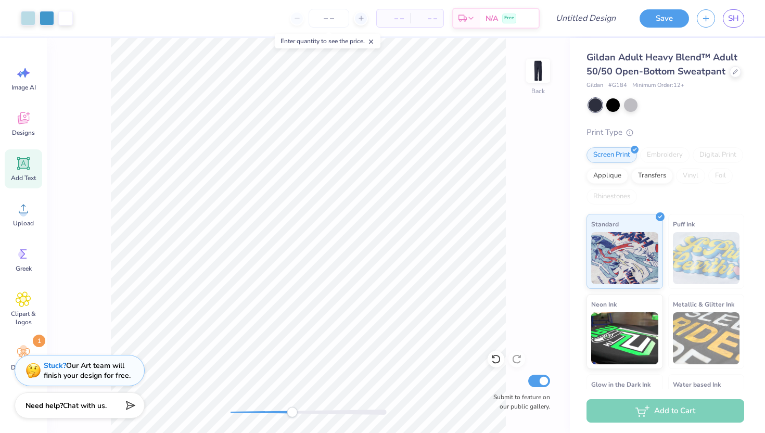
type input "0.0"
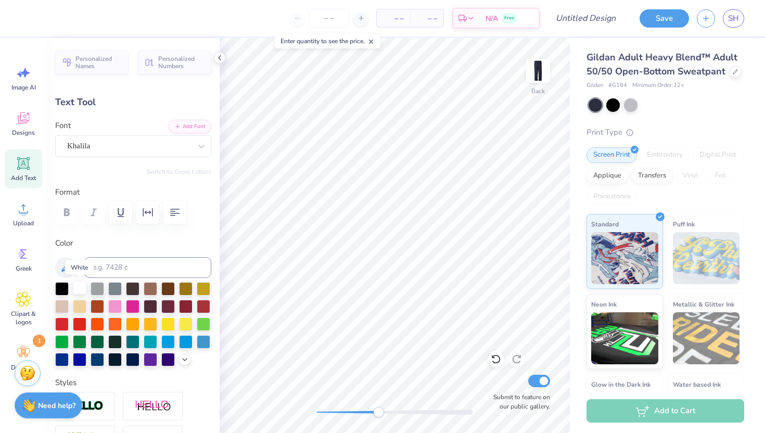
click at [77, 289] on div at bounding box center [80, 288] width 14 height 14
type input "0.0"
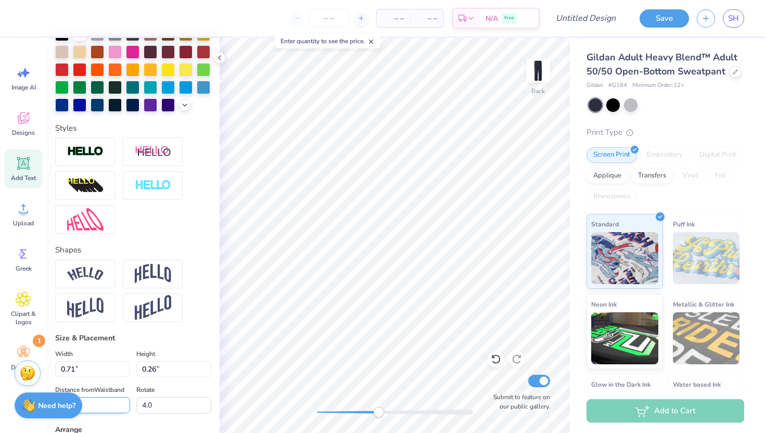
scroll to position [81, 0]
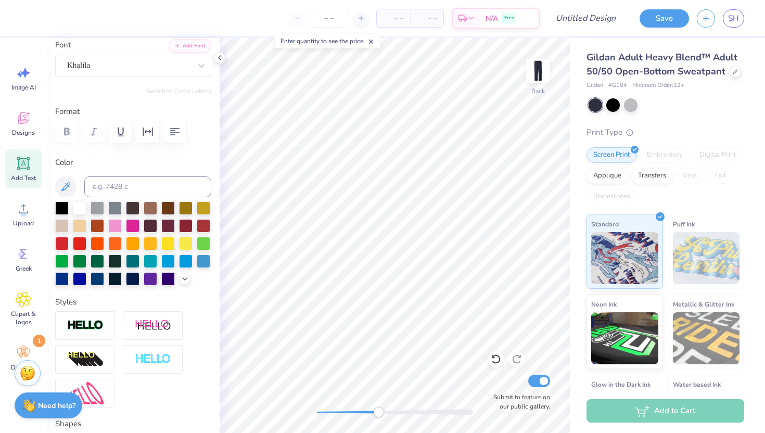
type input "0.87"
type input "0.32"
type input "0.93"
type input "0.28"
type input "8.01"
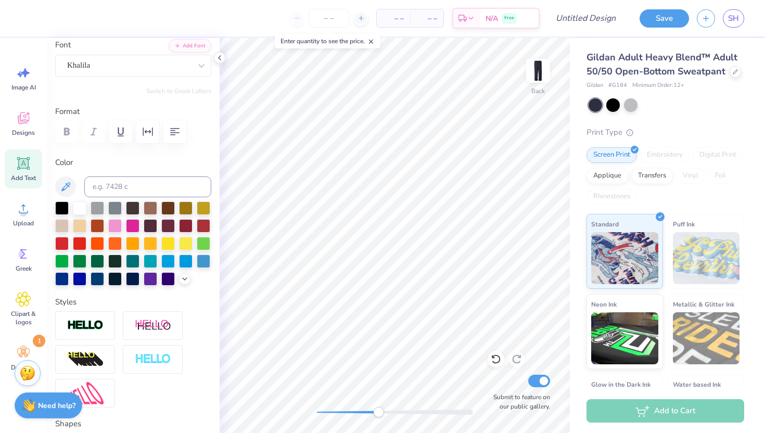
type input "0.87"
type input "0.32"
type input "8.02"
type input "1.16"
type input "0.35"
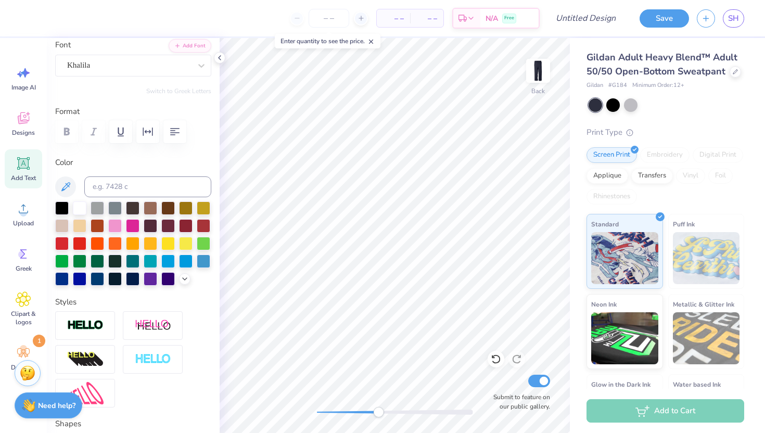
type input "8.03"
type input "1.26"
type input "0.29"
type input "7.62"
type input "-3.2"
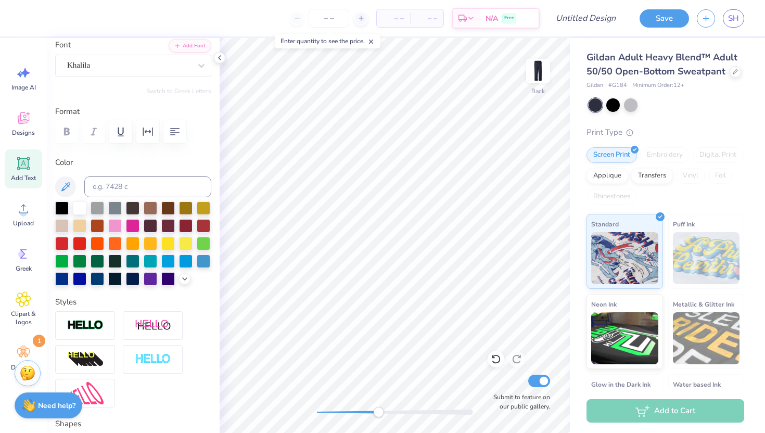
type input "1.39"
type input "0.32"
type input "1.35"
type input "0.35"
type input "7.16"
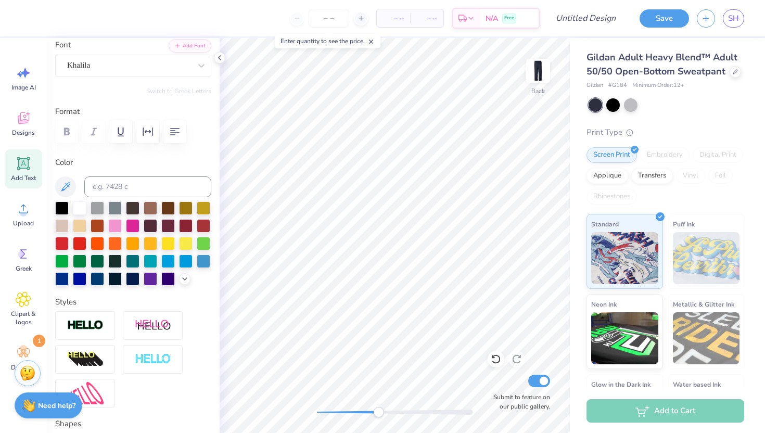
type input "4.0"
type input "1.51"
type input "0.39"
type input "7.15"
type input "4.0"
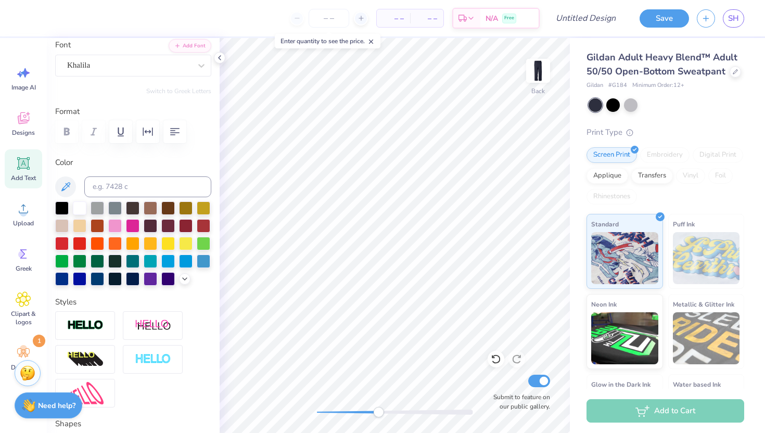
type input "2.26"
type input "0.59"
type input "7.14"
type input "0.0"
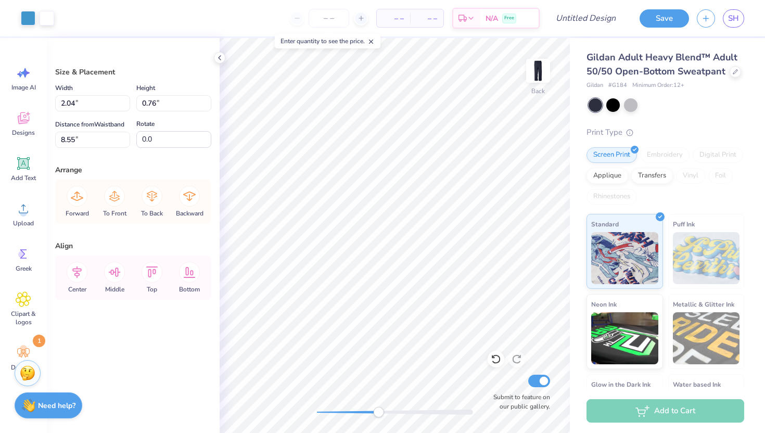
type input "8.55"
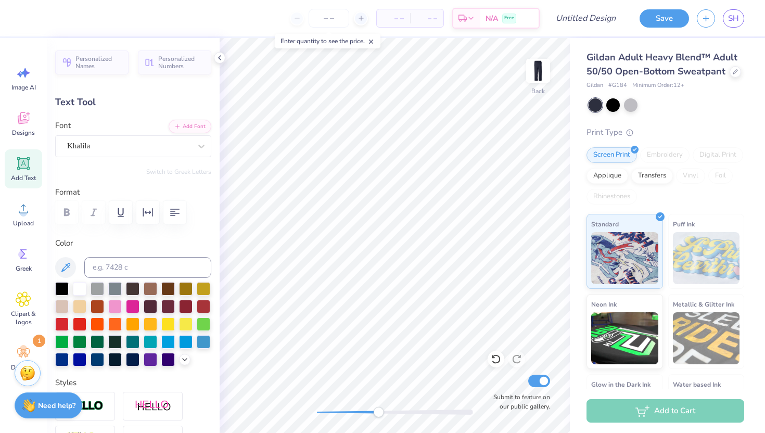
type input "2.73"
type input "0.71"
type input "7.11"
type input "0.0"
type input "1.39"
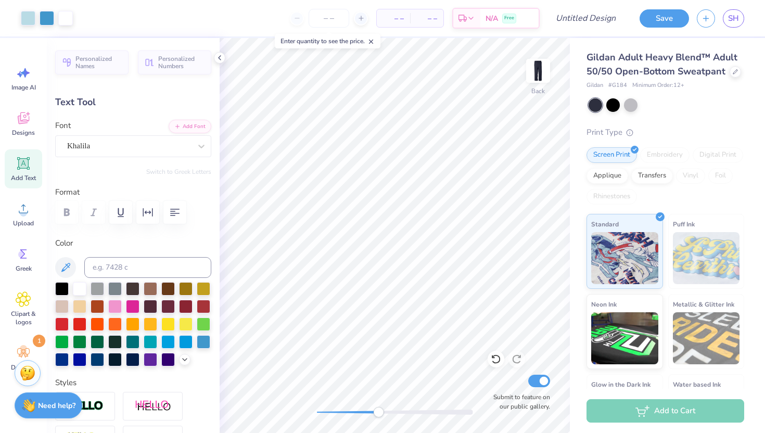
type input "0.32"
type input "8.55"
type input "-3.2"
type input "2.20"
type input "0.51"
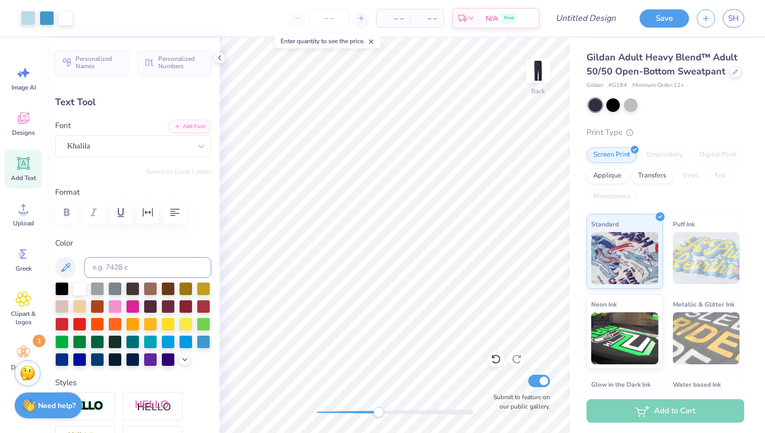
type input "7.95"
type input "0.0"
type input "1.16"
type input "0.35"
type input "8.96"
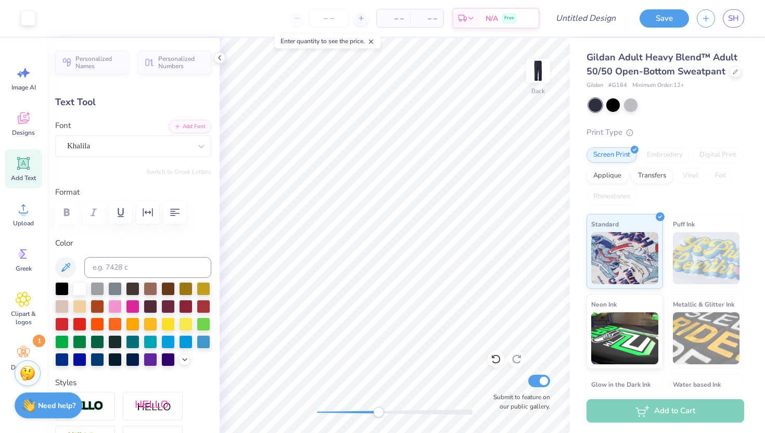
type input "4.0"
type input "2.20"
type input "0.51"
type input "7.95"
type input "-3.2"
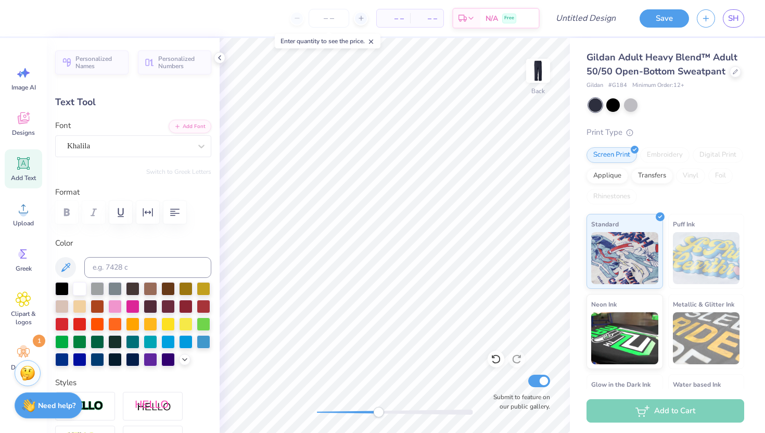
type input "0.87"
type input "0.32"
type input "8.96"
type input "0.0"
type input "1.16"
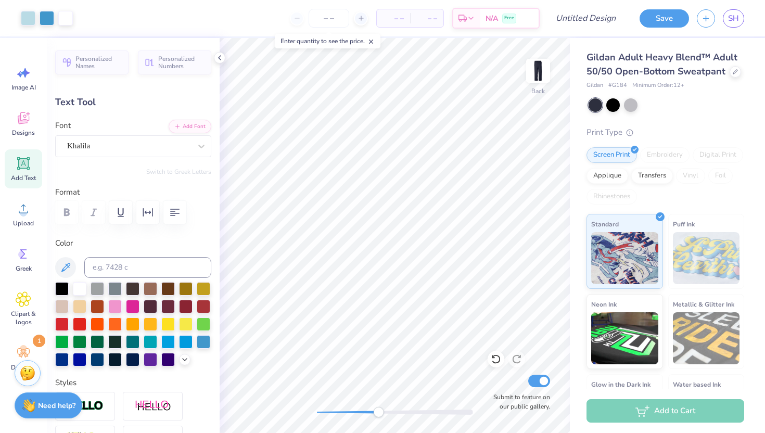
type input "0.35"
type input "8.77"
type input "4.0"
type input "1.58"
type input "0.47"
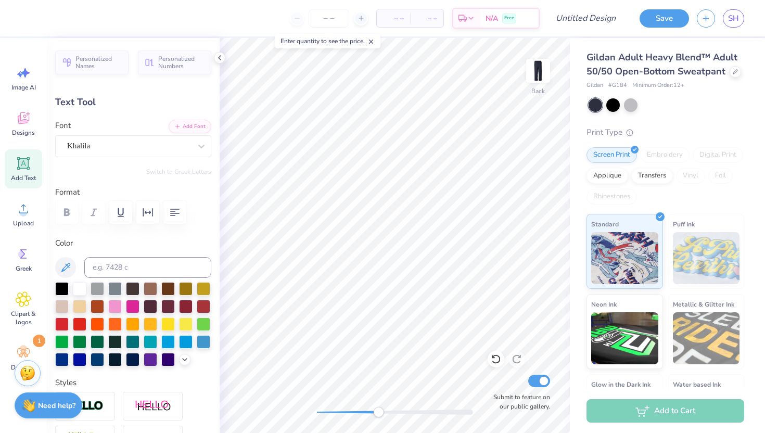
type input "8.62"
type input "0.87"
type input "0.32"
type input "8.96"
type input "1.16"
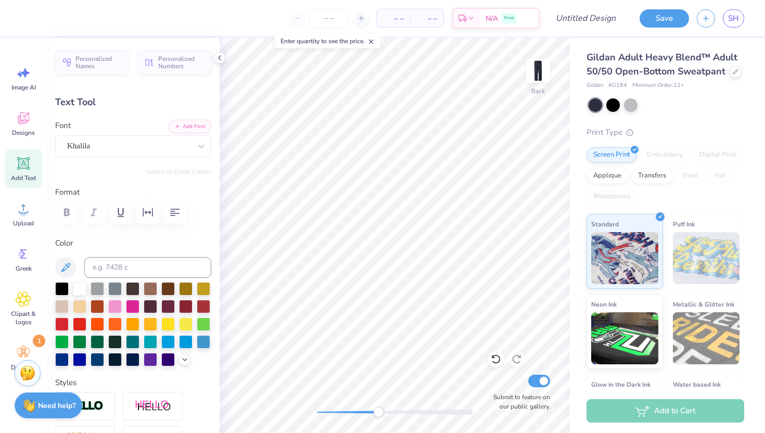
type input "0.43"
type input "8.69"
type input "0.0"
type input "1.58"
type input "0.47"
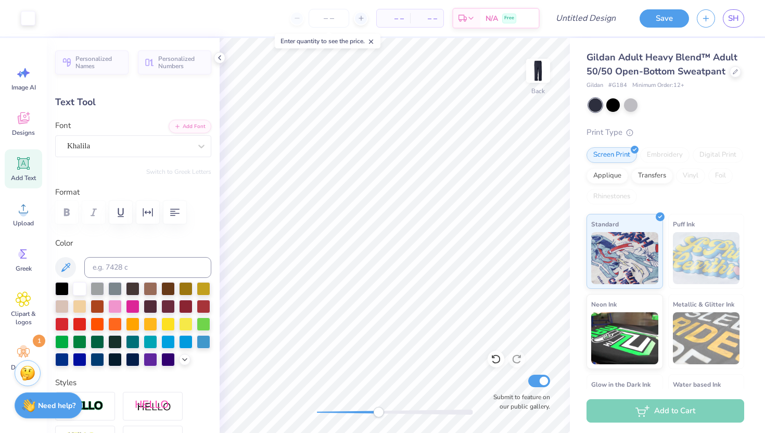
type input "8.62"
type input "4.0"
type input "1.16"
type input "0.43"
type input "8.69"
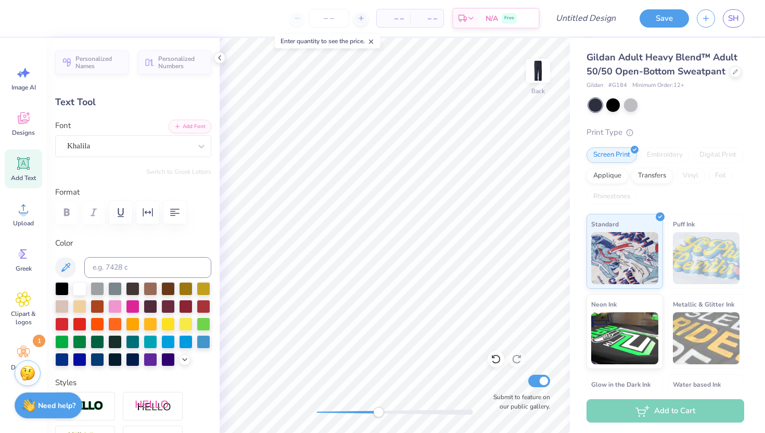
type input "0.0"
type input "8.55"
type input "0.0"
type input "8.65"
type input "0.0"
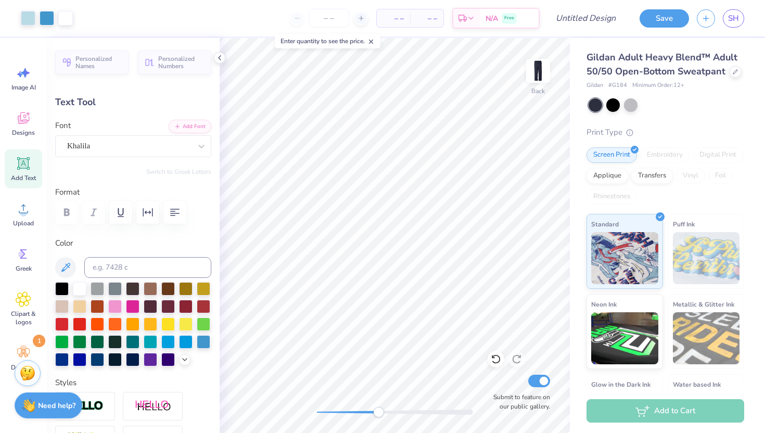
type input "1.18"
type input "0.37"
type input "8.59"
type input "0.0"
click at [339, 406] on div "Back Submit to feature on our public gallery." at bounding box center [395, 235] width 350 height 395
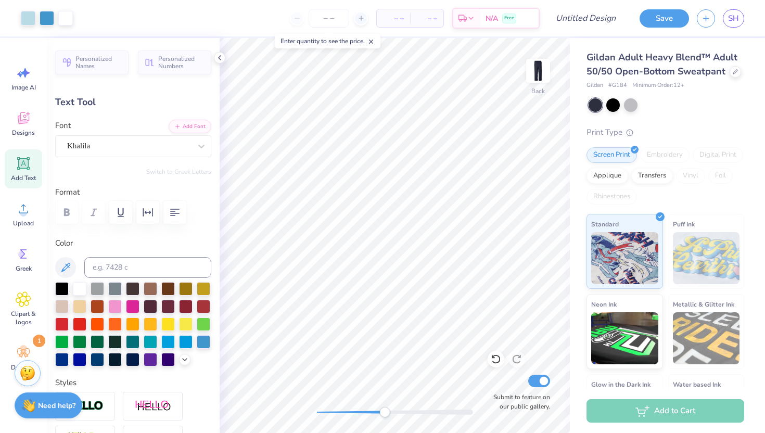
click at [385, 417] on div "Back Submit to feature on our public gallery." at bounding box center [395, 235] width 350 height 395
type input "1.58"
type input "0.47"
type input "8.51"
type input "4.0"
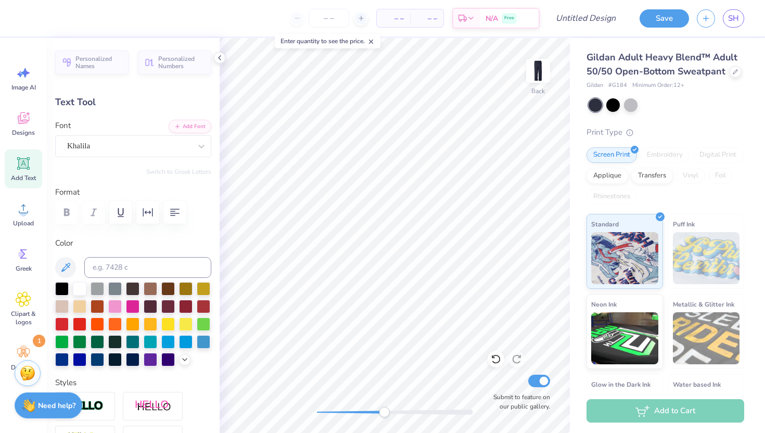
type input "1.44"
type input "0.43"
type input "8.52"
type input "0.0"
type input "0.37"
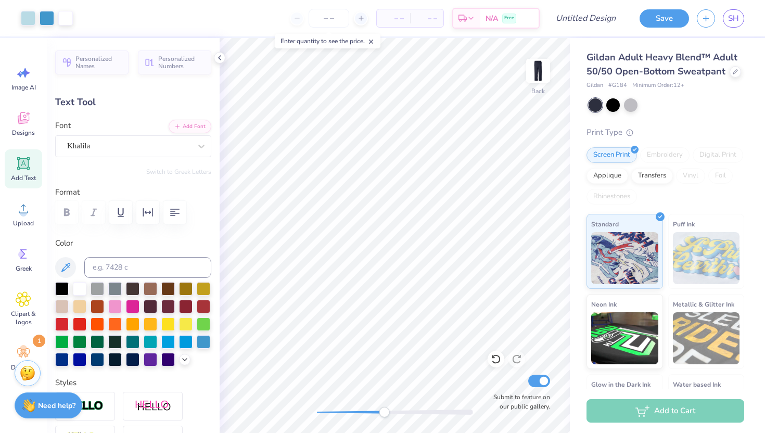
type input "8.55"
type input "0.8"
type input "1.34"
type input "0.35"
type input "8.61"
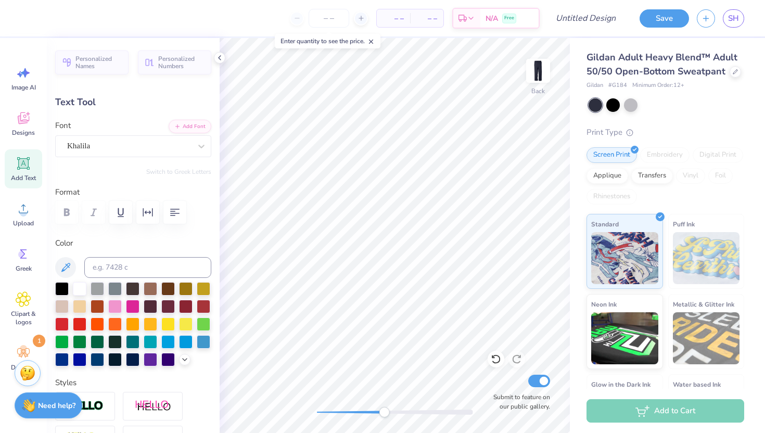
type input "0.0"
drag, startPoint x: 383, startPoint y: 412, endPoint x: 359, endPoint y: 411, distance: 24.0
click at [359, 411] on div "Accessibility label" at bounding box center [358, 412] width 10 height 10
drag, startPoint x: 359, startPoint y: 413, endPoint x: 322, endPoint y: 408, distance: 37.9
click at [322, 408] on div "Accessibility label" at bounding box center [321, 412] width 10 height 10
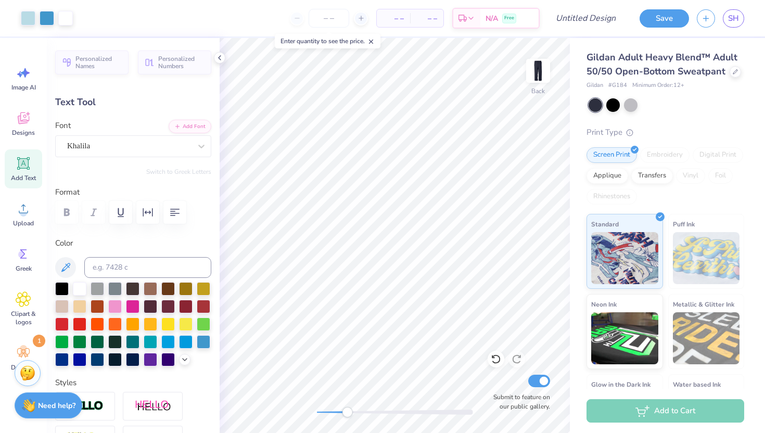
drag, startPoint x: 327, startPoint y: 413, endPoint x: 348, endPoint y: 411, distance: 21.4
click at [348, 411] on div at bounding box center [395, 412] width 156 height 5
click at [335, 405] on div "Back Submit to feature on our public gallery." at bounding box center [395, 235] width 350 height 395
drag, startPoint x: 338, startPoint y: 410, endPoint x: 353, endPoint y: 410, distance: 15.1
click at [353, 410] on div "Accessibility label" at bounding box center [352, 412] width 10 height 10
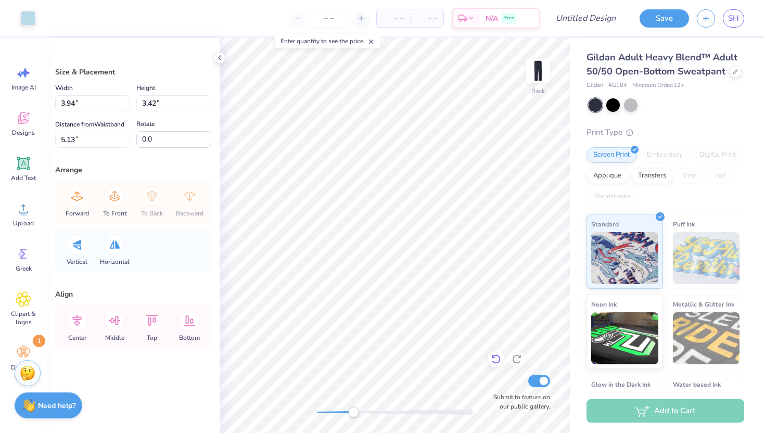
click at [496, 355] on icon at bounding box center [496, 359] width 10 height 10
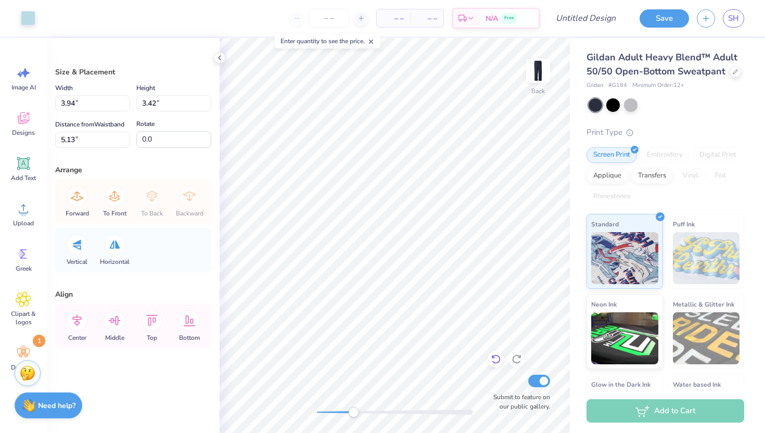
click at [496, 355] on icon at bounding box center [496, 359] width 10 height 10
click at [498, 359] on icon at bounding box center [496, 359] width 10 height 10
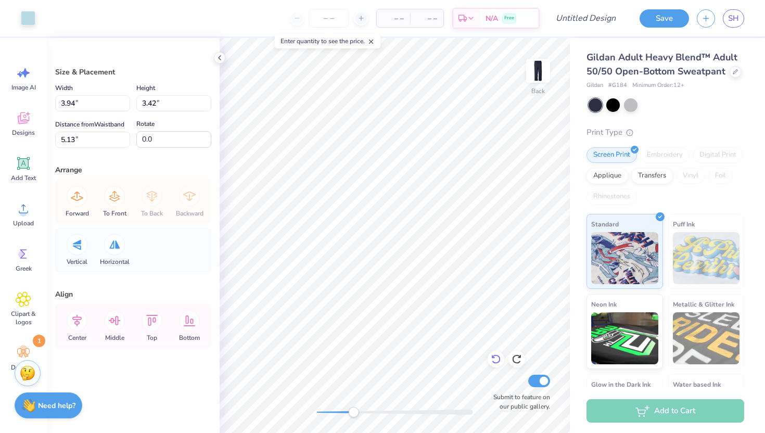
click at [493, 359] on icon at bounding box center [496, 359] width 10 height 10
click at [517, 355] on icon at bounding box center [517, 359] width 10 height 10
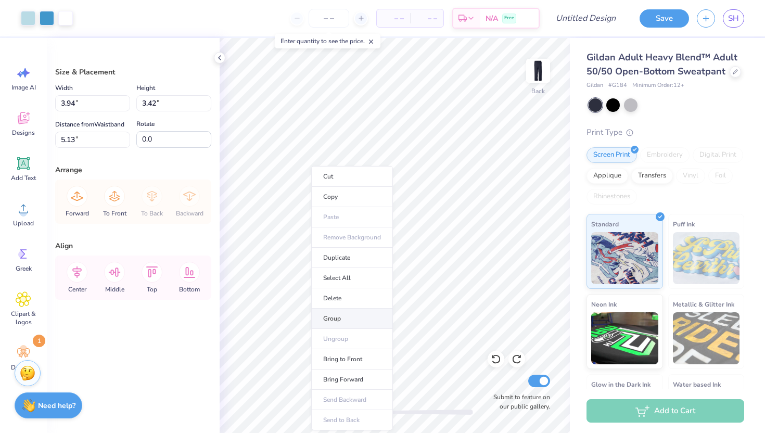
click at [332, 315] on li "Group" at bounding box center [352, 319] width 82 height 20
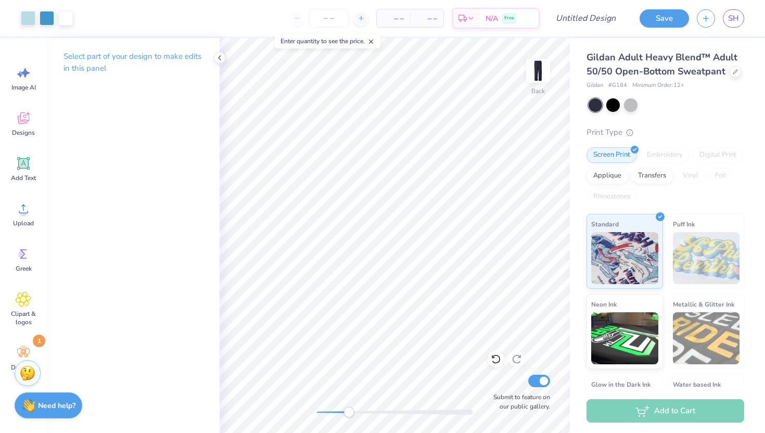
click at [349, 413] on div "Accessibility label" at bounding box center [349, 412] width 10 height 10
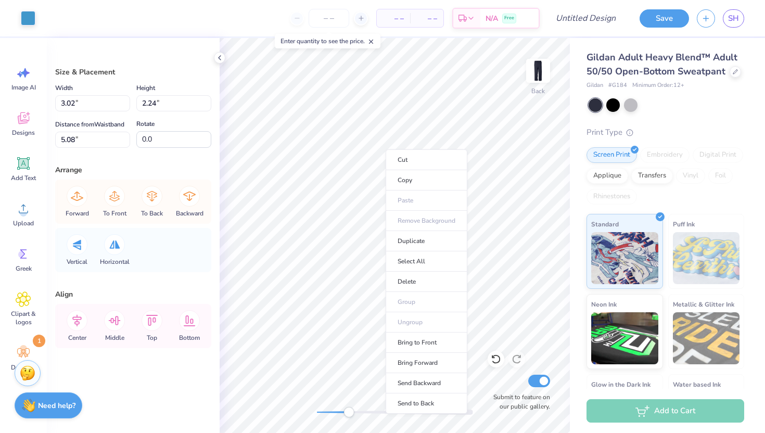
click at [156, 279] on div "Size & Placement Width 3.02 3.02 " Height 2.24 2.24 " Distance from Waistband 5…" at bounding box center [133, 235] width 173 height 395
click at [72, 200] on icon at bounding box center [77, 196] width 21 height 21
click at [78, 200] on icon at bounding box center [77, 196] width 21 height 21
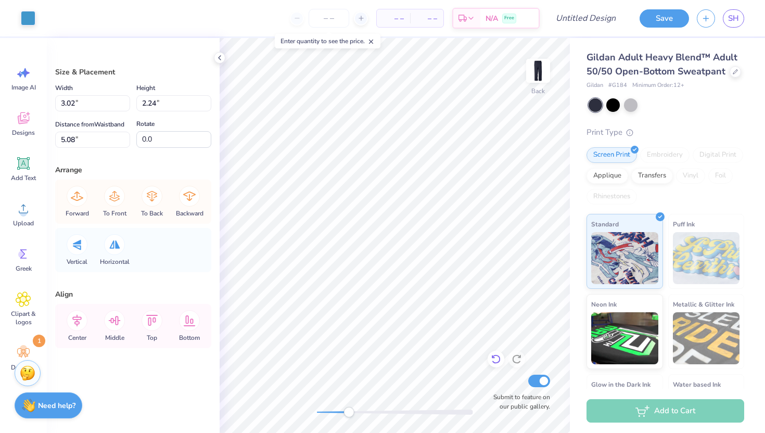
click at [498, 356] on icon at bounding box center [495, 359] width 9 height 9
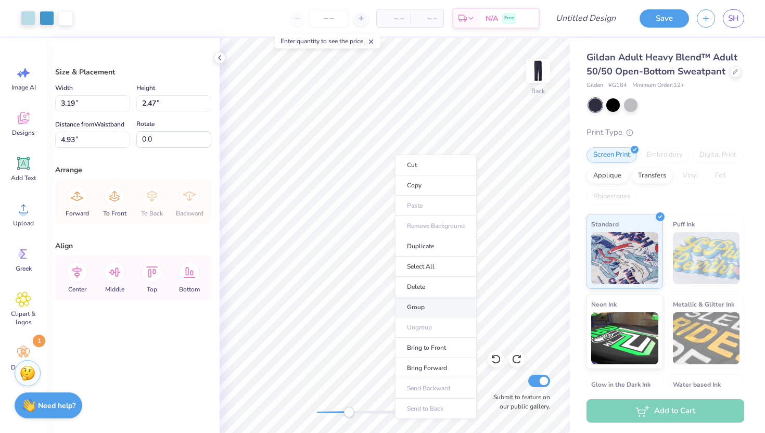
click at [429, 310] on li "Group" at bounding box center [436, 307] width 82 height 20
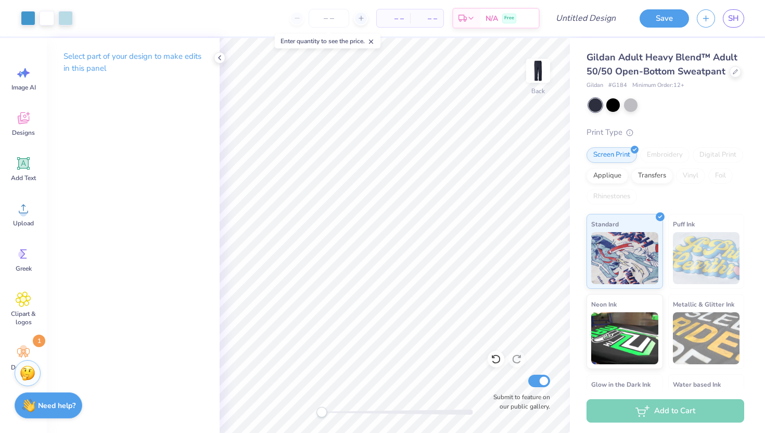
drag, startPoint x: 347, startPoint y: 413, endPoint x: 322, endPoint y: 408, distance: 25.6
click at [322, 408] on div "Accessibility label" at bounding box center [321, 412] width 10 height 10
click at [337, 19] on input "number" at bounding box center [329, 18] width 41 height 19
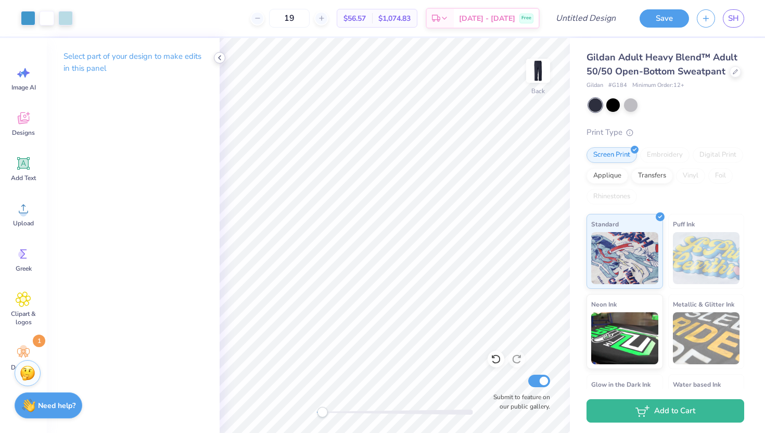
click at [219, 57] on polyline at bounding box center [220, 58] width 2 height 4
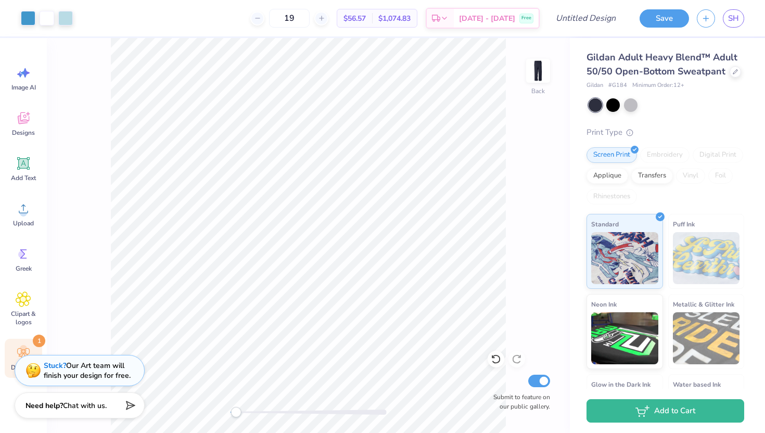
click at [26, 346] on icon at bounding box center [24, 353] width 16 height 16
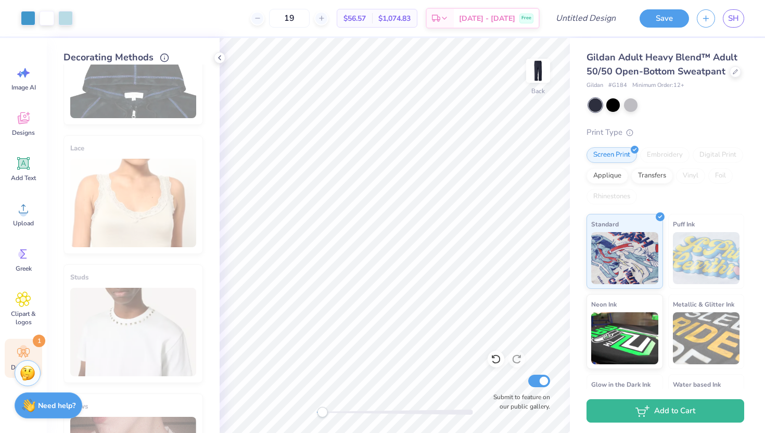
scroll to position [416, 0]
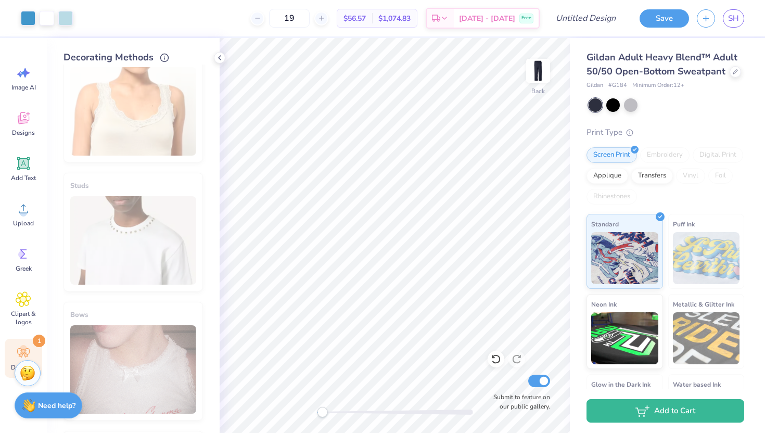
click at [41, 338] on span "1" at bounding box center [39, 341] width 12 height 12
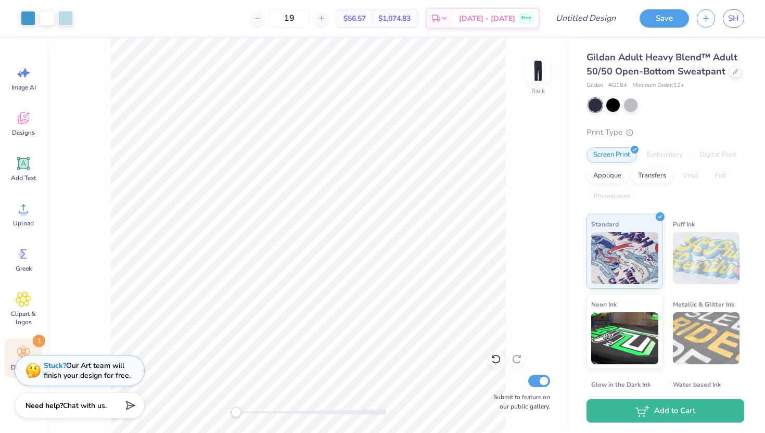
click at [24, 342] on div "Decorate 1" at bounding box center [23, 358] width 37 height 39
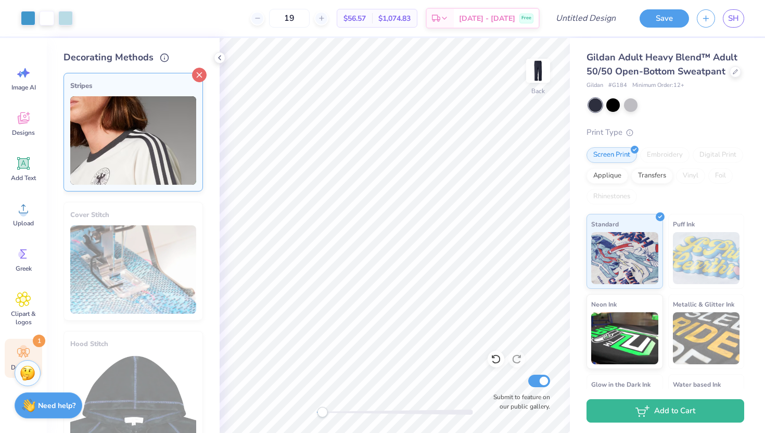
click at [200, 75] on icon at bounding box center [199, 75] width 15 height 15
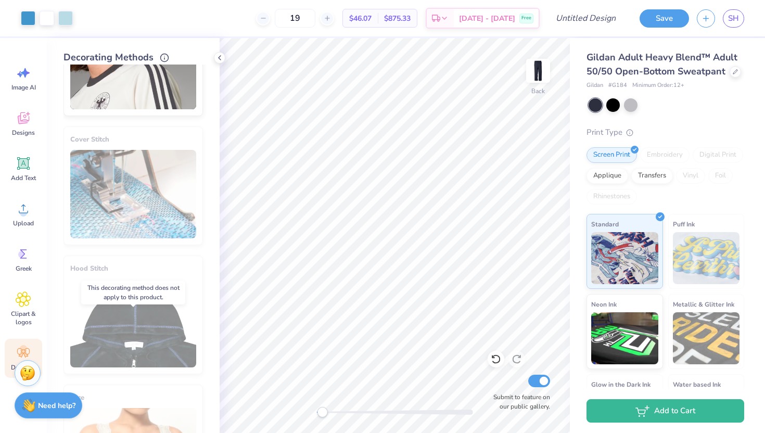
scroll to position [0, 0]
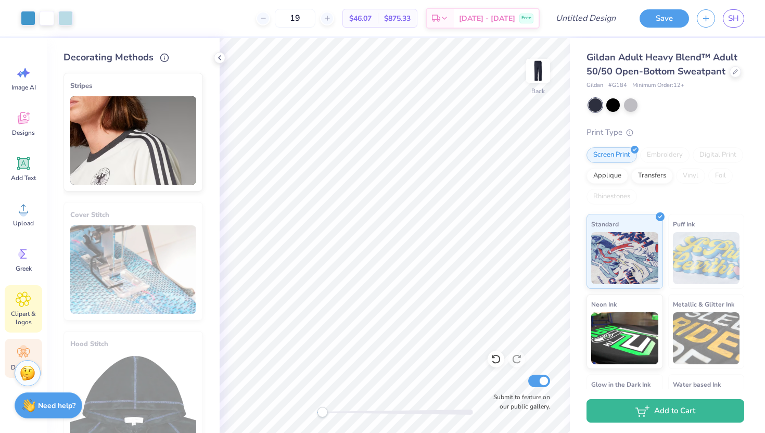
click at [34, 301] on div "Clipart & logos" at bounding box center [23, 308] width 37 height 47
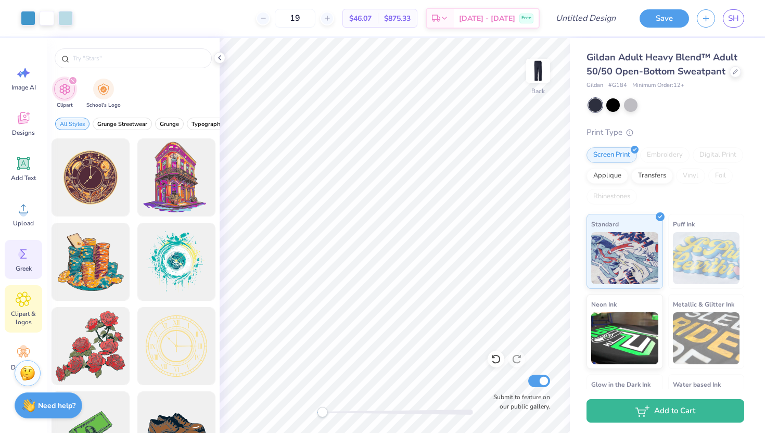
click at [19, 265] on span "Greek" at bounding box center [24, 268] width 16 height 8
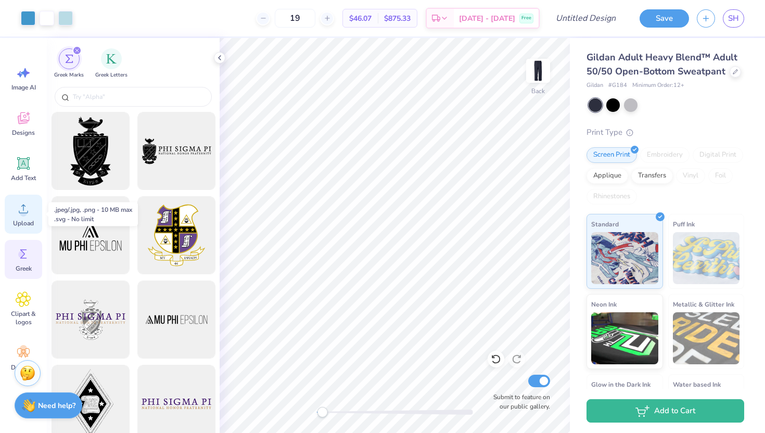
click at [17, 202] on icon at bounding box center [24, 209] width 16 height 16
click at [219, 56] on icon at bounding box center [219, 58] width 8 height 8
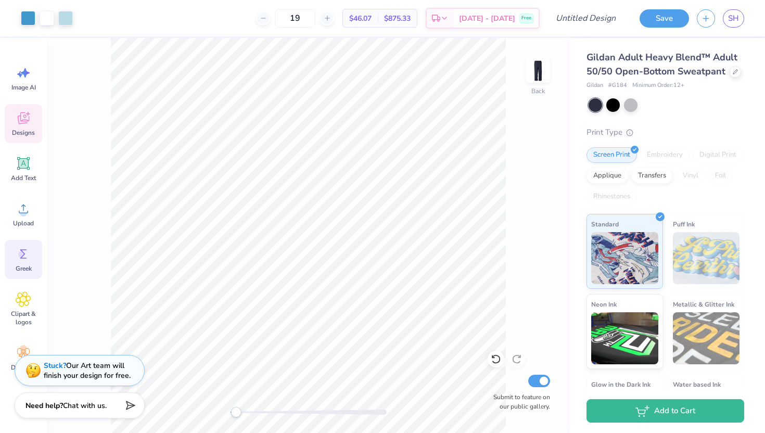
click at [16, 120] on icon at bounding box center [24, 118] width 16 height 16
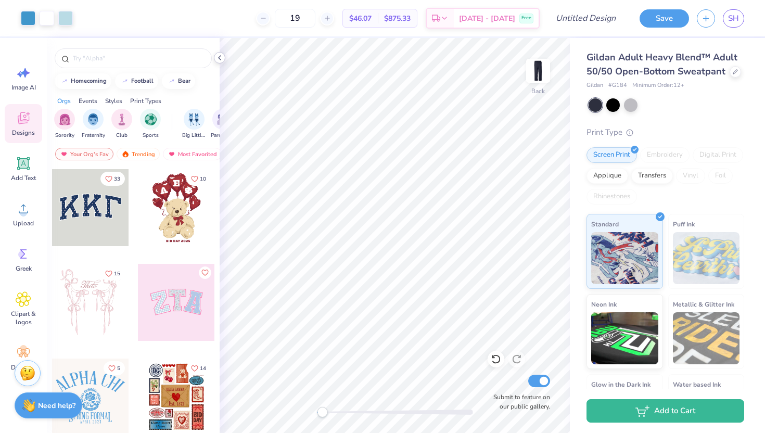
click at [222, 54] on icon at bounding box center [219, 58] width 8 height 8
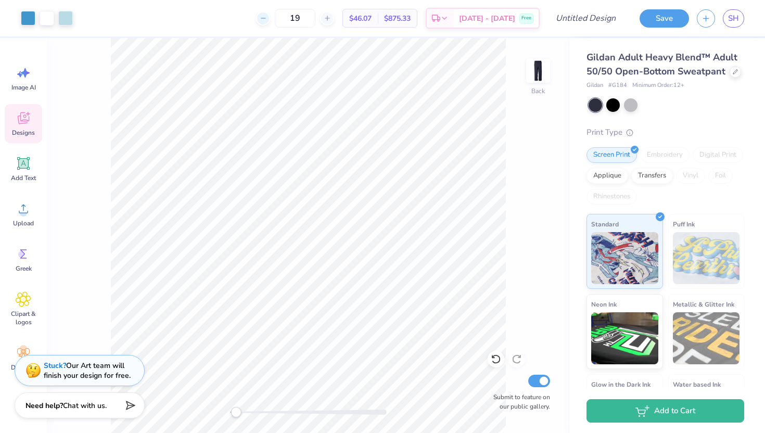
click at [270, 19] on div at bounding box center [263, 18] width 14 height 14
click at [267, 18] on icon at bounding box center [263, 18] width 7 height 7
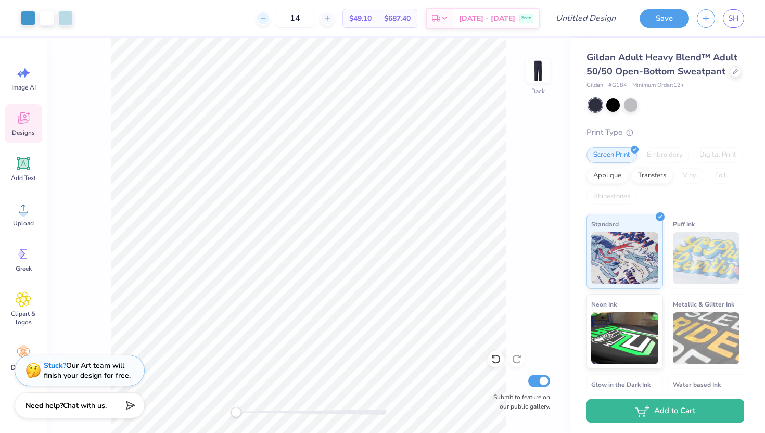
click at [267, 19] on icon at bounding box center [263, 18] width 7 height 7
click at [278, 19] on div "13 Per Item Total Est. Delivery N/A Free" at bounding box center [310, 18] width 459 height 36
click at [331, 20] on icon at bounding box center [327, 18] width 7 height 7
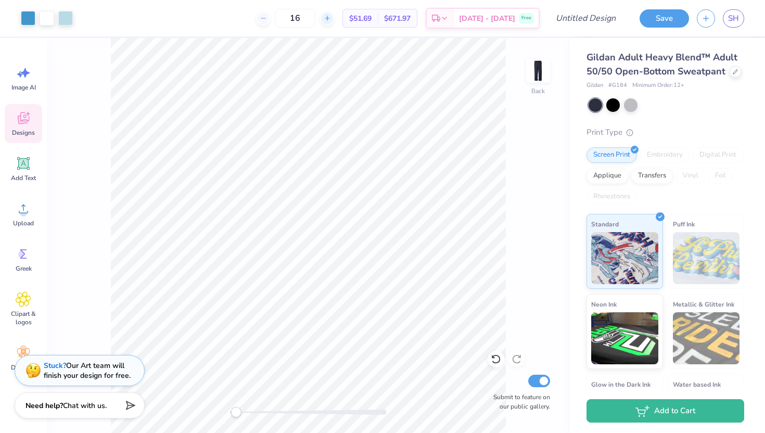
click at [334, 20] on div "16" at bounding box center [295, 18] width 78 height 19
click at [327, 17] on line at bounding box center [327, 18] width 0 height 4
click at [334, 17] on div "18" at bounding box center [295, 18] width 78 height 19
click at [331, 20] on icon at bounding box center [327, 18] width 7 height 7
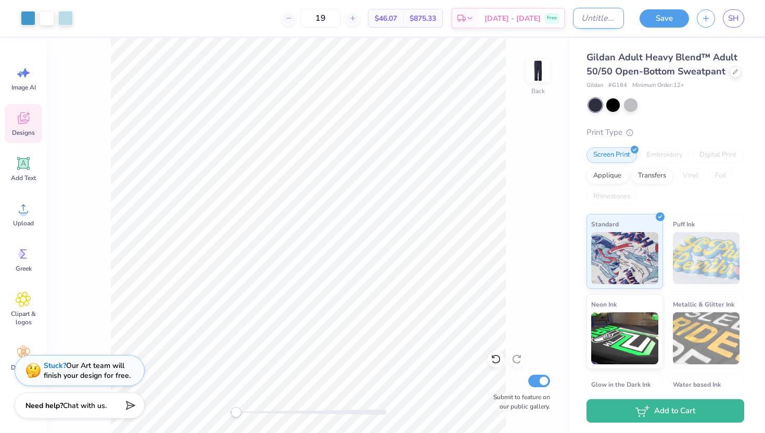
click at [591, 16] on input "Design Title" at bounding box center [598, 18] width 51 height 21
click at [613, 15] on input "Ramettes" at bounding box center [598, 18] width 51 height 21
click at [664, 14] on button "Save" at bounding box center [664, 17] width 49 height 18
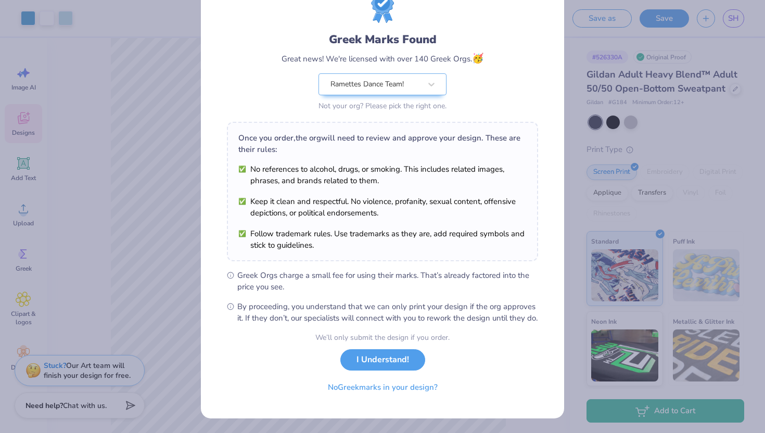
scroll to position [54, 0]
click at [373, 388] on button "No Greek marks in your design?" at bounding box center [383, 384] width 128 height 21
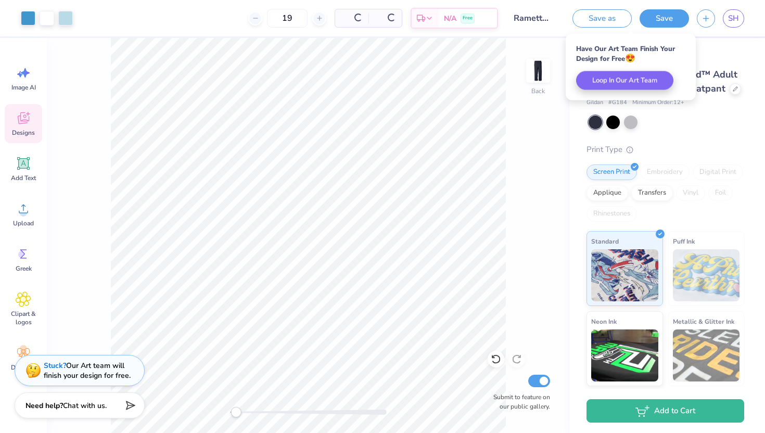
scroll to position [0, 0]
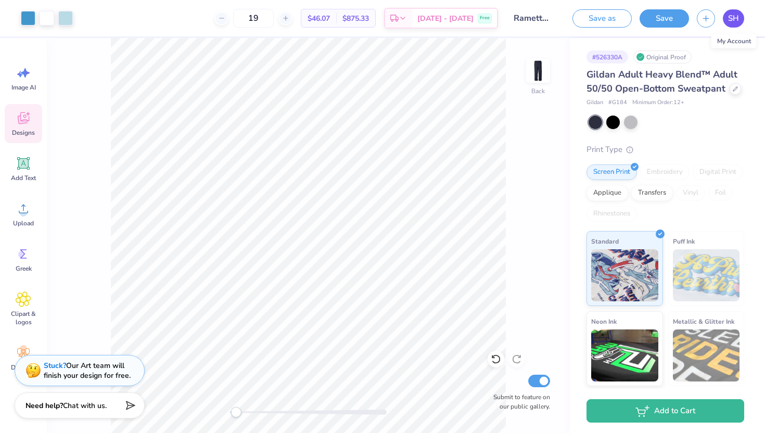
click at [734, 15] on span "SH" at bounding box center [733, 18] width 11 height 12
click at [255, 412] on div at bounding box center [309, 412] width 156 height 5
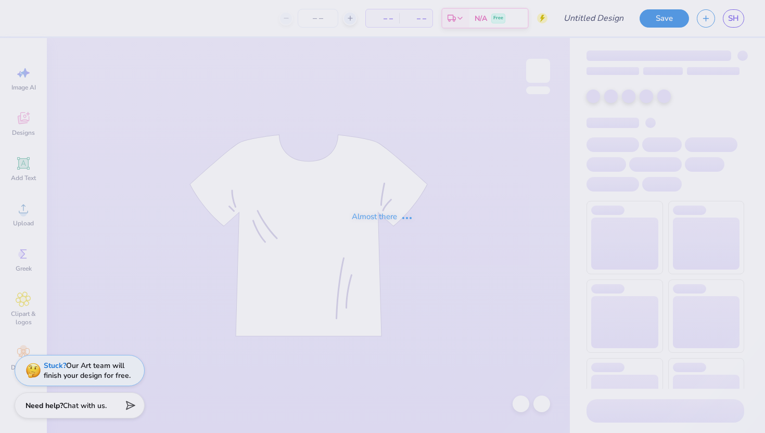
type input "Ramettes"
type input "19"
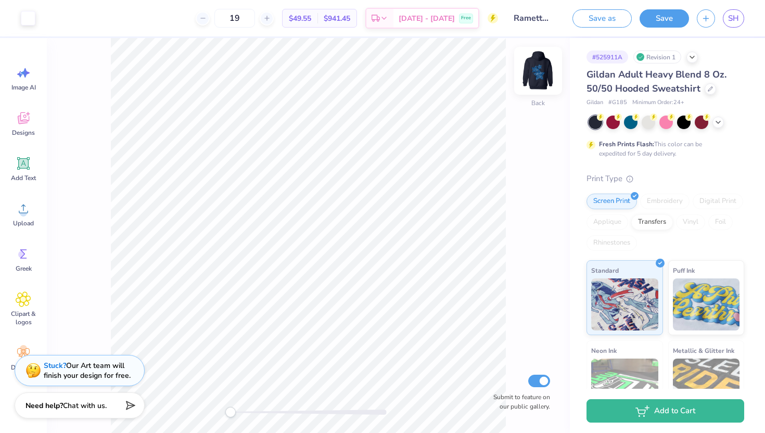
click at [548, 73] on img at bounding box center [538, 71] width 42 height 42
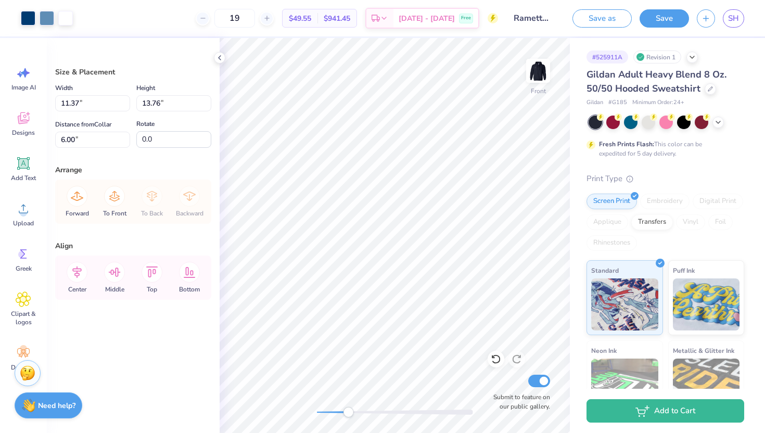
drag, startPoint x: 319, startPoint y: 410, endPoint x: 348, endPoint y: 406, distance: 29.4
click at [348, 407] on div "Accessibility label" at bounding box center [348, 412] width 10 height 10
type input "10.25"
click at [30, 21] on div at bounding box center [28, 17] width 15 height 15
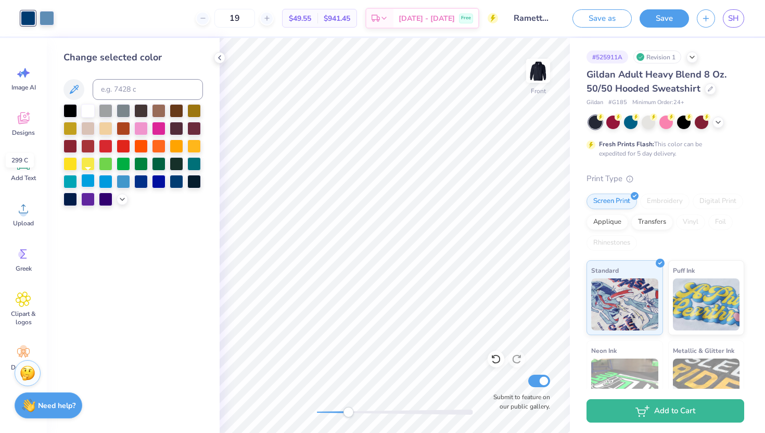
click at [90, 181] on div at bounding box center [88, 181] width 14 height 14
click at [101, 181] on div at bounding box center [106, 181] width 14 height 14
click at [123, 182] on div at bounding box center [124, 181] width 14 height 14
click at [181, 179] on div at bounding box center [177, 181] width 14 height 14
click at [49, 20] on div at bounding box center [47, 17] width 15 height 15
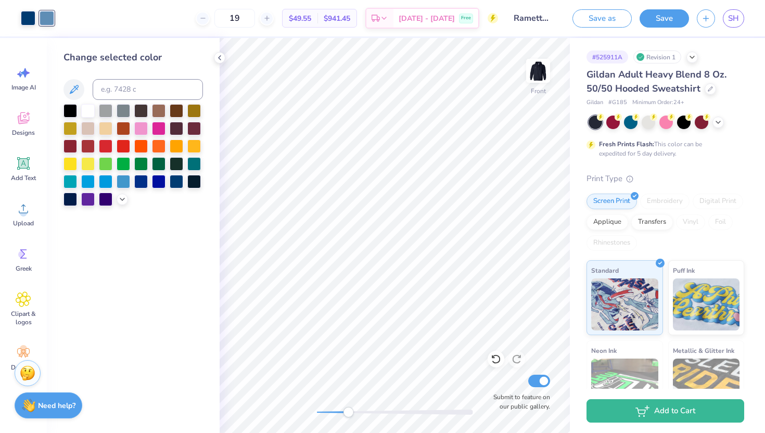
drag, startPoint x: 49, startPoint y: 20, endPoint x: 16, endPoint y: 19, distance: 32.8
click at [16, 19] on div "Art colors" at bounding box center [27, 18] width 54 height 36
click at [70, 176] on div at bounding box center [70, 181] width 14 height 14
click at [120, 182] on div at bounding box center [124, 181] width 14 height 14
click at [31, 17] on div at bounding box center [28, 17] width 15 height 15
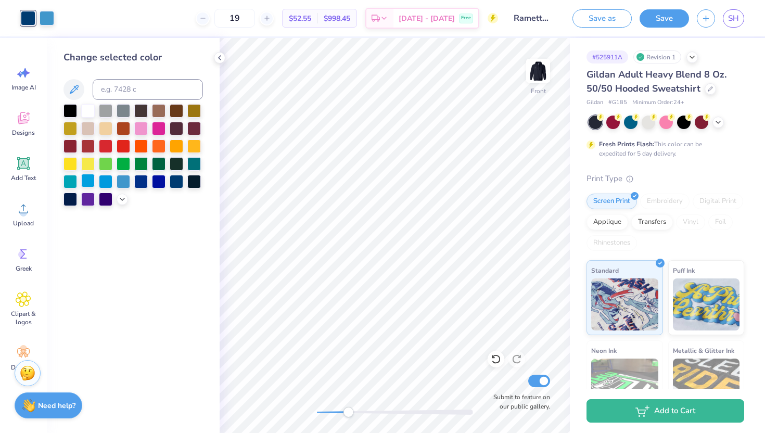
click at [89, 177] on div at bounding box center [88, 181] width 14 height 14
click at [49, 20] on div at bounding box center [47, 17] width 15 height 15
click at [175, 180] on div at bounding box center [177, 181] width 14 height 14
click at [145, 181] on div at bounding box center [141, 181] width 14 height 14
click at [27, 20] on div at bounding box center [28, 17] width 15 height 15
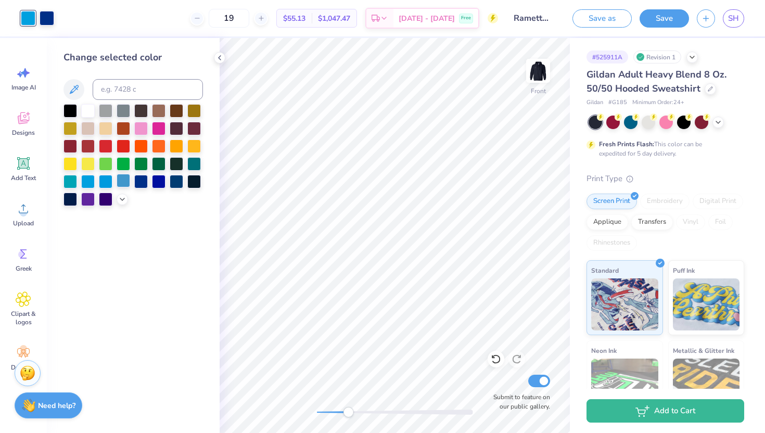
click at [125, 185] on div at bounding box center [124, 181] width 14 height 14
click at [45, 18] on div at bounding box center [47, 17] width 15 height 15
click at [29, 17] on div at bounding box center [28, 17] width 15 height 15
click at [86, 143] on div at bounding box center [88, 145] width 14 height 14
click at [158, 178] on div at bounding box center [159, 181] width 14 height 14
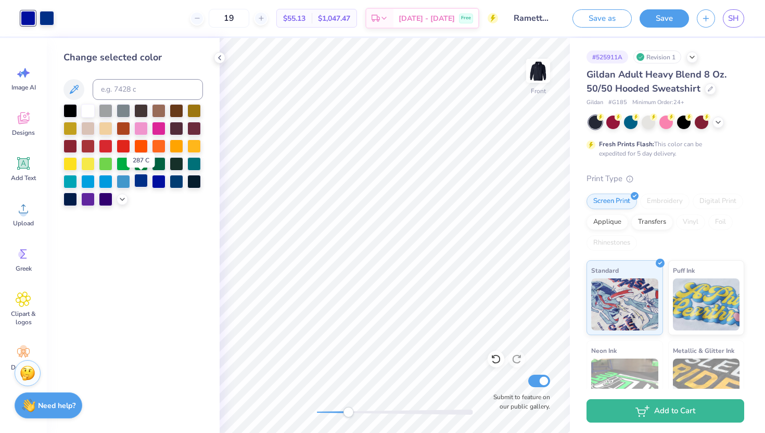
click at [143, 181] on div at bounding box center [141, 181] width 14 height 14
click at [496, 361] on icon at bounding box center [496, 359] width 10 height 10
click at [501, 363] on icon at bounding box center [496, 359] width 10 height 10
click at [123, 182] on div at bounding box center [124, 181] width 14 height 14
click at [29, 16] on div at bounding box center [28, 17] width 15 height 15
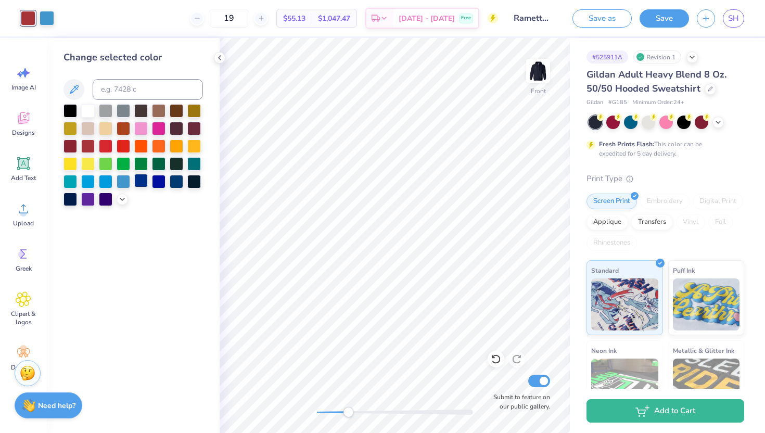
click at [140, 183] on div at bounding box center [141, 181] width 14 height 14
click at [179, 181] on div at bounding box center [177, 181] width 14 height 14
click at [120, 196] on icon at bounding box center [122, 198] width 8 height 8
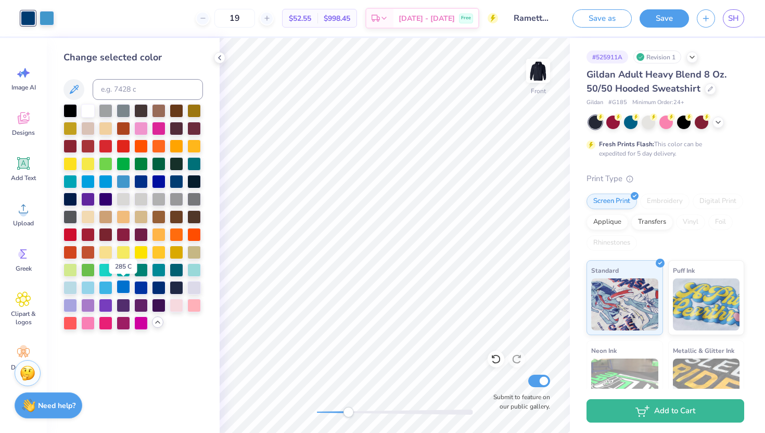
click at [126, 288] on div at bounding box center [124, 287] width 14 height 14
click at [46, 17] on div at bounding box center [47, 17] width 15 height 15
click at [69, 286] on div at bounding box center [70, 287] width 14 height 14
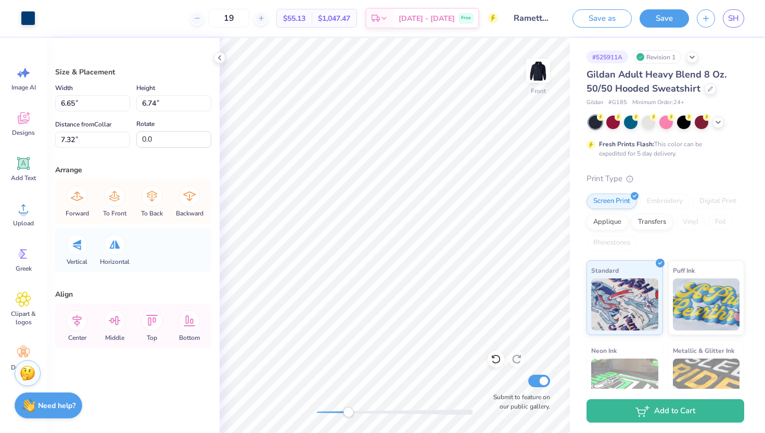
type input "6.53"
type input "6.62"
type input "7.31"
type input "6.65"
type input "6.74"
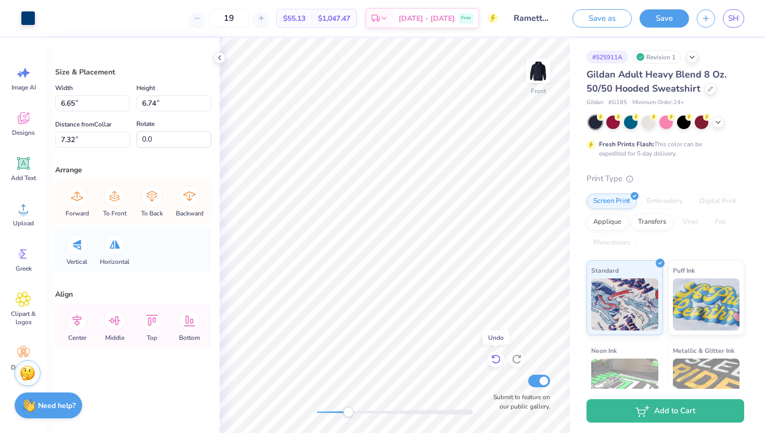
click at [497, 362] on icon at bounding box center [496, 359] width 10 height 10
type input "7.25"
type input "9.83"
type input "9.58"
type input "10.25"
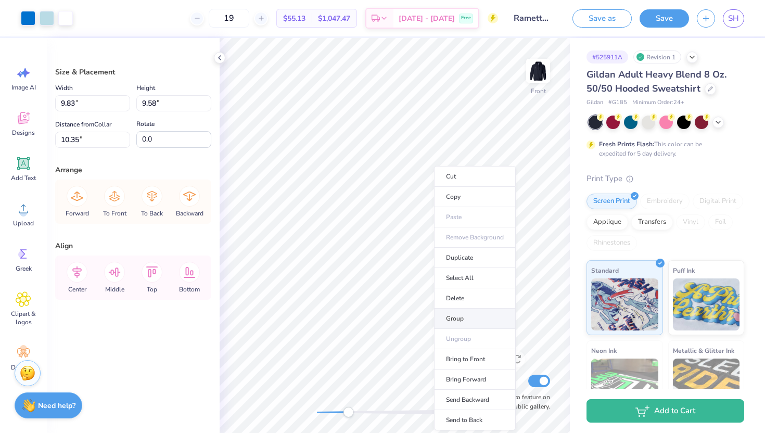
click at [463, 316] on li "Group" at bounding box center [475, 319] width 82 height 20
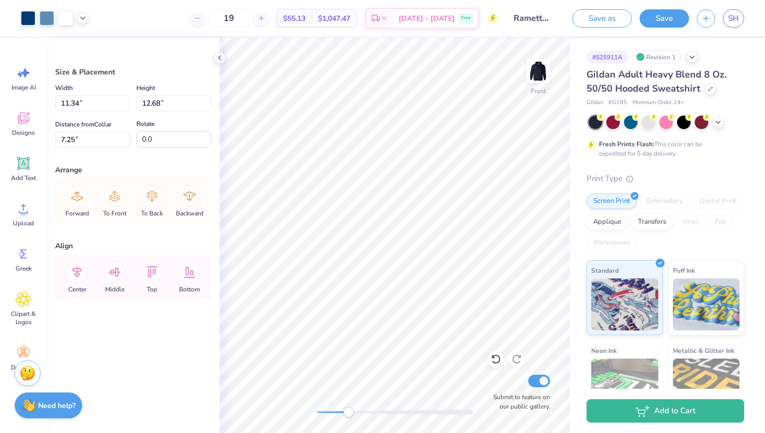
type input "11.34"
type input "12.68"
type input "7.25"
click at [357, 310] on li "Group" at bounding box center [365, 319] width 82 height 20
click at [25, 16] on div at bounding box center [28, 17] width 15 height 15
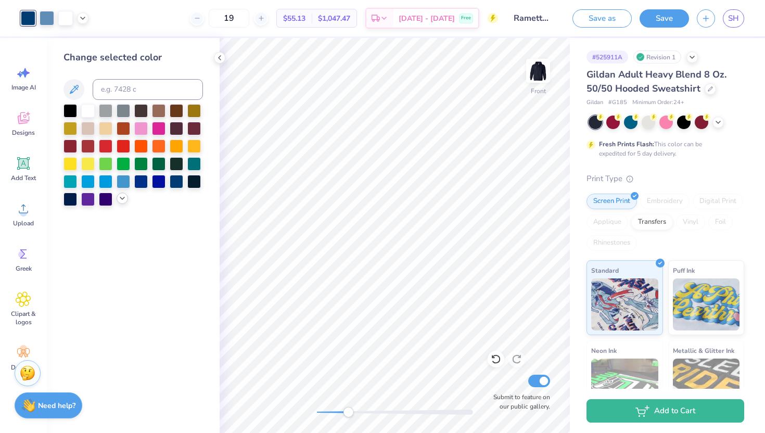
click at [122, 200] on icon at bounding box center [122, 198] width 8 height 8
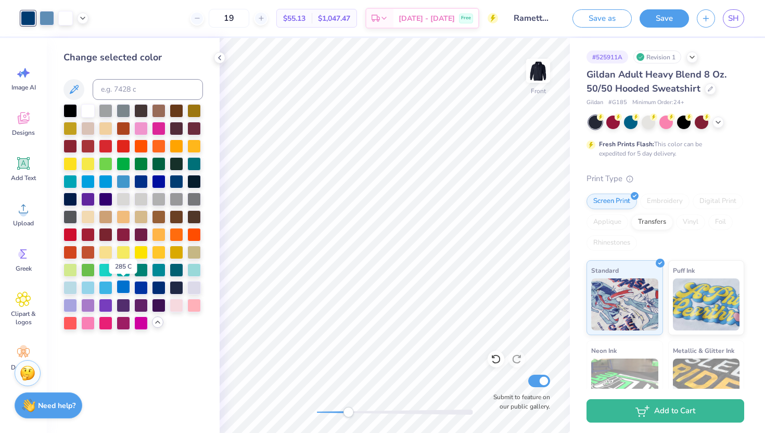
click at [124, 289] on div at bounding box center [124, 287] width 14 height 14
click at [49, 22] on div at bounding box center [47, 17] width 15 height 15
click at [71, 286] on div at bounding box center [70, 287] width 14 height 14
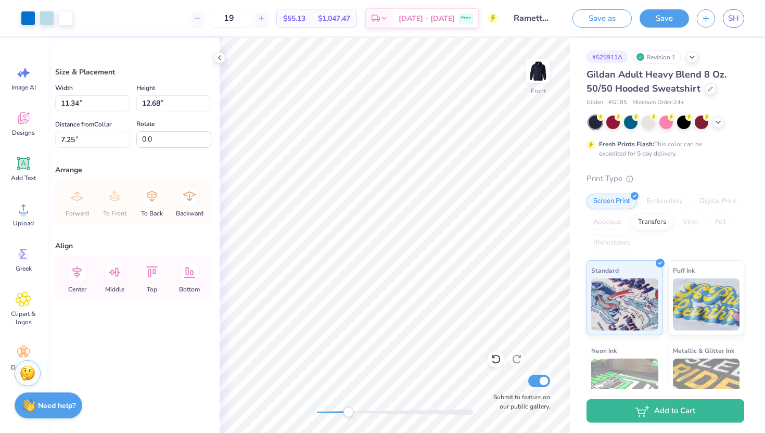
type input "4.61"
type input "4.65"
type input "6.00"
type input "6.11"
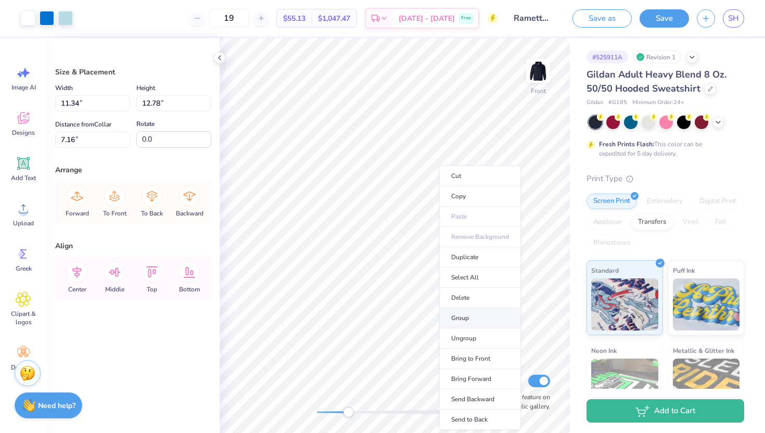
click at [461, 317] on li "Group" at bounding box center [480, 318] width 82 height 20
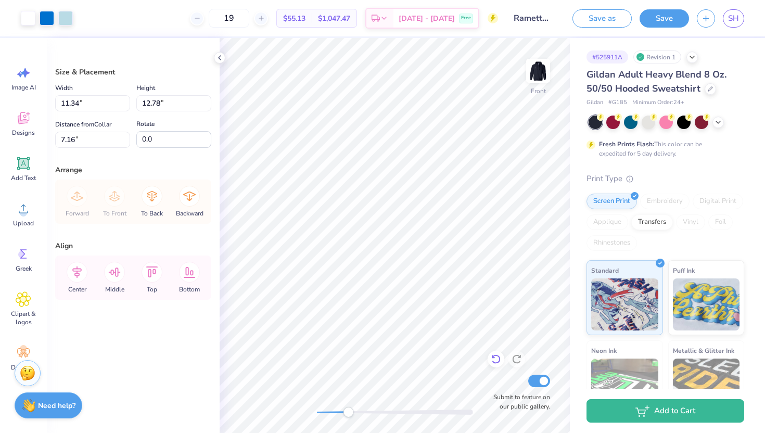
click at [497, 358] on icon at bounding box center [496, 359] width 10 height 10
click at [499, 357] on icon at bounding box center [495, 359] width 9 height 9
click at [498, 357] on icon at bounding box center [495, 359] width 9 height 9
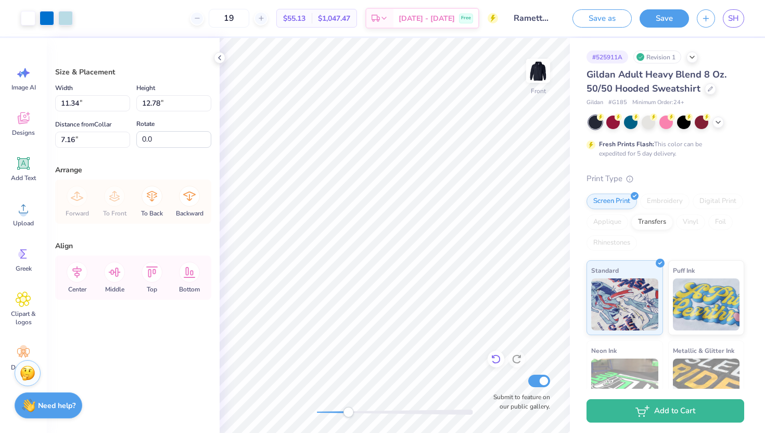
click at [498, 356] on icon at bounding box center [495, 359] width 9 height 9
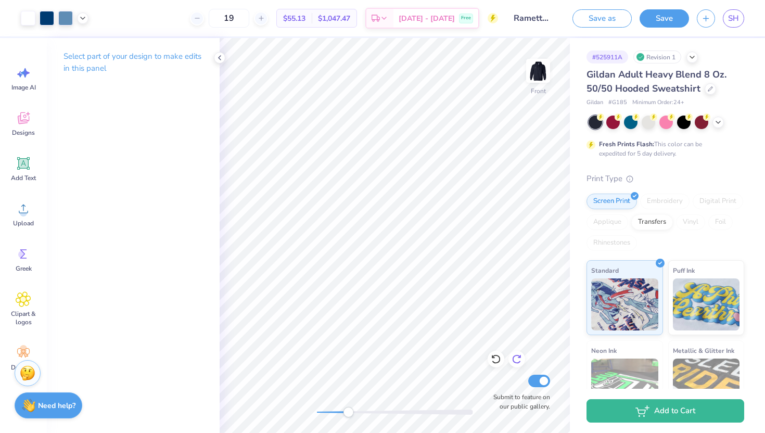
click at [517, 363] on icon at bounding box center [516, 359] width 9 height 9
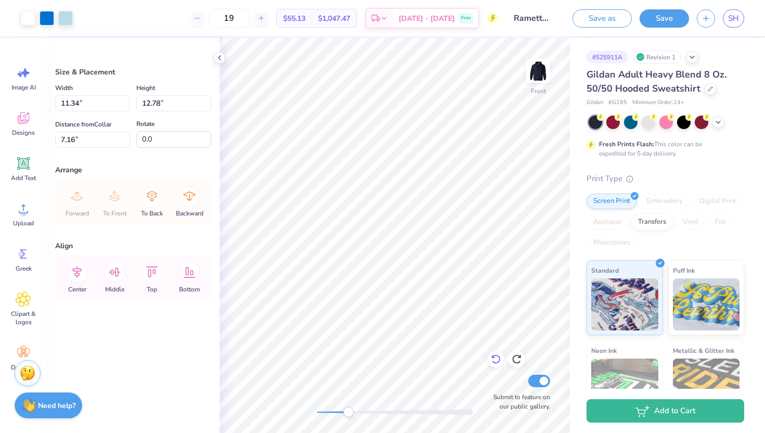
click at [498, 363] on icon at bounding box center [496, 359] width 10 height 10
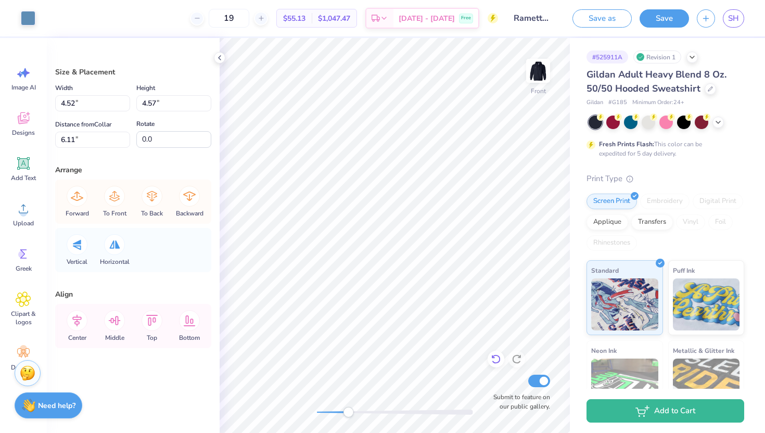
type input "4.61"
type input "4.65"
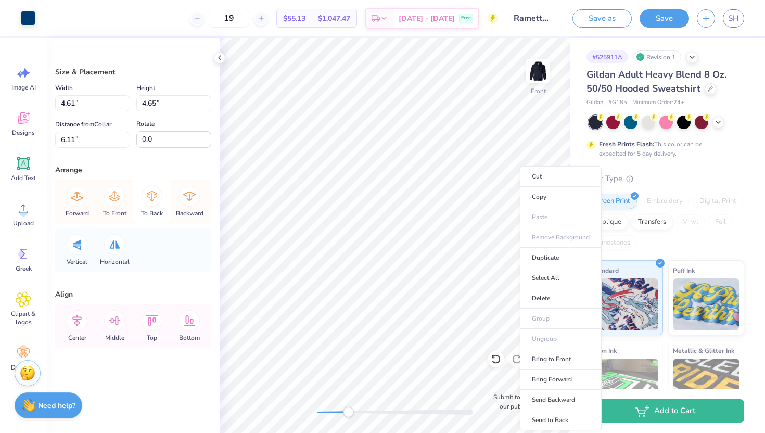
click at [155, 197] on icon at bounding box center [152, 196] width 10 height 10
click at [149, 195] on div "Forward To Front To Back Backward" at bounding box center [133, 202] width 150 height 44
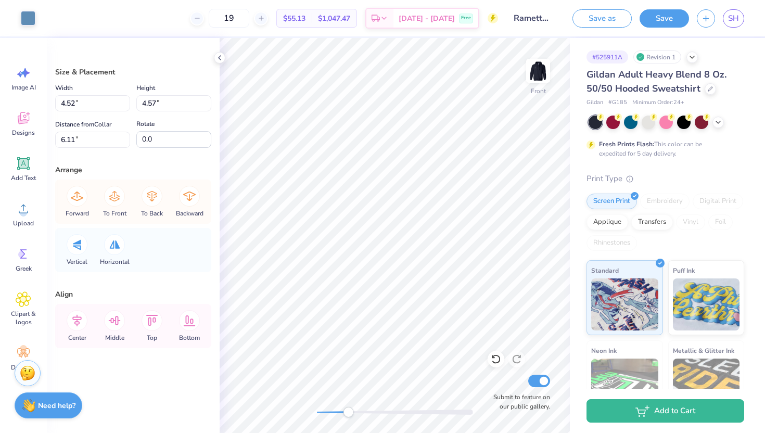
type input "4.52"
type input "4.57"
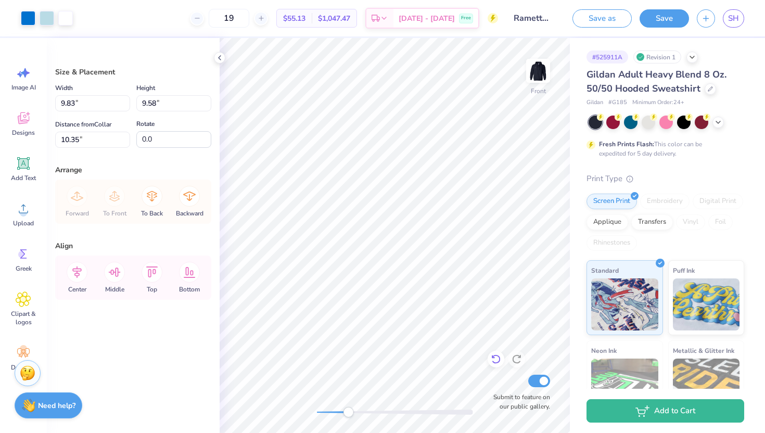
click at [495, 361] on icon at bounding box center [496, 359] width 10 height 10
click at [494, 362] on icon at bounding box center [496, 359] width 10 height 10
click at [518, 363] on icon at bounding box center [516, 359] width 9 height 9
type input "4.52"
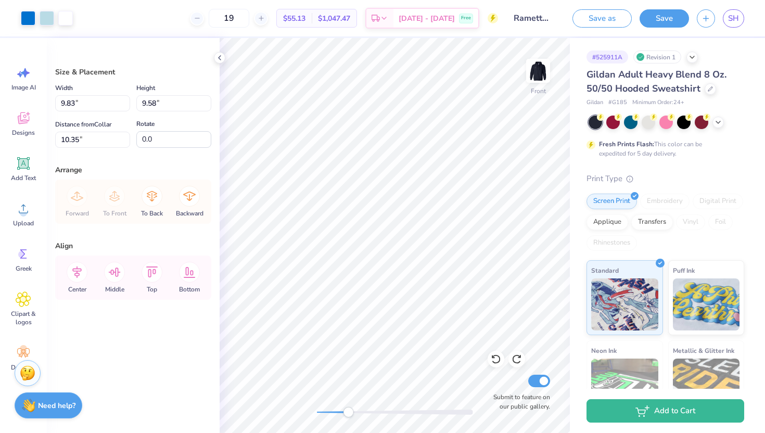
type input "4.57"
type input "6.07"
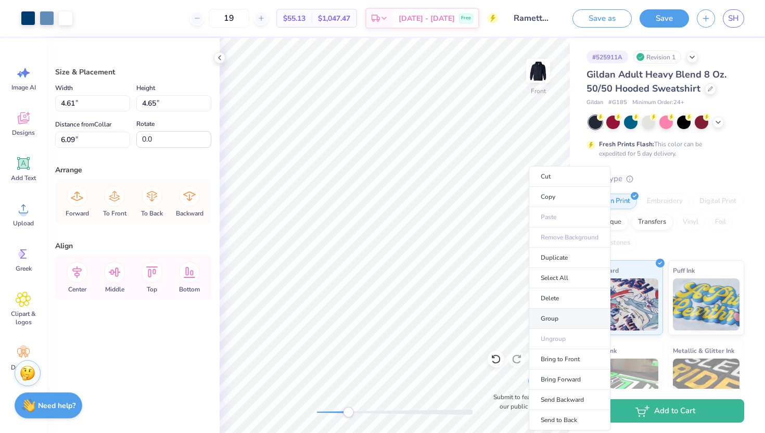
click at [562, 312] on li "Group" at bounding box center [570, 319] width 82 height 20
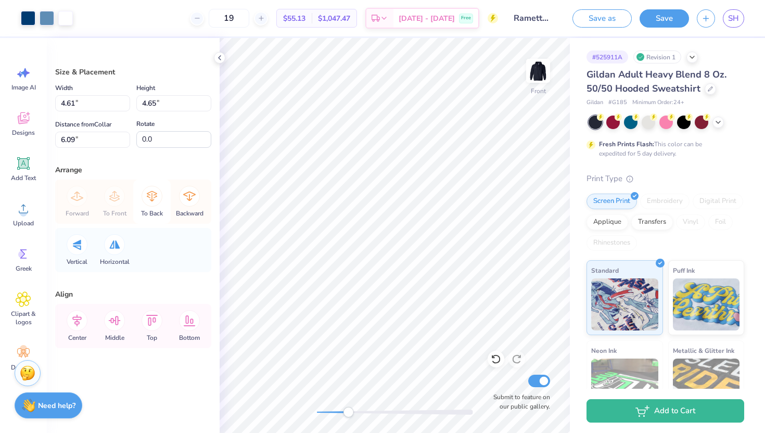
click at [154, 192] on icon at bounding box center [152, 196] width 10 height 10
click at [149, 196] on div "Forward To Front To Back Backward" at bounding box center [133, 202] width 150 height 44
click at [80, 194] on icon at bounding box center [77, 196] width 21 height 21
click at [77, 204] on icon at bounding box center [77, 196] width 21 height 21
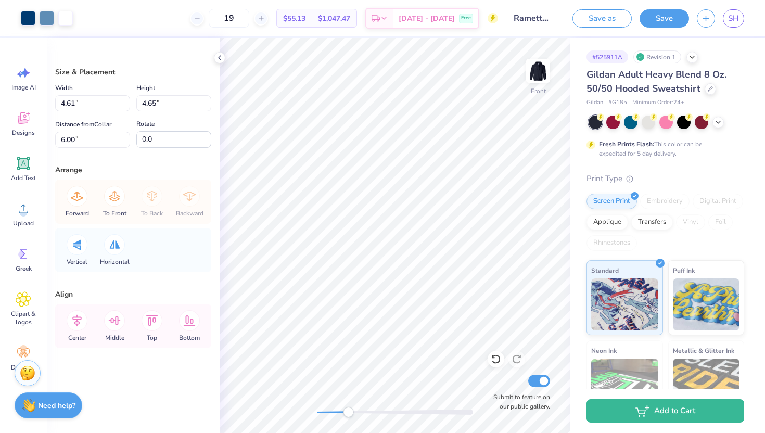
click at [109, 195] on icon at bounding box center [114, 196] width 21 height 21
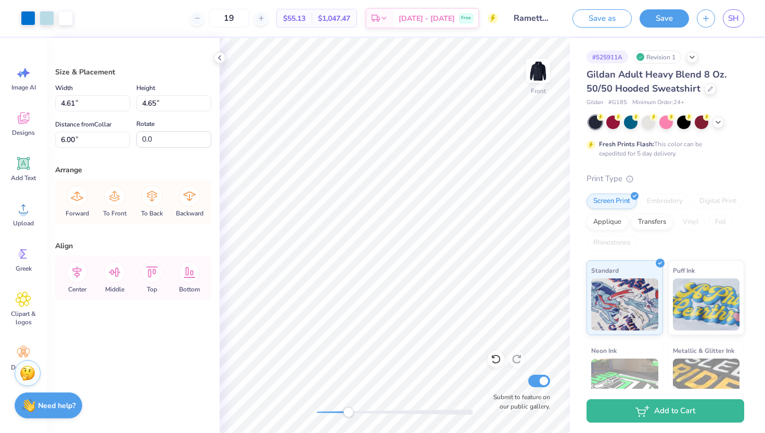
type input "9.83"
type input "9.58"
type input "10.35"
